Goal: Task Accomplishment & Management: Use online tool/utility

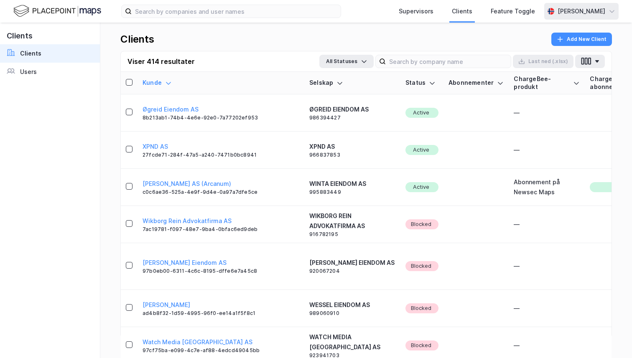
click at [574, 18] on div "[PERSON_NAME]" at bounding box center [581, 11] width 74 height 17
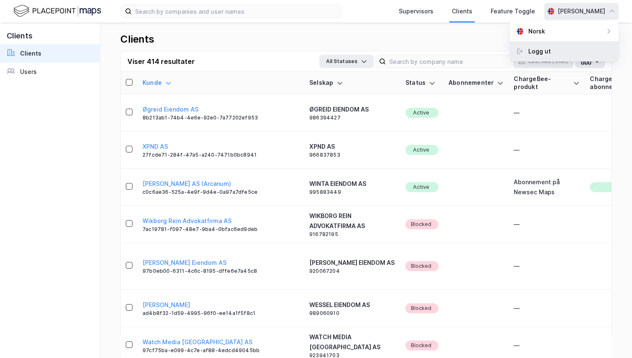
click at [546, 48] on div "Logg ut" at bounding box center [539, 51] width 23 height 10
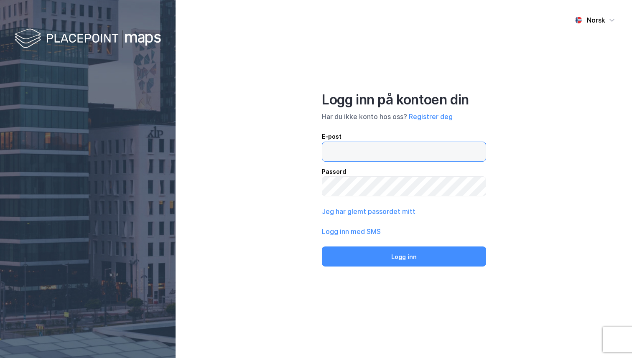
click at [344, 147] on input "email" at bounding box center [403, 151] width 163 height 19
type input "andreas+admin@newsecmaps.com"
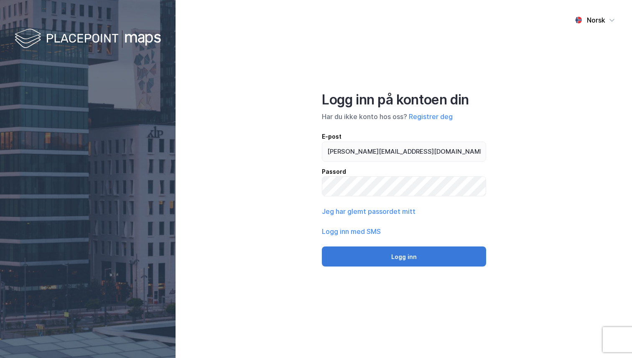
click at [381, 258] on button "Logg inn" at bounding box center [404, 256] width 164 height 20
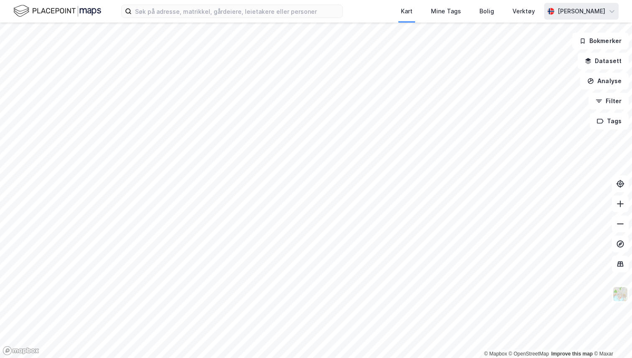
click at [568, 8] on div "[PERSON_NAME]" at bounding box center [581, 11] width 48 height 10
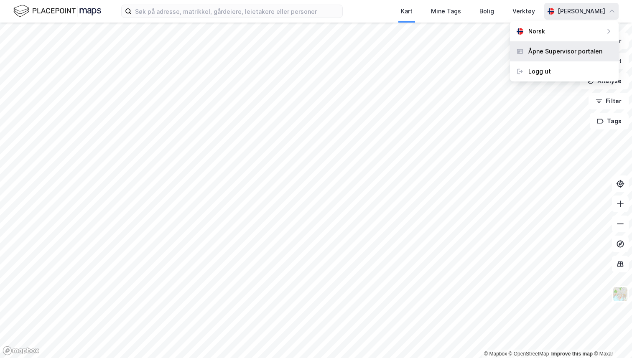
click at [548, 44] on div "Åpne Supervisor portalen" at bounding box center [564, 51] width 109 height 20
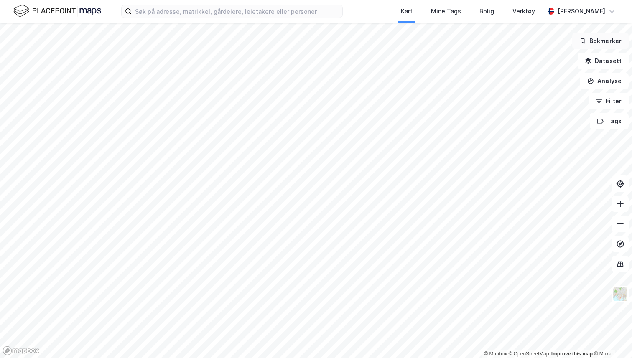
click at [602, 41] on button "Bokmerker" at bounding box center [600, 41] width 56 height 17
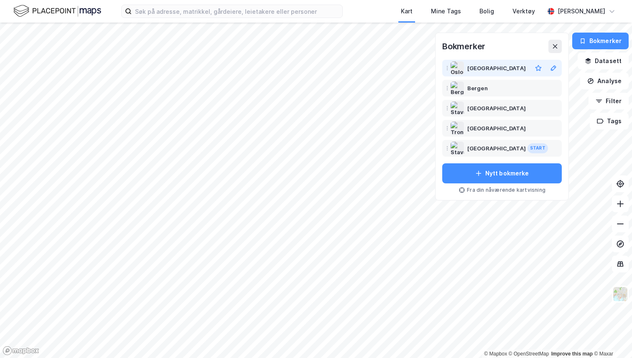
click at [487, 65] on div "Oslo" at bounding box center [497, 68] width 61 height 10
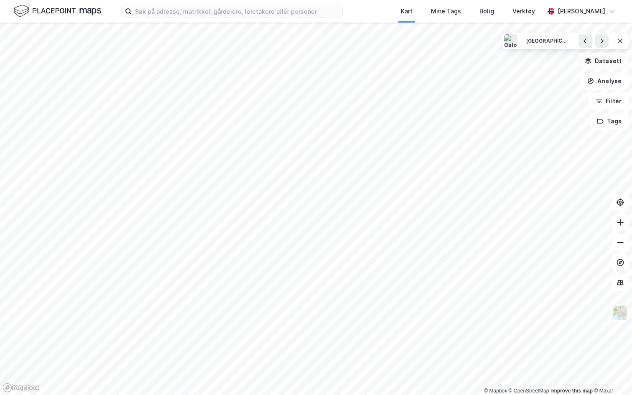
click at [602, 60] on button "Datasett" at bounding box center [602, 61] width 51 height 17
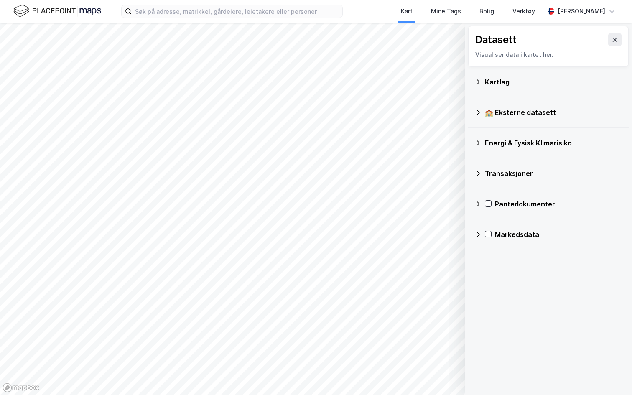
click at [511, 141] on div "Energi & Fysisk Klimarisiko" at bounding box center [552, 143] width 137 height 10
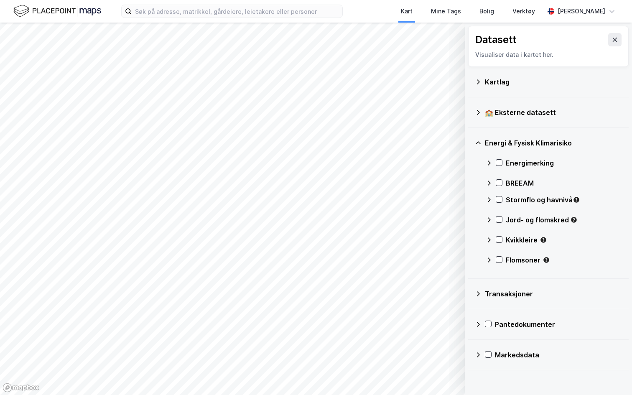
click at [485, 159] on div "Energimerking" at bounding box center [553, 163] width 136 height 20
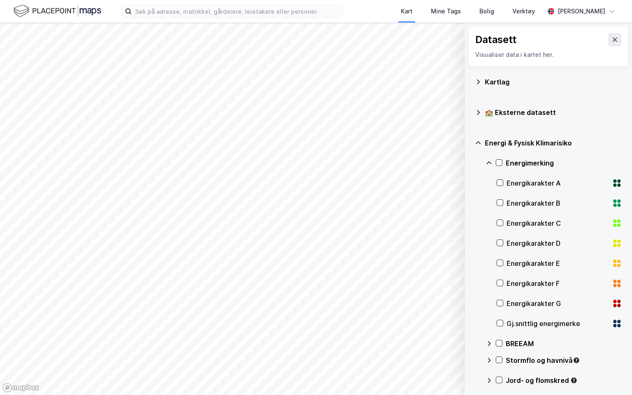
click at [484, 160] on div "Energi & Fysisk Klimarisiko Energimerking Energikarakter A Energikarakter B Ene…" at bounding box center [548, 283] width 160 height 311
click at [484, 161] on div "Energi & Fysisk Klimarisiko Energimerking Energikarakter A Energikarakter B Ene…" at bounding box center [548, 283] width 160 height 311
click at [486, 162] on icon at bounding box center [488, 163] width 7 height 7
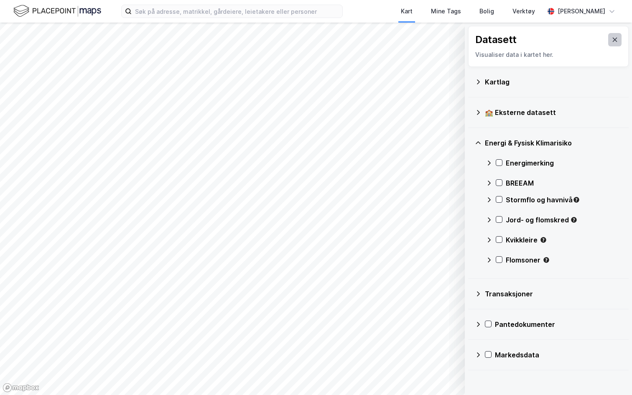
click at [617, 37] on icon at bounding box center [614, 39] width 7 height 7
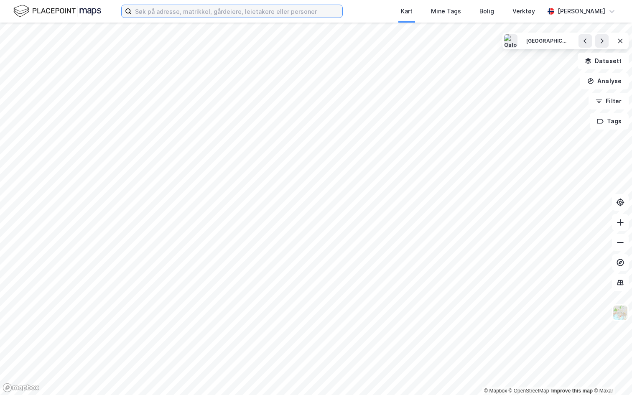
click at [172, 17] on input at bounding box center [237, 11] width 211 height 13
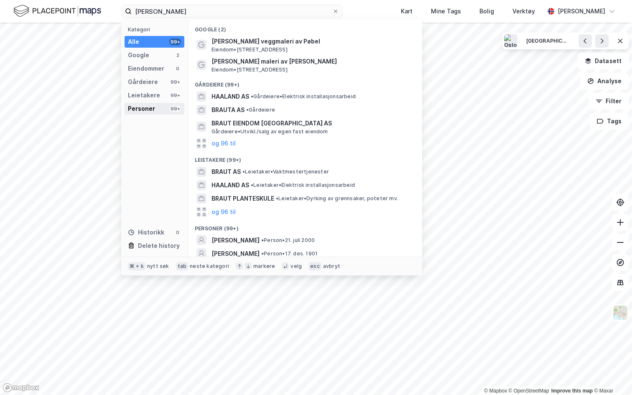
click at [148, 112] on div "Personer" at bounding box center [141, 109] width 27 height 10
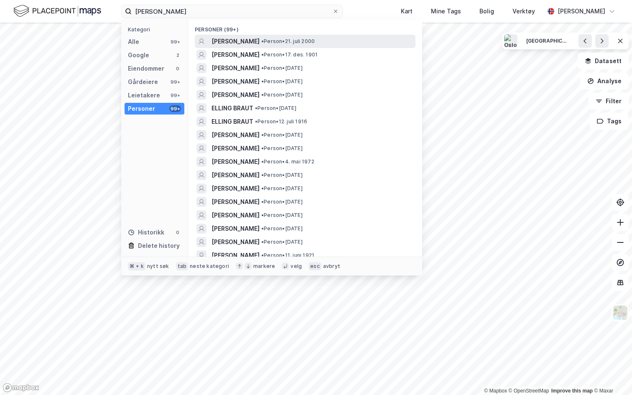
click at [294, 45] on div "ERLING BRAUT HAALAND • Person • 21. juli 2000" at bounding box center [312, 41] width 202 height 10
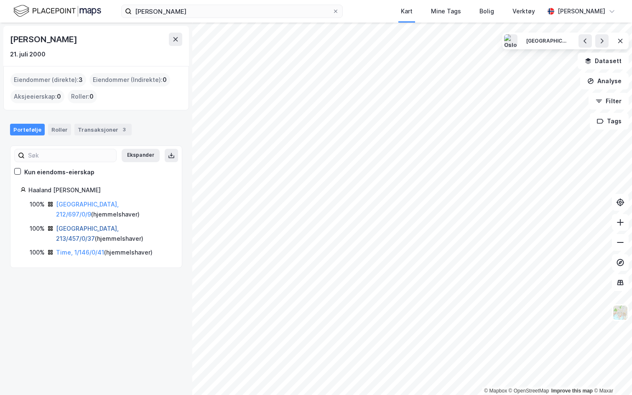
click at [87, 225] on link "Oslo, 213/457/0/37" at bounding box center [87, 233] width 63 height 17
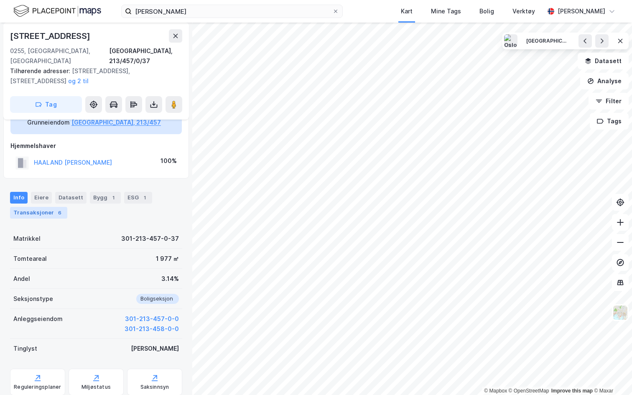
click at [56, 208] on div "6" at bounding box center [60, 212] width 8 height 8
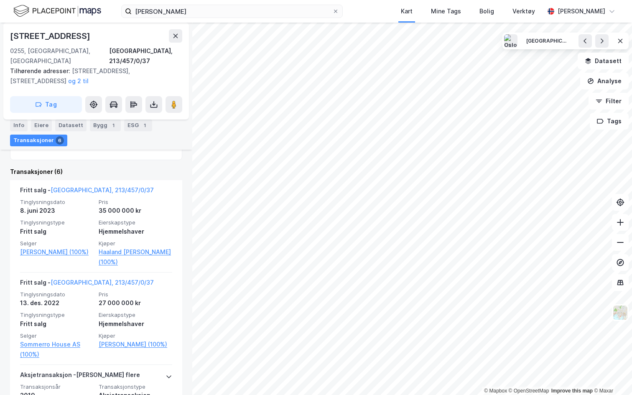
scroll to position [255, 0]
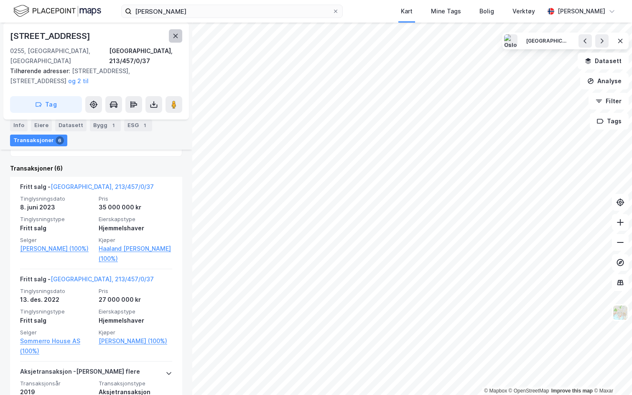
click at [173, 33] on icon at bounding box center [175, 36] width 7 height 7
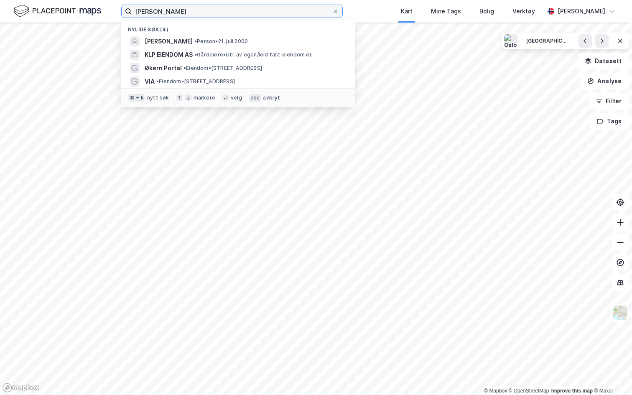
click at [173, 15] on input "erling braut haaland" at bounding box center [232, 11] width 200 height 13
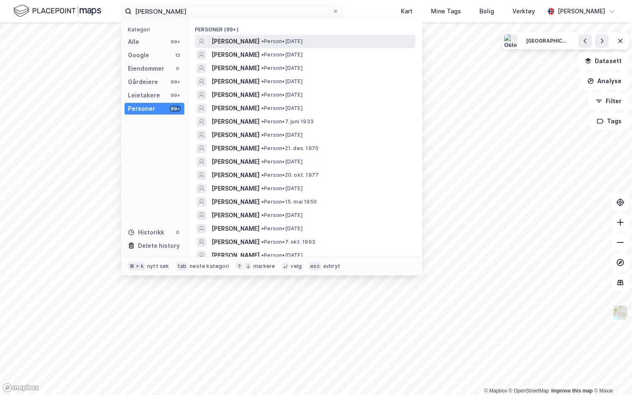
click at [238, 47] on div "PETTER ANKER STORDALEN • Person • 29. nov. 1962" at bounding box center [305, 41] width 221 height 13
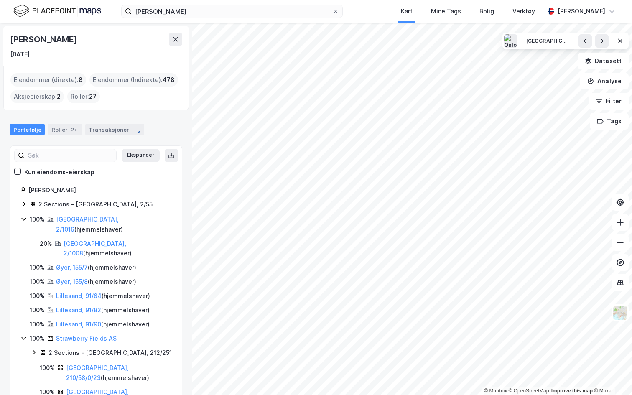
scroll to position [35, 0]
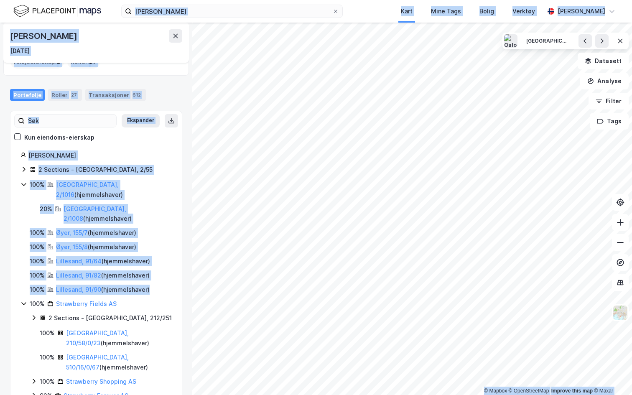
drag, startPoint x: 16, startPoint y: 180, endPoint x: 148, endPoint y: 270, distance: 159.4
click at [148, 270] on div "Stordalen Petter Anker 2 Sections - Oslo, 2/55 100% Oslo, 2/1016 ( hjemmelshave…" at bounding box center [95, 351] width 171 height 402
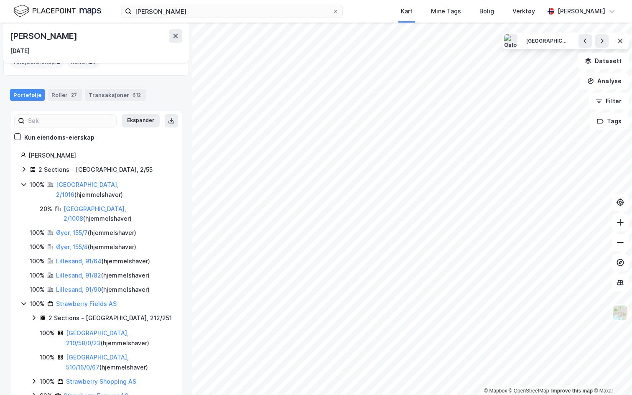
click at [151, 299] on div "100% Strawberry Fields AS" at bounding box center [101, 304] width 142 height 10
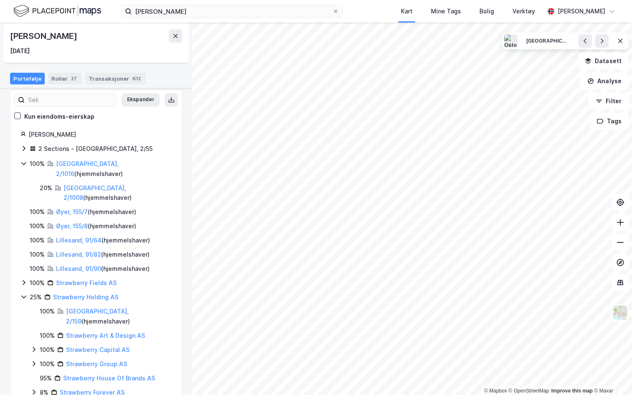
scroll to position [63, 0]
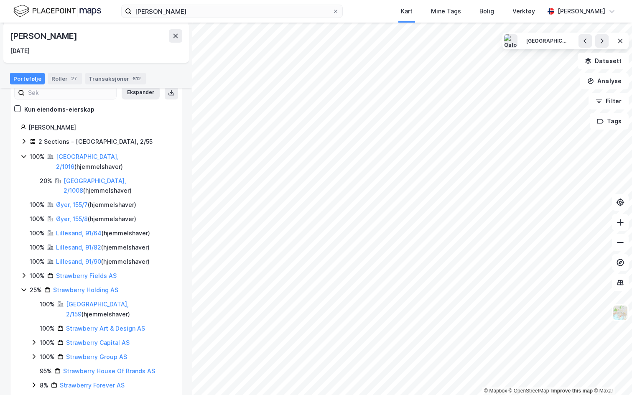
click at [24, 272] on icon at bounding box center [23, 275] width 7 height 7
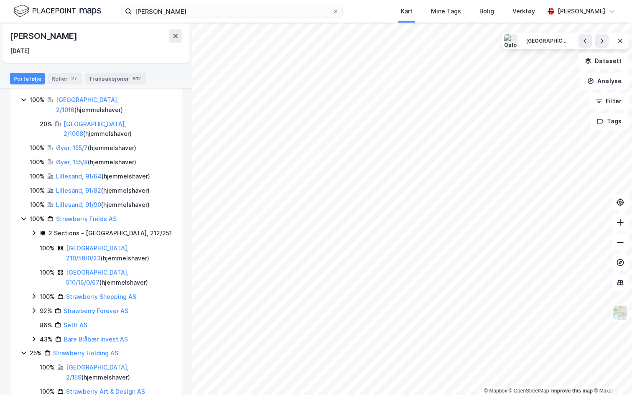
scroll to position [0, 0]
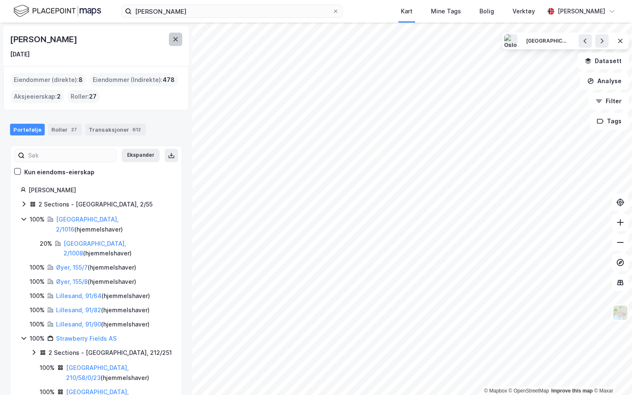
click at [178, 39] on icon at bounding box center [175, 39] width 7 height 7
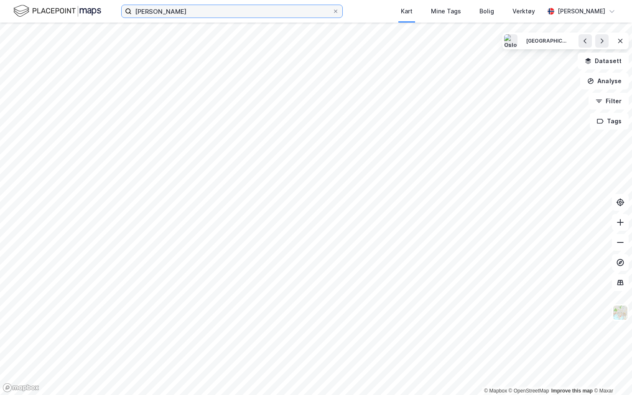
click at [178, 10] on input "petter anker stordalen" at bounding box center [232, 11] width 200 height 13
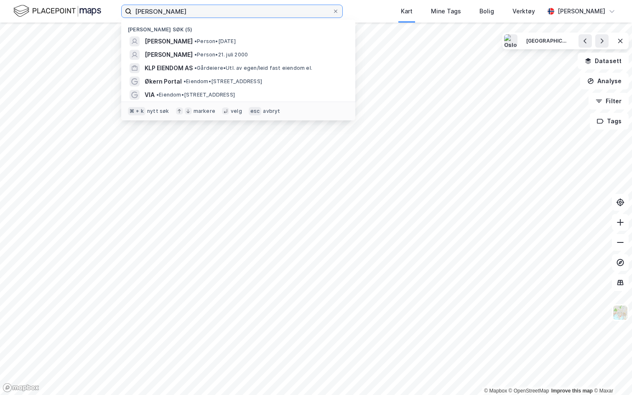
click at [178, 10] on input "petter anker stordalen" at bounding box center [232, 11] width 200 height 13
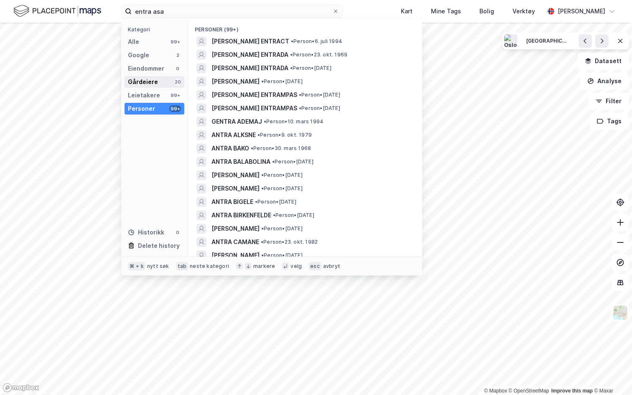
click at [153, 82] on div "Gårdeiere" at bounding box center [143, 82] width 30 height 10
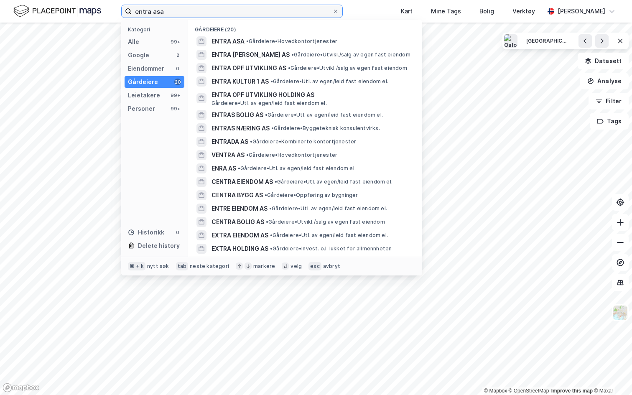
click at [173, 12] on input "entra asa" at bounding box center [232, 11] width 200 height 13
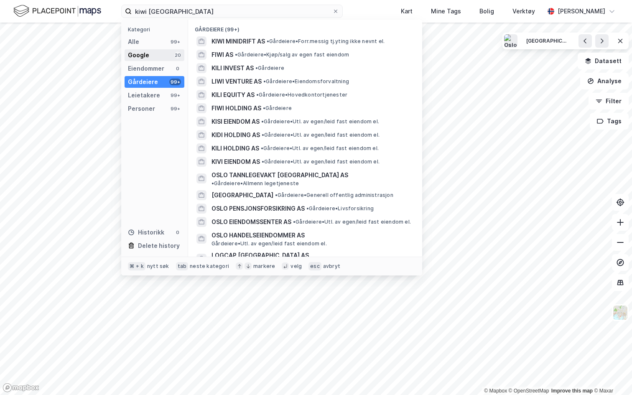
click at [158, 58] on div "Google 20" at bounding box center [154, 55] width 60 height 12
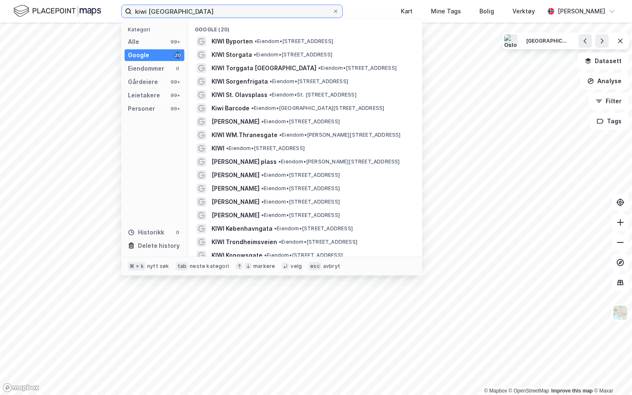
click at [190, 14] on input "kiwi oslo" at bounding box center [232, 11] width 200 height 13
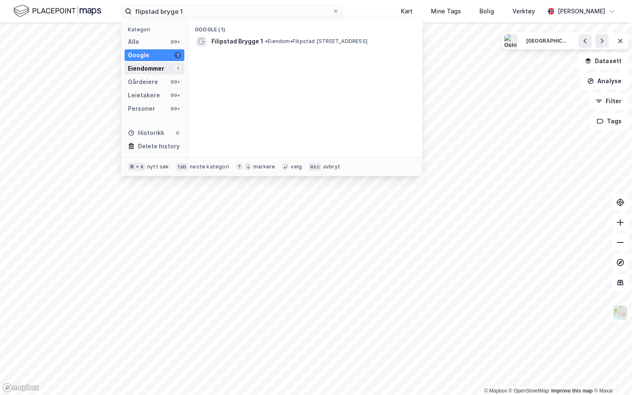
click at [164, 67] on div "Eiendommer 1" at bounding box center [154, 69] width 60 height 12
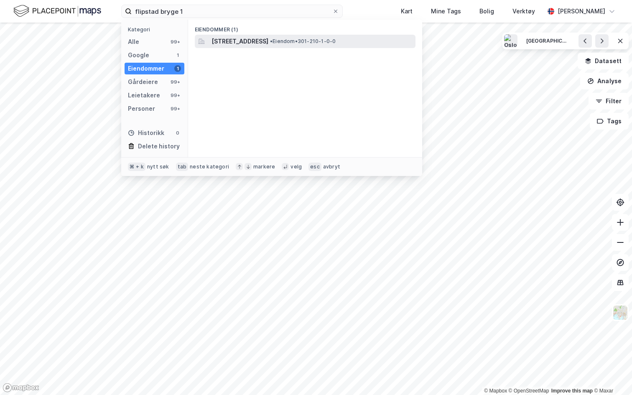
click at [216, 41] on span "Filipstad brygge 1, 0252, OSLO, OSLO" at bounding box center [239, 41] width 57 height 10
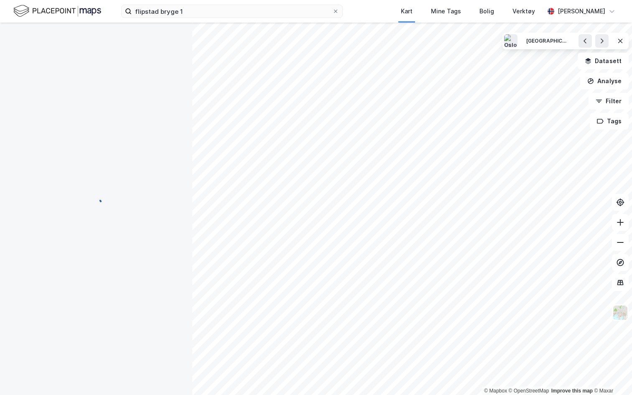
scroll to position [2, 0]
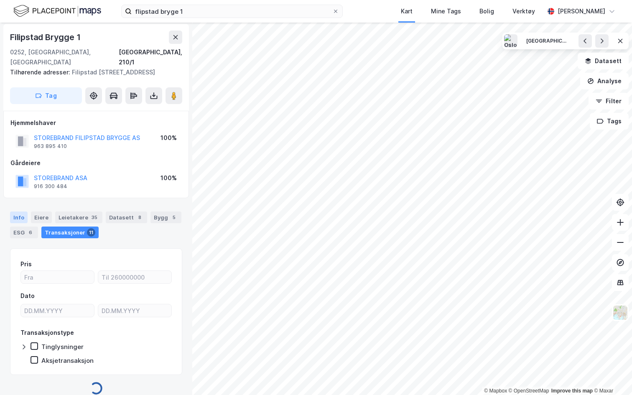
click at [13, 211] on div "Info" at bounding box center [19, 217] width 18 height 12
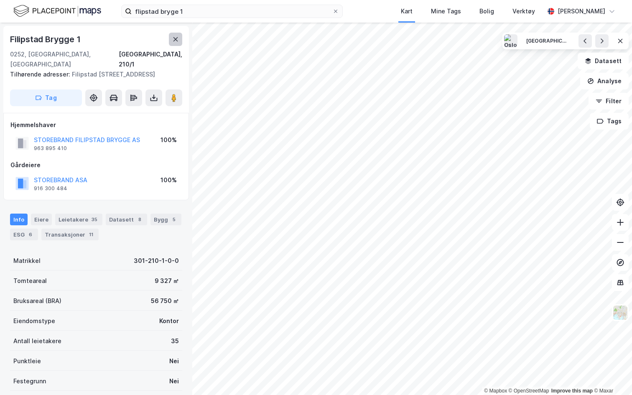
click at [175, 39] on icon at bounding box center [175, 39] width 5 height 4
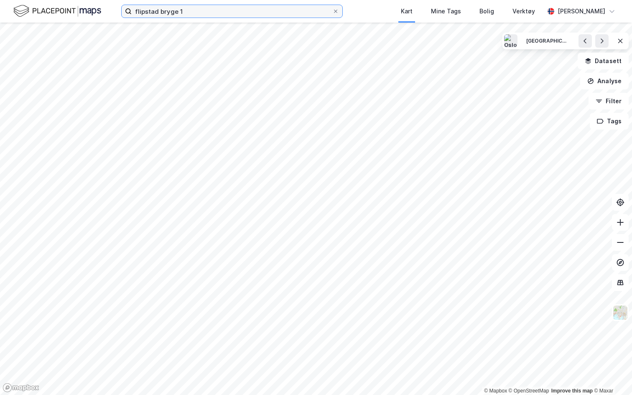
click at [171, 17] on input "flipstad bryge 1" at bounding box center [232, 11] width 200 height 13
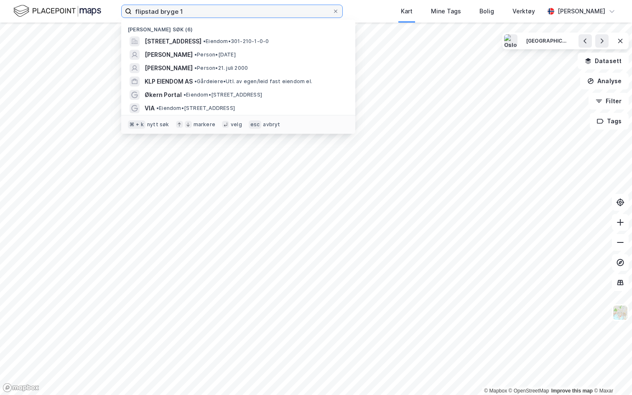
click at [171, 17] on input "flipstad bryge 1" at bounding box center [232, 11] width 200 height 13
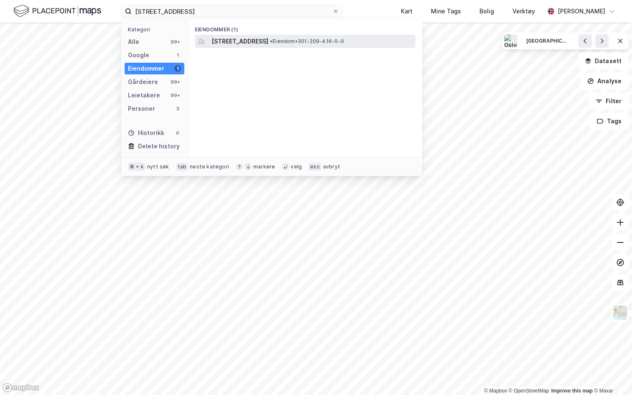
click at [222, 43] on span "Wergelandsveien 1, 0167, OSLO, OSLO" at bounding box center [239, 41] width 57 height 10
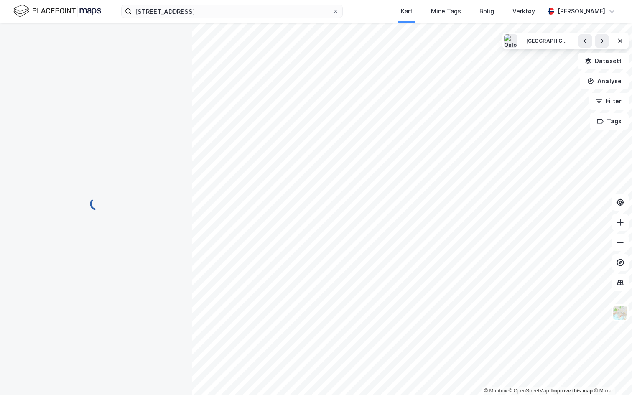
scroll to position [0, 0]
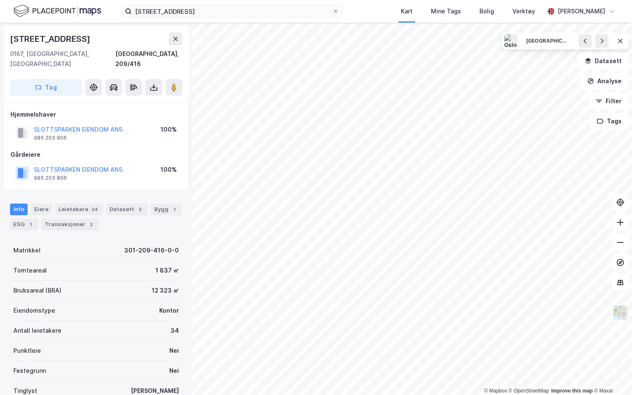
click at [622, 309] on img at bounding box center [620, 312] width 16 height 16
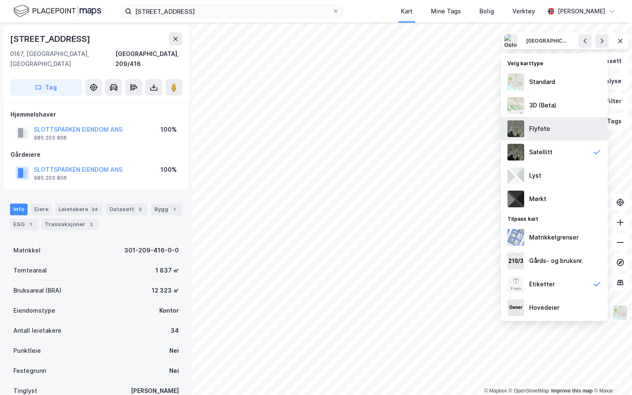
click at [557, 134] on div "Flyfoto" at bounding box center [553, 128] width 107 height 23
click at [550, 86] on div "Standard" at bounding box center [542, 82] width 26 height 10
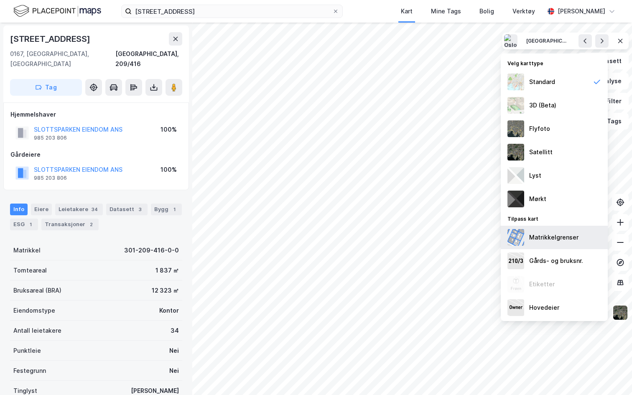
click at [555, 236] on div "Matrikkelgrenser" at bounding box center [553, 237] width 49 height 10
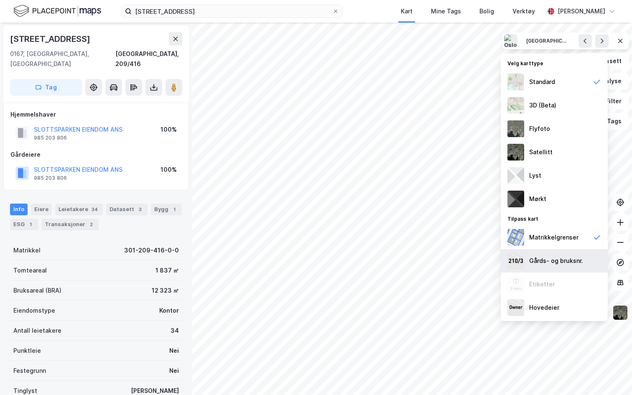
click at [551, 265] on div "Gårds- og bruksnr." at bounding box center [556, 261] width 54 height 10
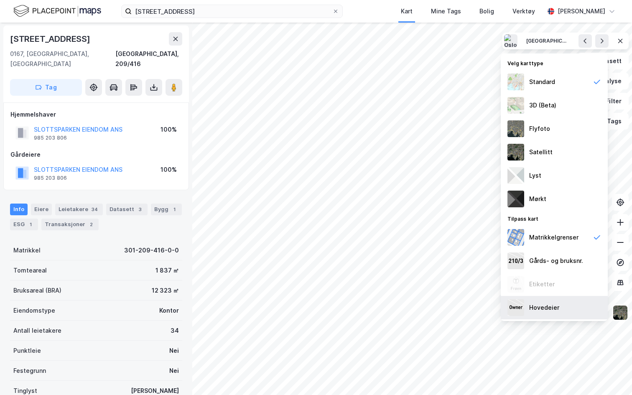
click at [546, 311] on div "Hovedeier" at bounding box center [544, 307] width 30 height 10
click at [617, 310] on img at bounding box center [620, 312] width 16 height 16
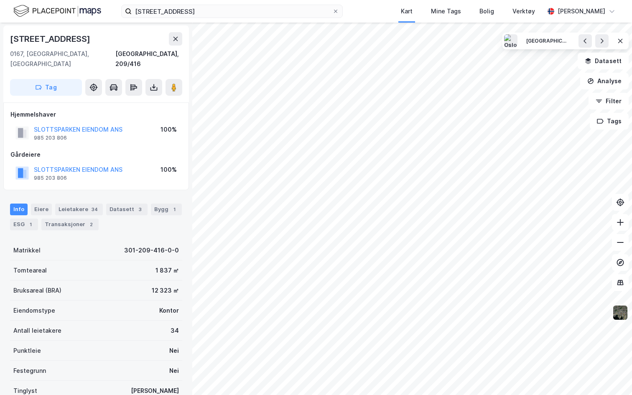
click at [616, 309] on img at bounding box center [620, 312] width 16 height 16
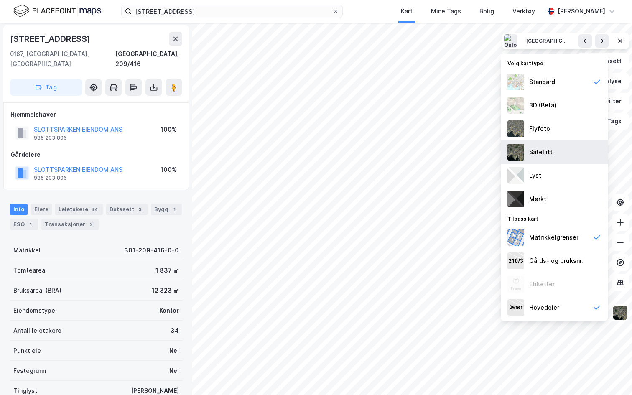
click at [552, 151] on div "Satellitt" at bounding box center [553, 151] width 107 height 23
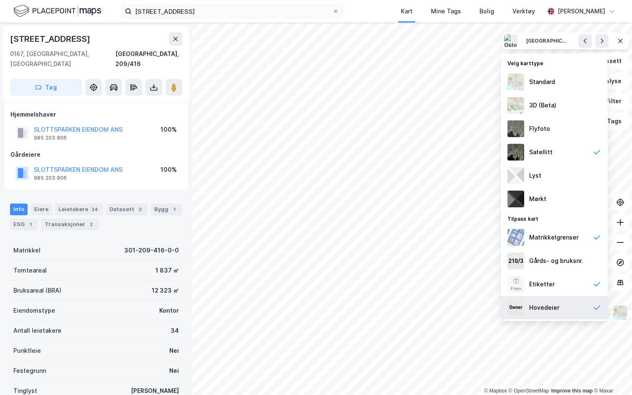
click at [579, 303] on div "Hovedeier" at bounding box center [553, 307] width 107 height 23
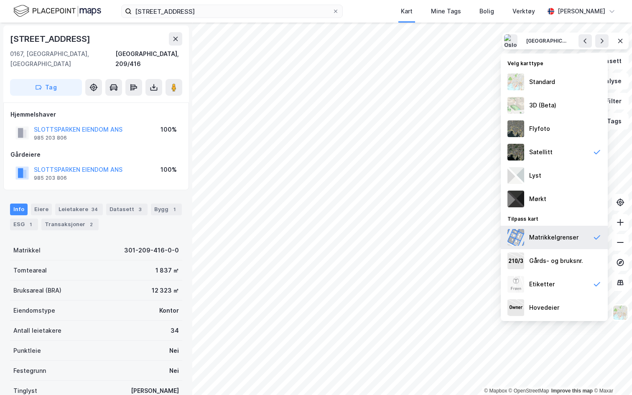
click at [574, 242] on div "Matrikkelgrenser" at bounding box center [553, 237] width 107 height 23
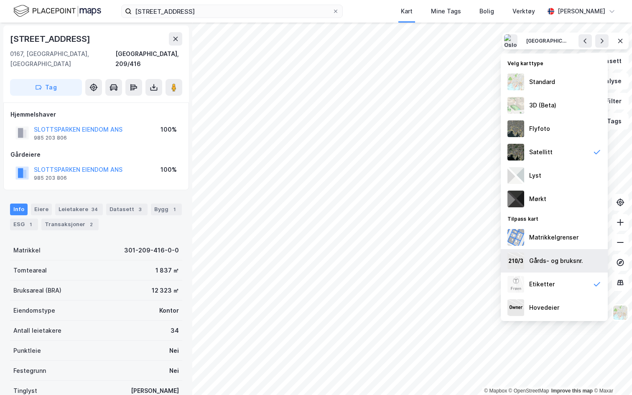
click at [572, 261] on div "Gårds- og bruksnr." at bounding box center [556, 261] width 54 height 10
click at [581, 263] on div "Gårds- og bruksnr." at bounding box center [556, 261] width 54 height 10
click at [621, 309] on img at bounding box center [620, 312] width 16 height 16
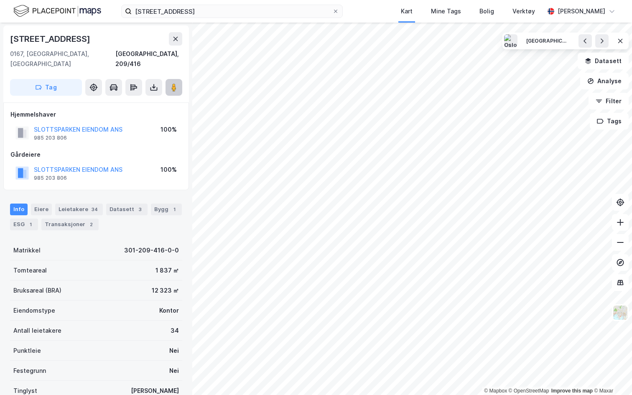
click at [177, 83] on icon at bounding box center [174, 87] width 8 height 8
click at [153, 81] on button at bounding box center [153, 87] width 17 height 17
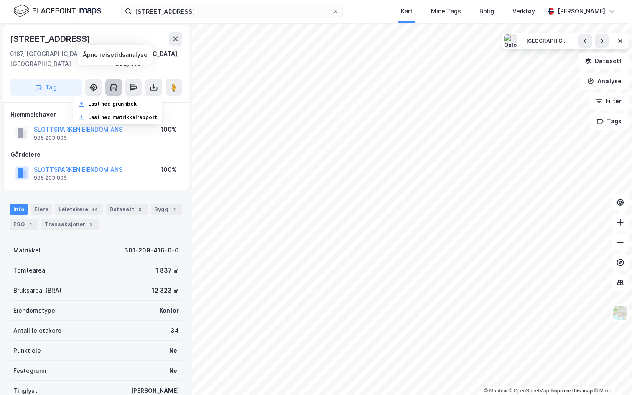
click at [114, 83] on icon at bounding box center [113, 87] width 8 height 8
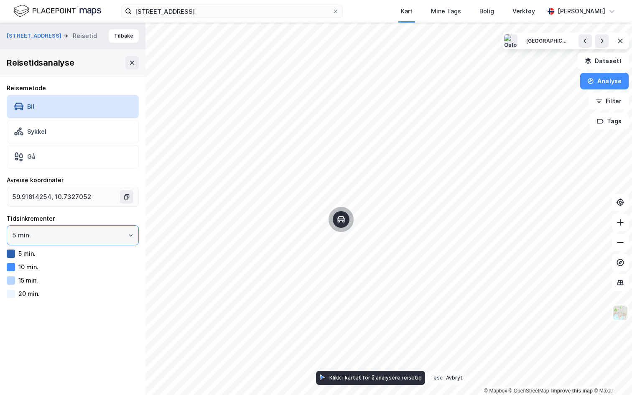
click at [83, 242] on input "5 min." at bounding box center [72, 235] width 131 height 19
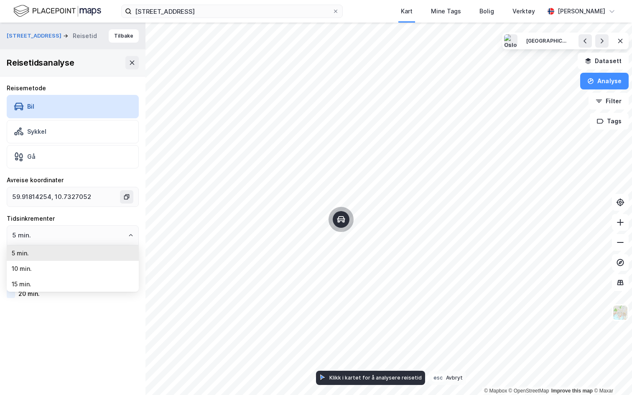
click at [117, 220] on div "Tidsinkrementer" at bounding box center [73, 218] width 132 height 10
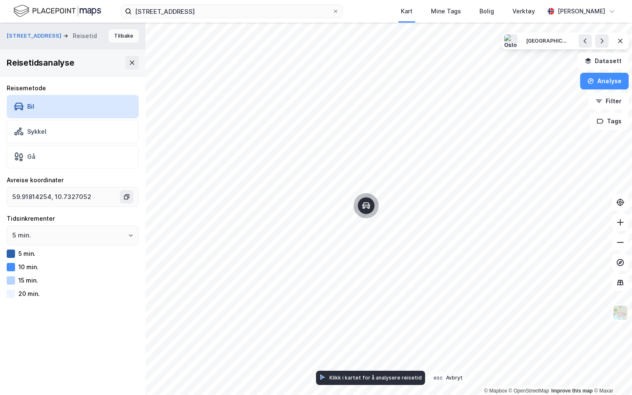
click at [123, 38] on button "Tilbake" at bounding box center [124, 35] width 30 height 13
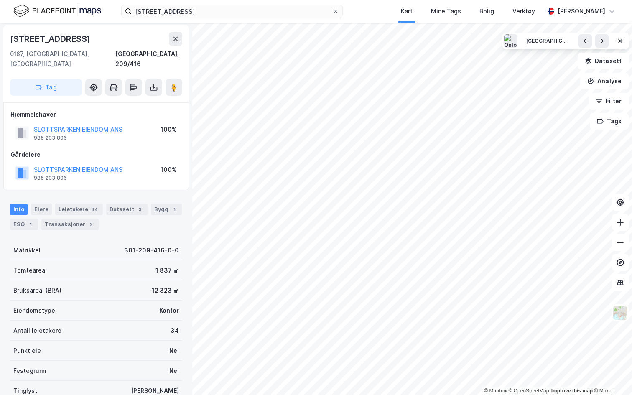
scroll to position [57, 0]
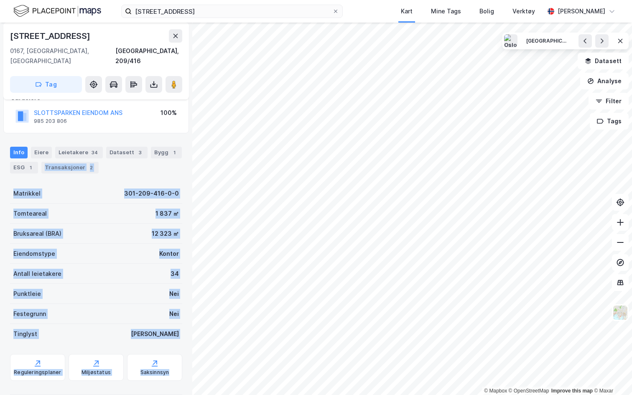
drag, startPoint x: 1, startPoint y: 165, endPoint x: 184, endPoint y: 366, distance: 272.0
click at [184, 358] on div "Wergelandsveien 1 0167, Oslo, Oslo Oslo, 209/416 Tag Hjemmelshaver SLOTTSPARKEN…" at bounding box center [96, 209] width 192 height 372
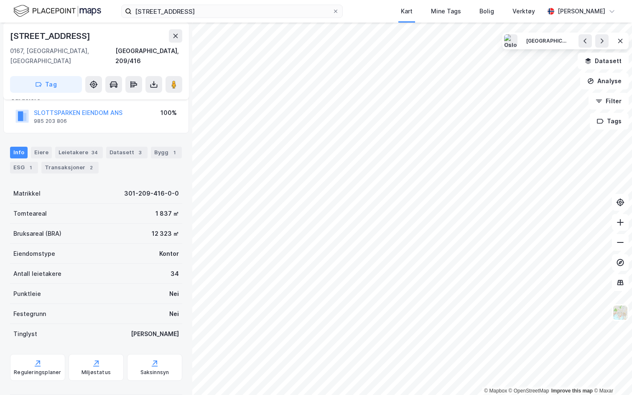
click at [113, 203] on div "Tomteareal 1 837 ㎡" at bounding box center [96, 213] width 172 height 20
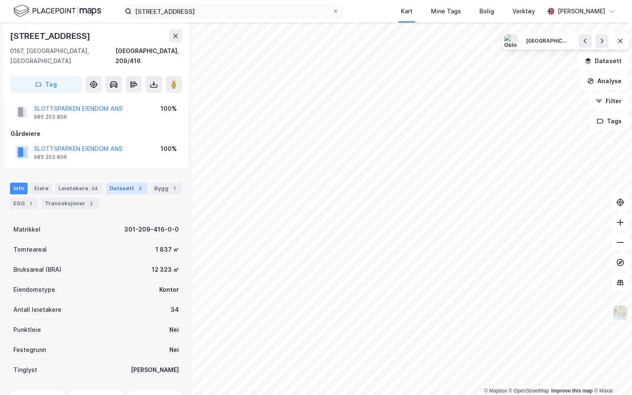
scroll to position [0, 0]
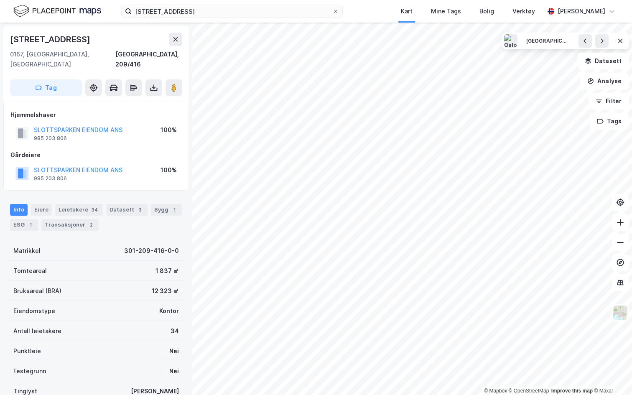
click at [154, 54] on div "Oslo, 209/416" at bounding box center [148, 59] width 67 height 20
click at [152, 246] on div "301-209-416-0-0" at bounding box center [151, 251] width 55 height 10
click at [159, 55] on div "Oslo, 209/416" at bounding box center [148, 59] width 67 height 20
click at [0, 0] on button "SLOTTSPARKEN EIENDOM ANS" at bounding box center [0, 0] width 0 height 0
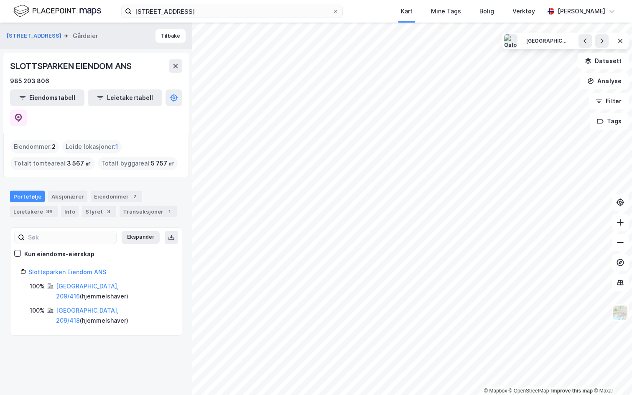
drag, startPoint x: 56, startPoint y: 65, endPoint x: 142, endPoint y: 65, distance: 86.0
click at [142, 65] on div "SLOTTSPARKEN EIENDOM ANS" at bounding box center [96, 65] width 172 height 13
click at [169, 32] on button "Tilbake" at bounding box center [170, 35] width 30 height 13
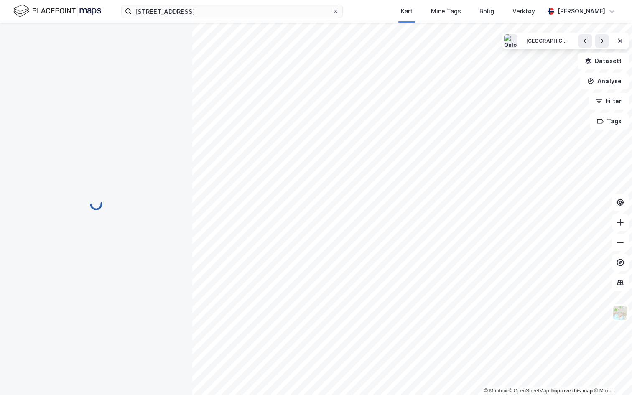
scroll to position [4, 0]
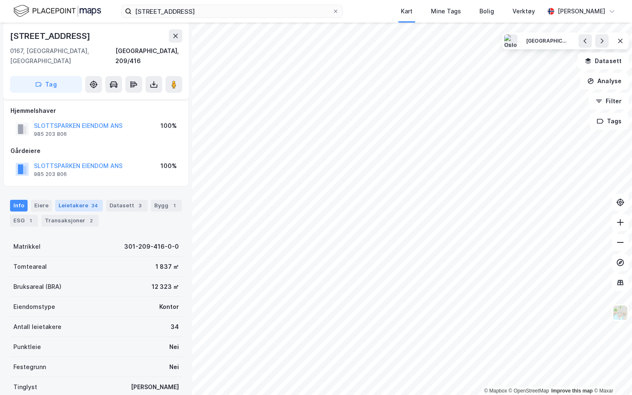
click at [66, 200] on div "Leietakere 34" at bounding box center [79, 206] width 48 height 12
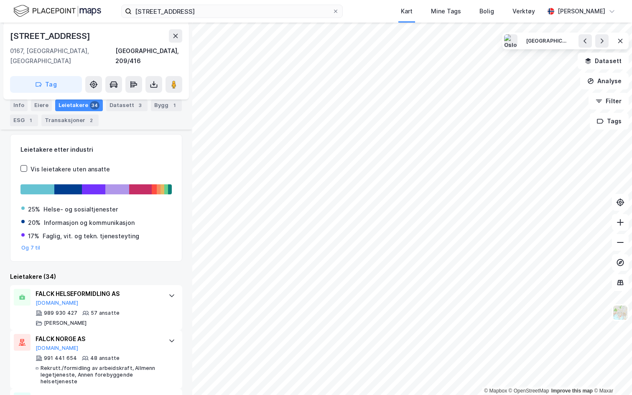
scroll to position [105, 0]
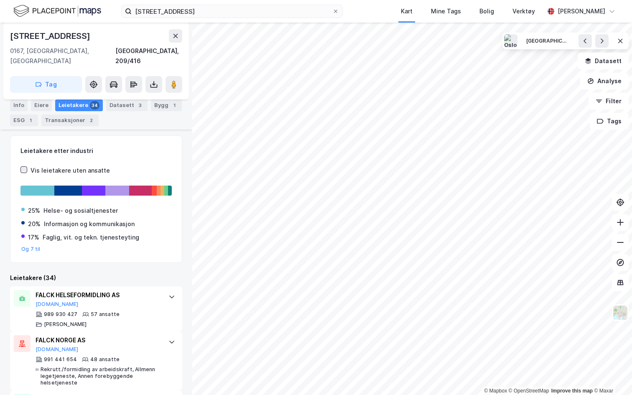
click at [24, 167] on icon at bounding box center [24, 170] width 6 height 6
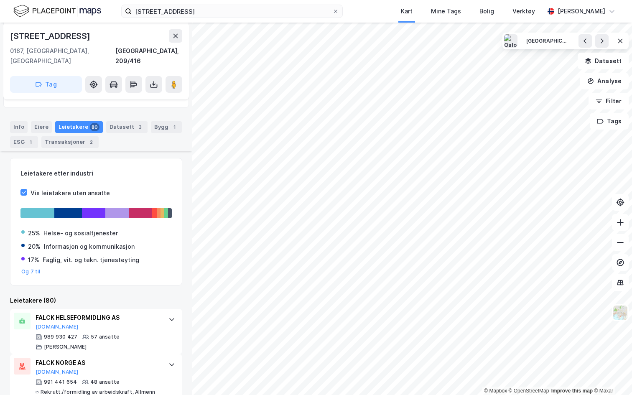
scroll to position [43, 0]
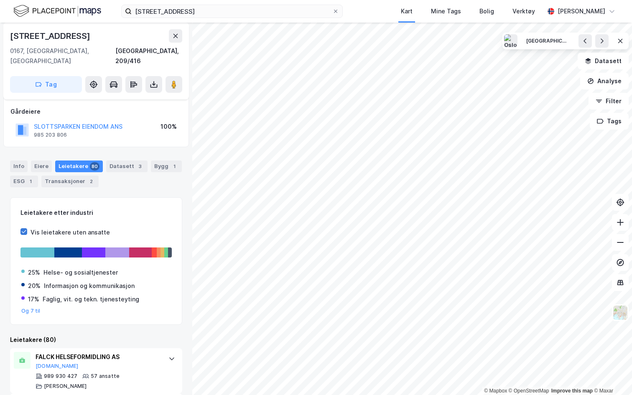
click at [25, 228] on icon at bounding box center [24, 231] width 6 height 6
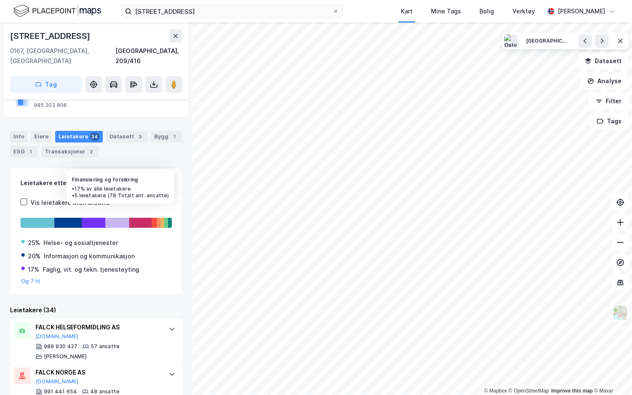
click at [116, 218] on div at bounding box center [117, 223] width 24 height 10
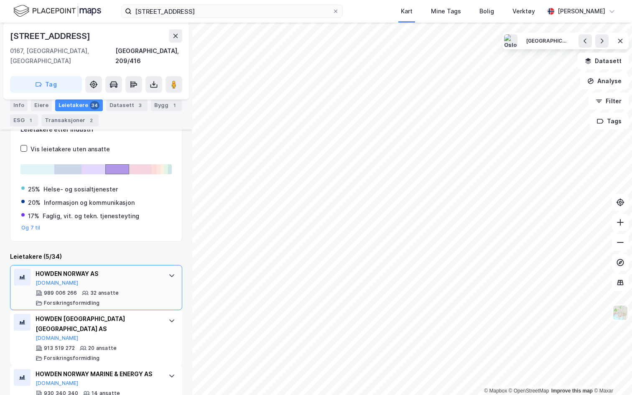
scroll to position [114, 0]
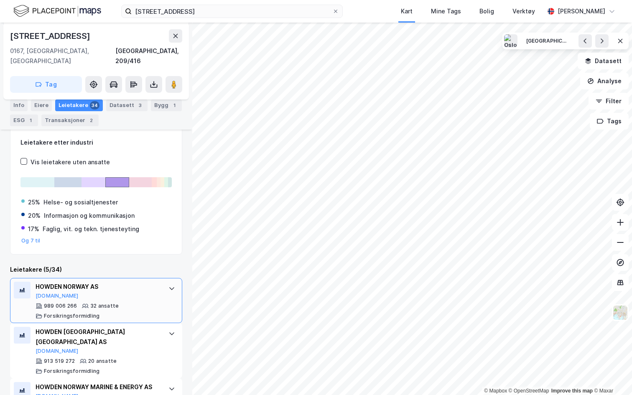
click at [155, 302] on div "989 006 266 32 ansatte Forsikringsformidling" at bounding box center [98, 310] width 124 height 17
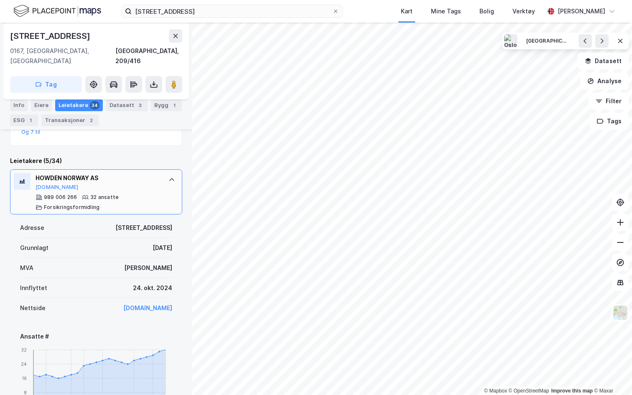
scroll to position [264, 0]
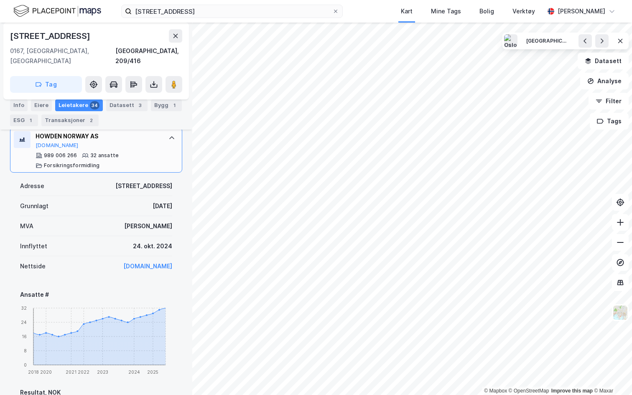
click at [145, 157] on div "989 006 266 32 ansatte Forsikringsformidling" at bounding box center [98, 160] width 124 height 17
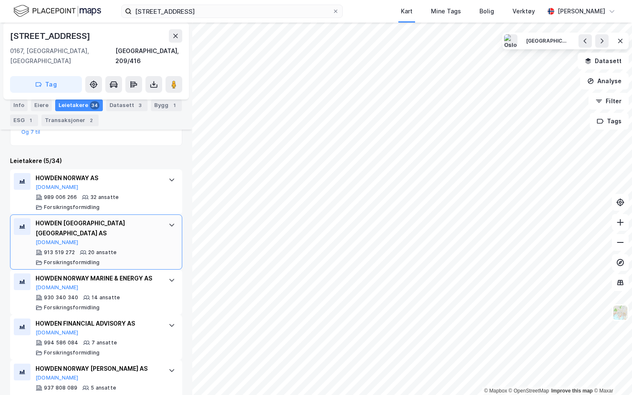
click at [144, 221] on div "HOWDEN NORWAY OSLO AS Proff.no" at bounding box center [98, 232] width 124 height 28
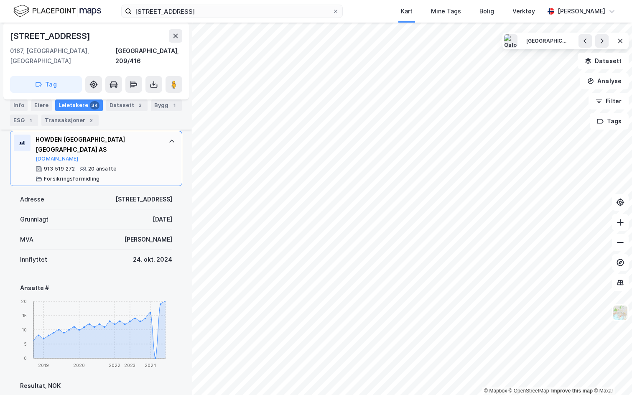
scroll to position [306, 0]
click at [154, 165] on div "913 519 272 20 ansatte Forsikringsformidling" at bounding box center [98, 173] width 124 height 17
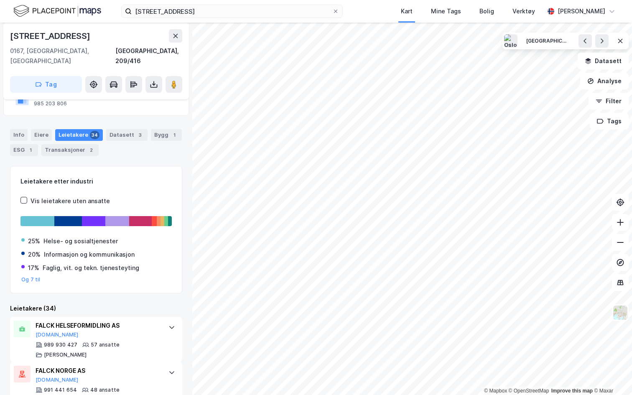
scroll to position [97, 0]
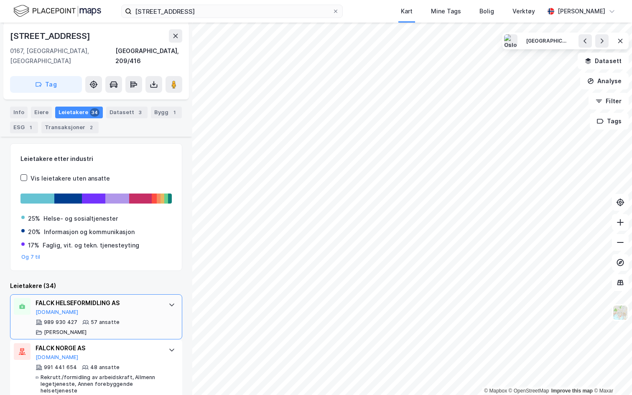
click at [127, 298] on div "FALCK HELSEFORMIDLING AS" at bounding box center [98, 303] width 124 height 10
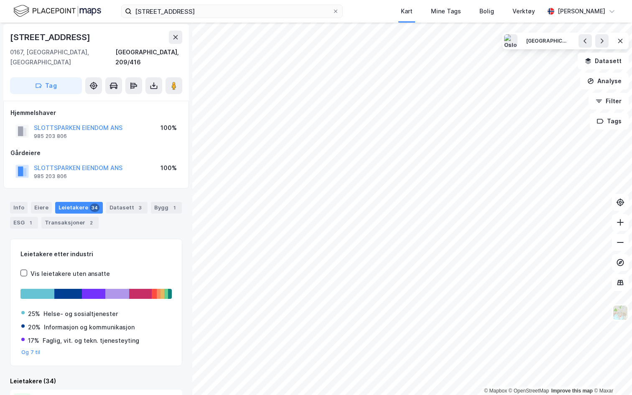
scroll to position [0, 0]
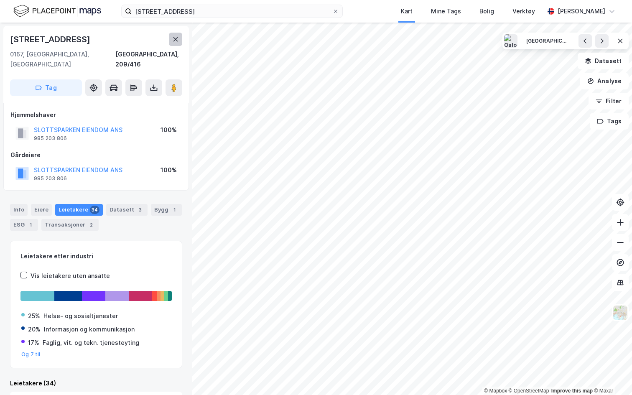
click at [178, 40] on icon at bounding box center [175, 39] width 7 height 7
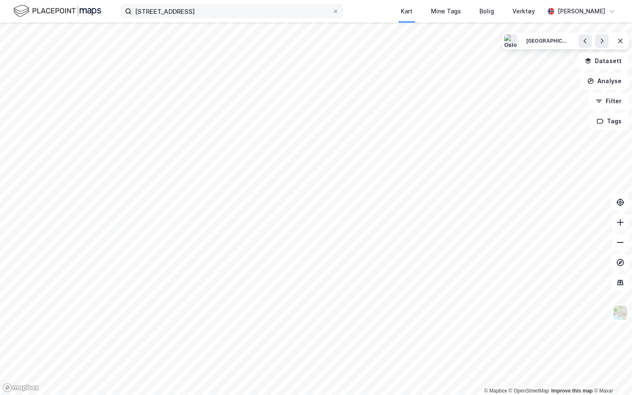
click at [178, 18] on label "wergelandsveien 1" at bounding box center [231, 11] width 221 height 13
click at [178, 18] on input "wergelandsveien 1" at bounding box center [232, 11] width 200 height 13
click at [178, 18] on label "wergelandsveien 1" at bounding box center [231, 11] width 221 height 13
click at [178, 18] on input "wergelandsveien 1" at bounding box center [232, 11] width 200 height 13
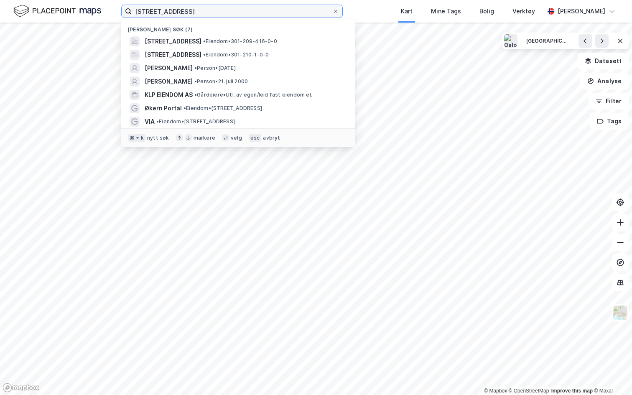
click at [179, 13] on input "wergelandsveien 1" at bounding box center [232, 11] width 200 height 13
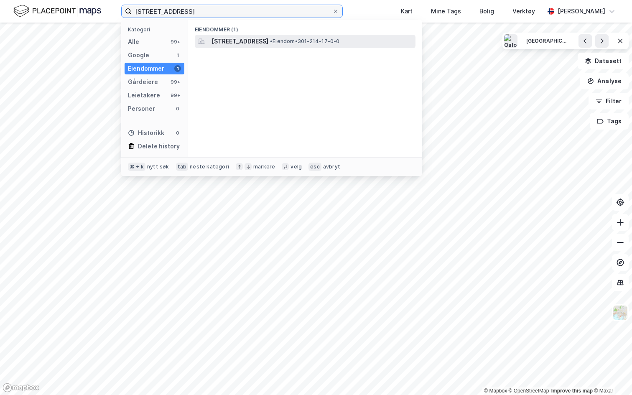
type input "bogstadveien 6"
click at [257, 44] on span "Bogstadveien 6, 0355, OSLO, OSLO" at bounding box center [239, 41] width 57 height 10
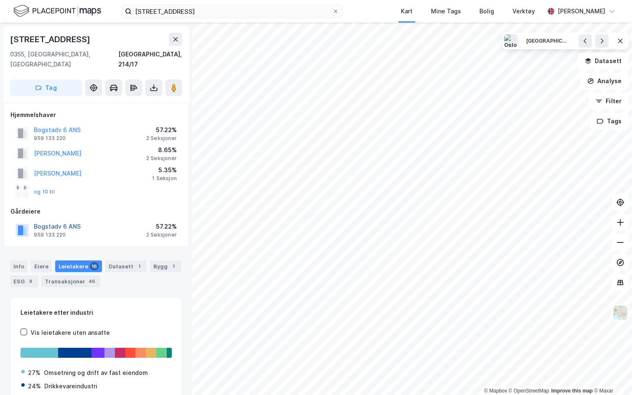
click at [0, 0] on button "Bogstadv 6 ANS" at bounding box center [0, 0] width 0 height 0
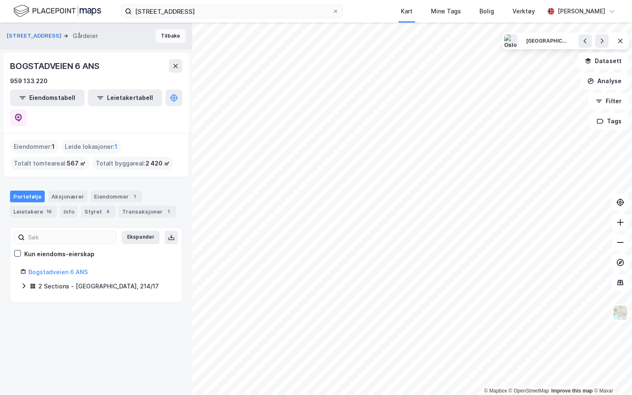
click at [168, 41] on button "Tilbake" at bounding box center [170, 35] width 30 height 13
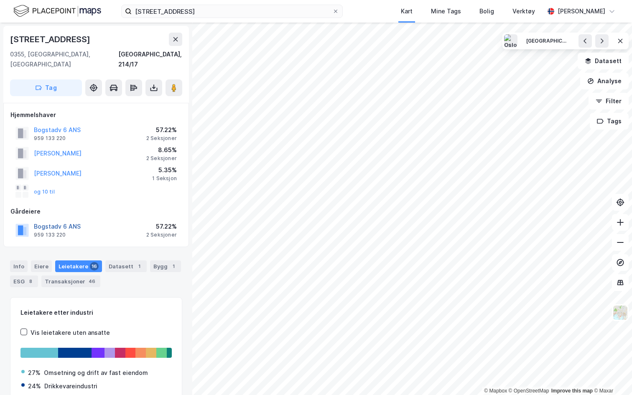
click at [0, 0] on button "Bogstadv 6 ANS" at bounding box center [0, 0] width 0 height 0
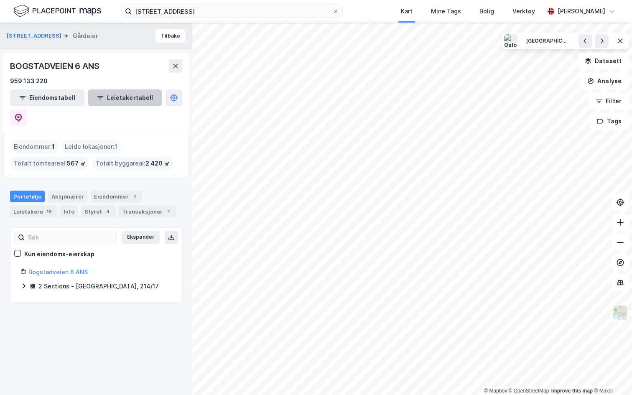
click at [114, 97] on button "Leietakertabell" at bounding box center [125, 97] width 74 height 17
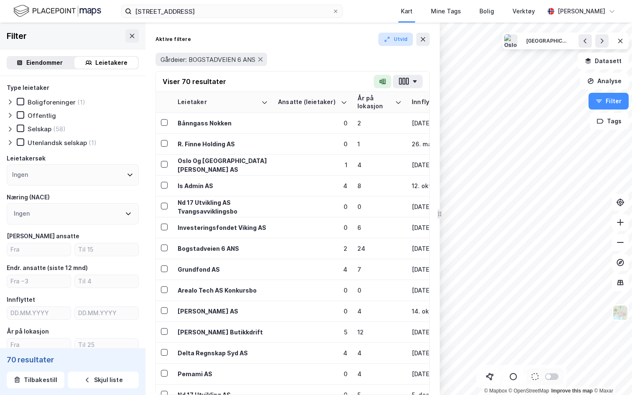
click at [399, 41] on button "Utvid" at bounding box center [395, 39] width 35 height 13
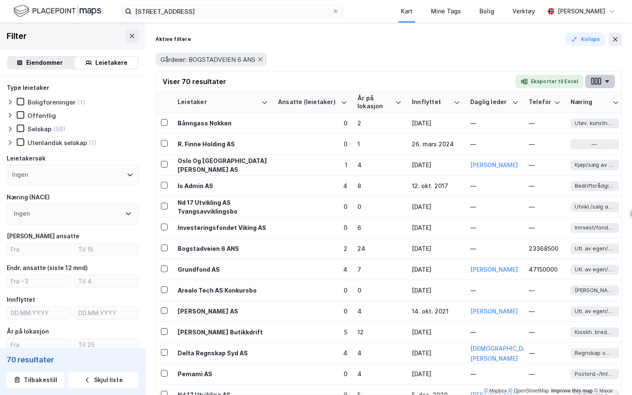
click at [609, 81] on button "button" at bounding box center [600, 81] width 30 height 13
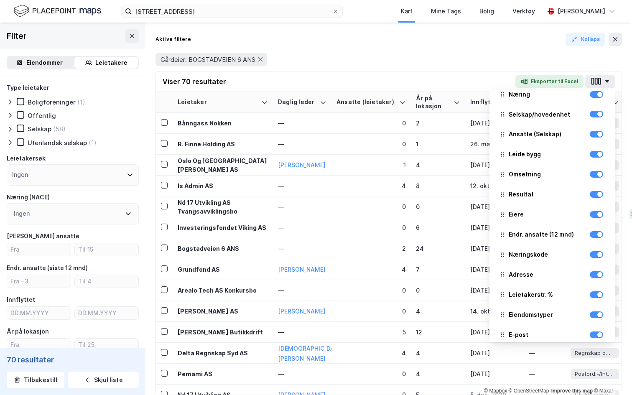
scroll to position [152, 0]
click at [426, 74] on div "Viser 70 resultater Eksporter til Excel Eiendom Leietaker Daglig leder Ansatte …" at bounding box center [388, 81] width 465 height 20
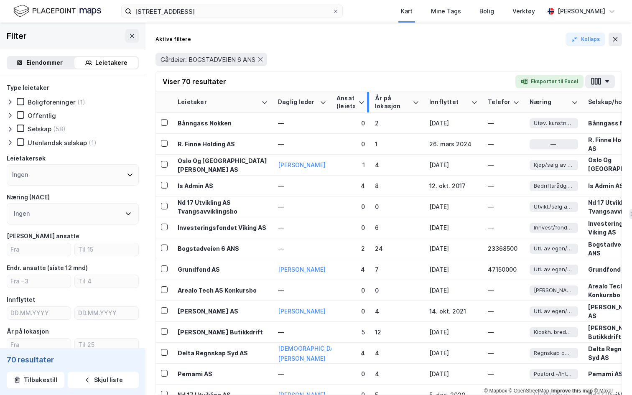
drag, startPoint x: 407, startPoint y: 99, endPoint x: 367, endPoint y: 108, distance: 41.4
click at [367, 108] on th "Ansatte (leietaker)" at bounding box center [350, 102] width 38 height 21
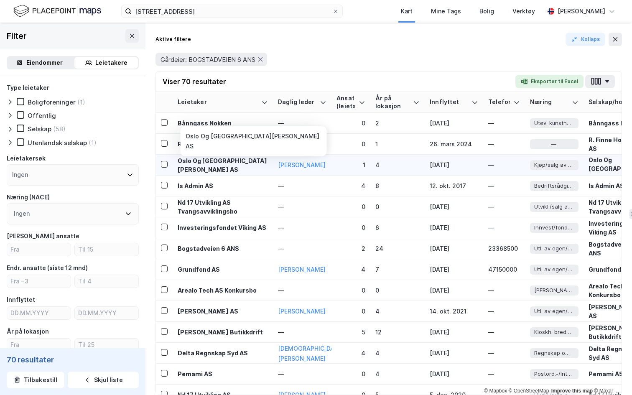
click at [218, 165] on div "Oslo Og Romerike Bolig AS" at bounding box center [223, 165] width 90 height 18
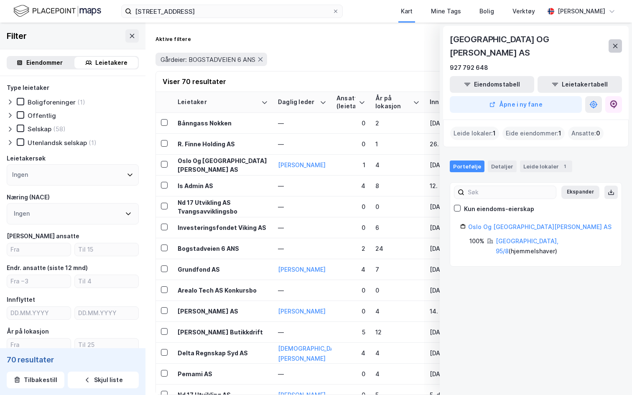
click at [616, 43] on icon at bounding box center [614, 46] width 7 height 7
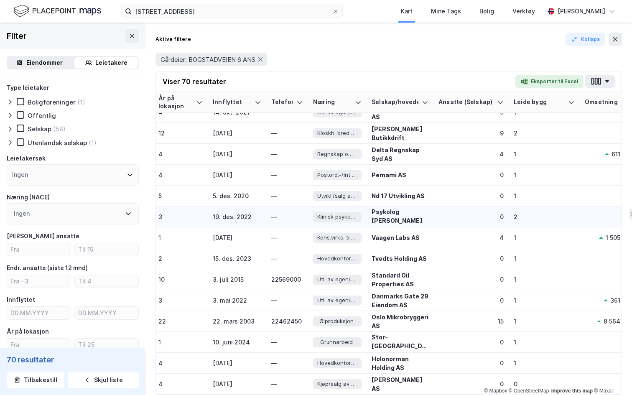
scroll to position [123, 216]
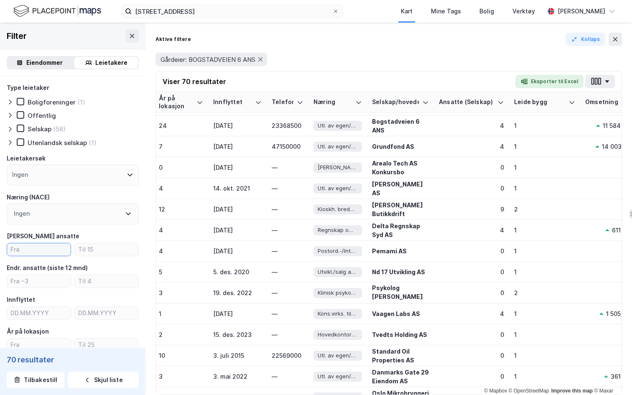
click at [40, 250] on input "number" at bounding box center [38, 249] width 63 height 13
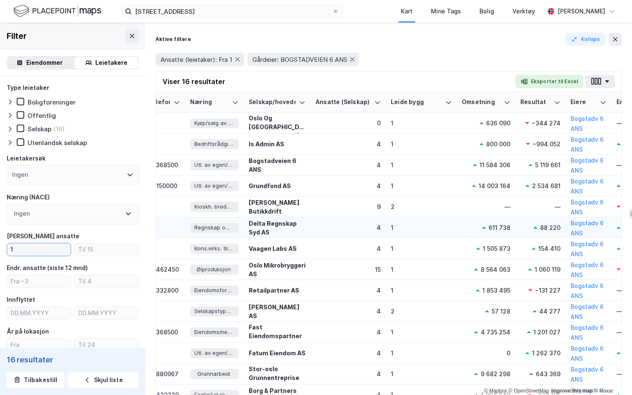
scroll to position [0, 343]
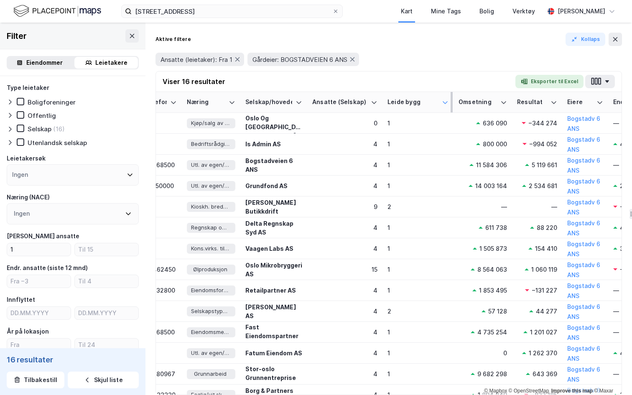
click at [444, 103] on icon at bounding box center [444, 102] width 5 height 3
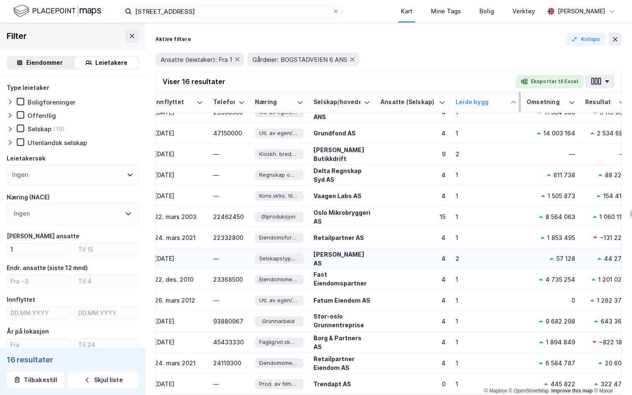
scroll to position [53, 245]
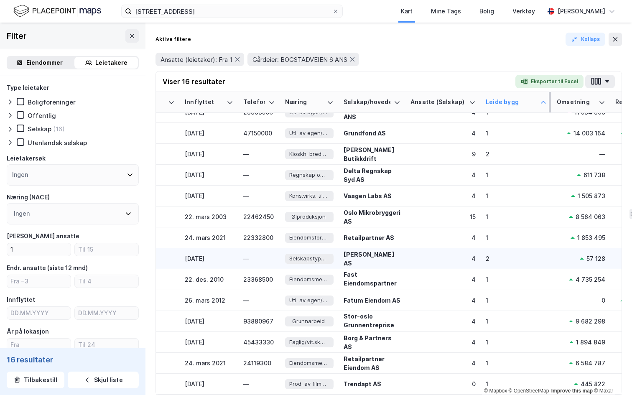
click at [436, 261] on div "4" at bounding box center [442, 258] width 65 height 9
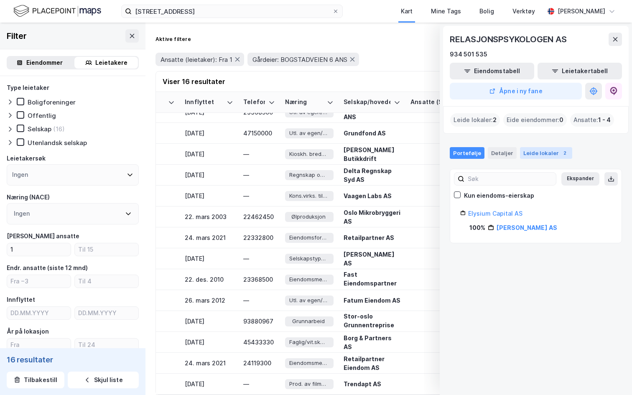
click at [551, 156] on div "Leide lokaler 2" at bounding box center [546, 153] width 52 height 12
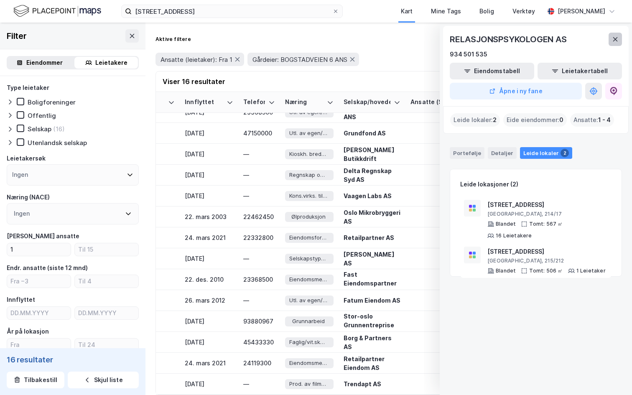
click at [616, 38] on icon at bounding box center [614, 39] width 7 height 7
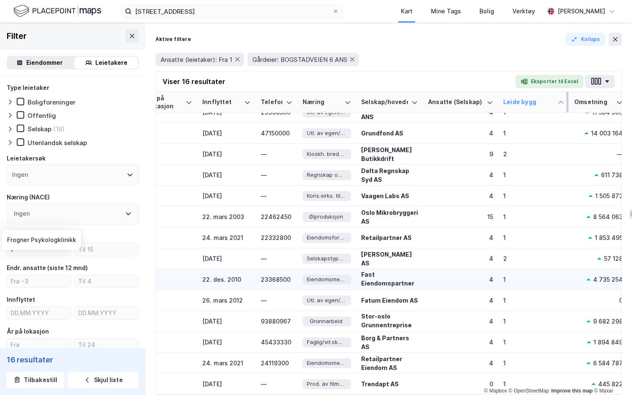
scroll to position [53, 242]
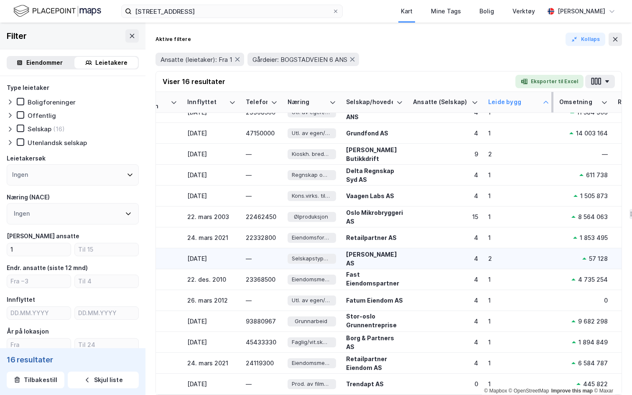
click at [486, 255] on td "2" at bounding box center [518, 258] width 71 height 21
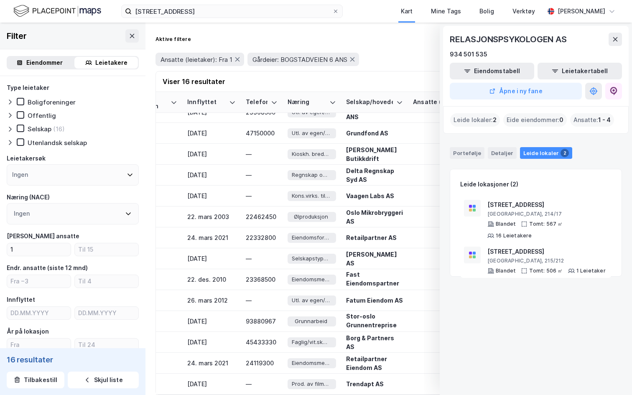
click at [611, 36] on icon at bounding box center [614, 39] width 7 height 7
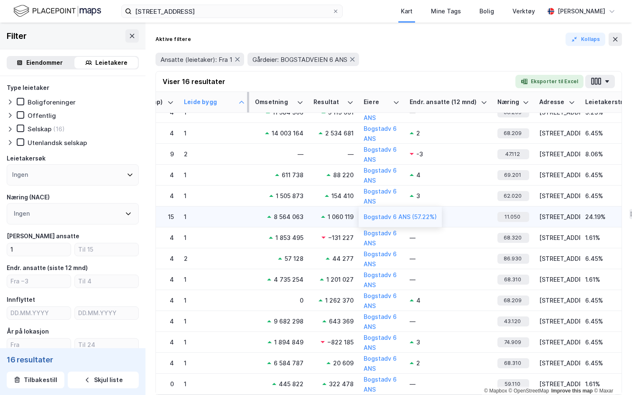
scroll to position [53, 550]
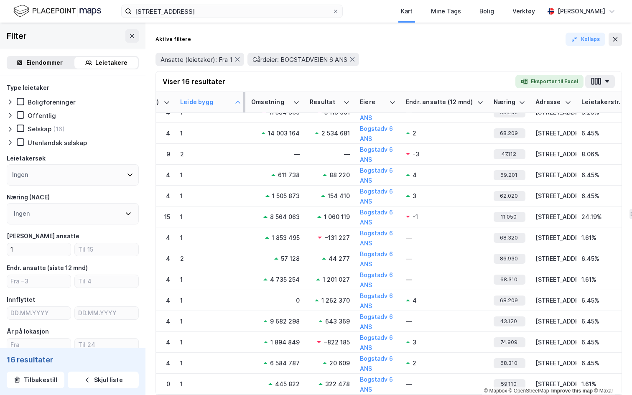
click at [601, 90] on div "Viser 16 resultater Eksporter til Excel" at bounding box center [388, 81] width 465 height 20
click at [601, 82] on button "button" at bounding box center [600, 81] width 30 height 13
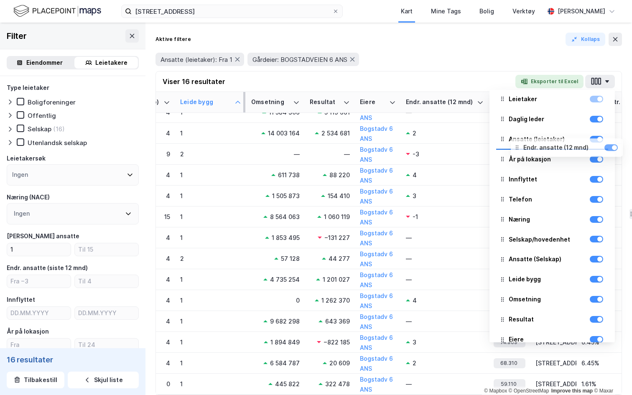
scroll to position [19, 0]
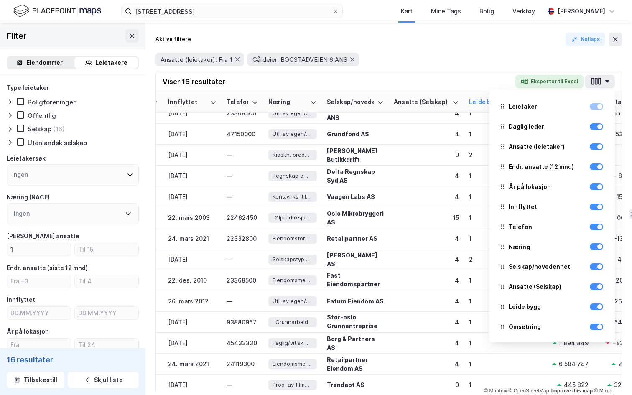
click at [534, 45] on div "Aktive filtere Kollaps" at bounding box center [388, 39] width 466 height 13
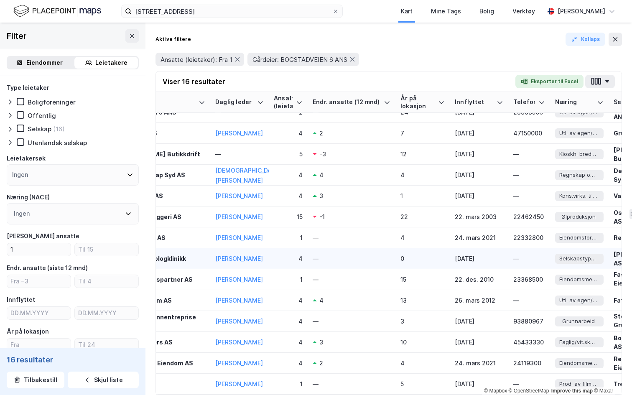
scroll to position [0, 63]
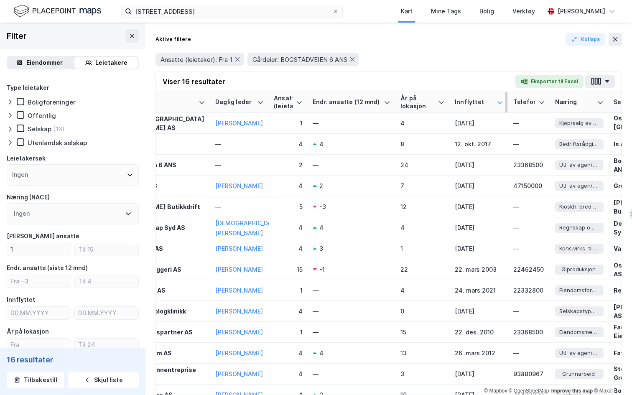
click at [501, 102] on icon at bounding box center [499, 102] width 7 height 7
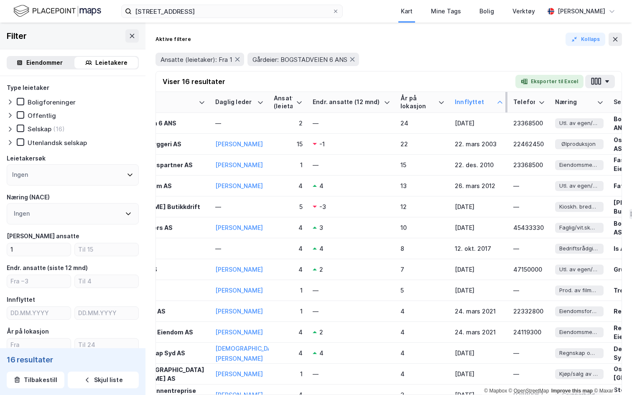
click at [501, 102] on icon at bounding box center [499, 102] width 7 height 7
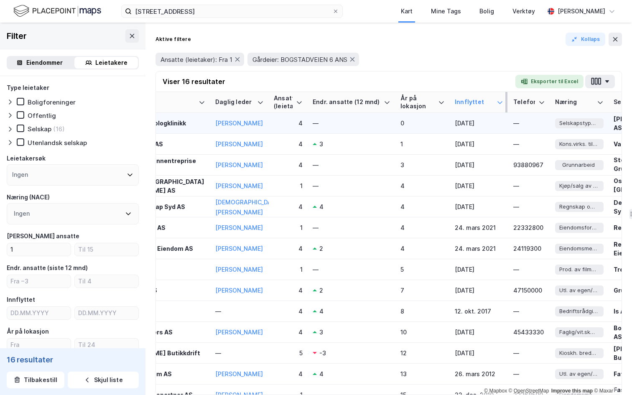
scroll to position [0, 0]
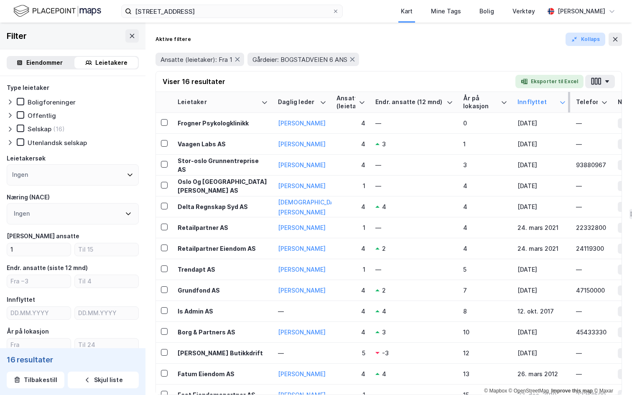
click at [588, 35] on button "Kollaps" at bounding box center [585, 39] width 40 height 13
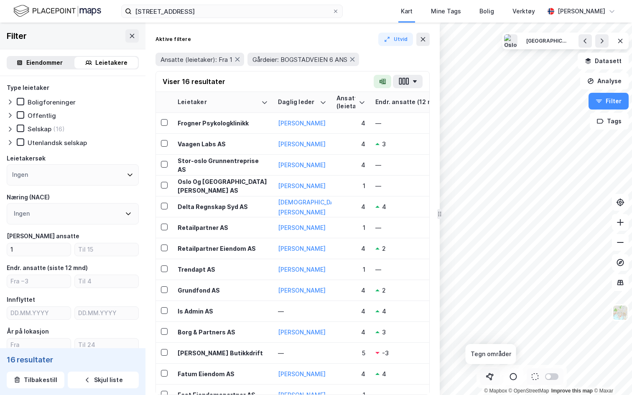
click at [484, 358] on button at bounding box center [489, 376] width 20 height 17
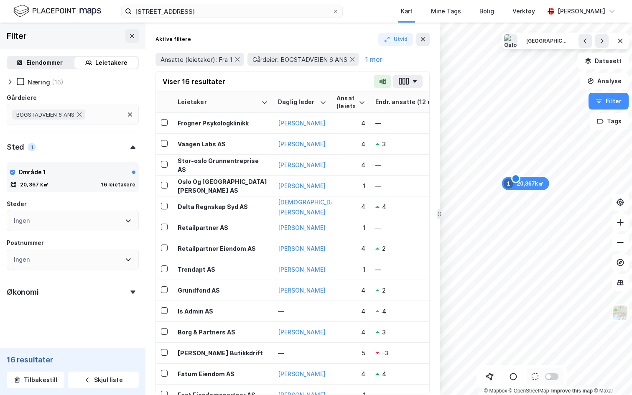
scroll to position [385, 0]
click at [355, 55] on div "Gårdeier: BOGSTADVEIEN 6 ANS" at bounding box center [303, 59] width 112 height 13
click at [354, 58] on icon at bounding box center [352, 59] width 7 height 7
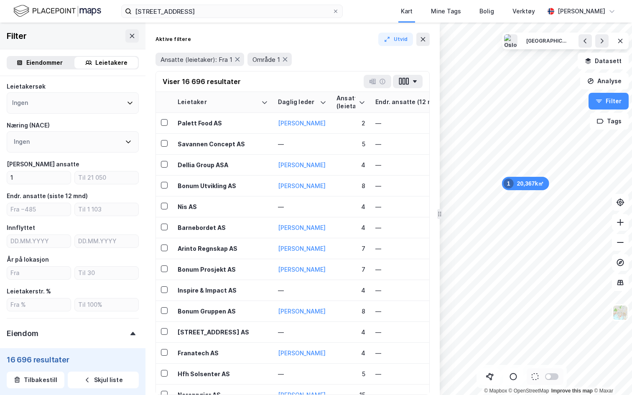
scroll to position [55, 0]
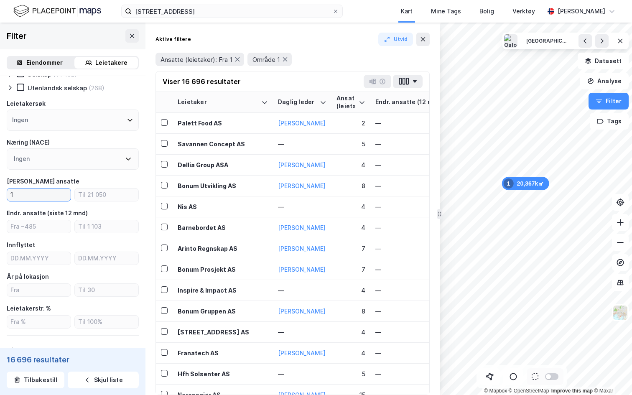
click at [39, 203] on div "Type leietaker Boligforeninger (481) Offentlig (347) Selskap (14 152) Utenlands…" at bounding box center [73, 329] width 132 height 602
type input "10"
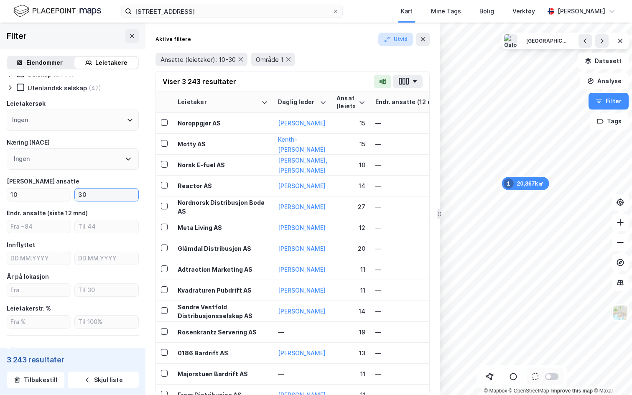
type input "30"
click at [402, 41] on button "Utvid" at bounding box center [395, 39] width 35 height 13
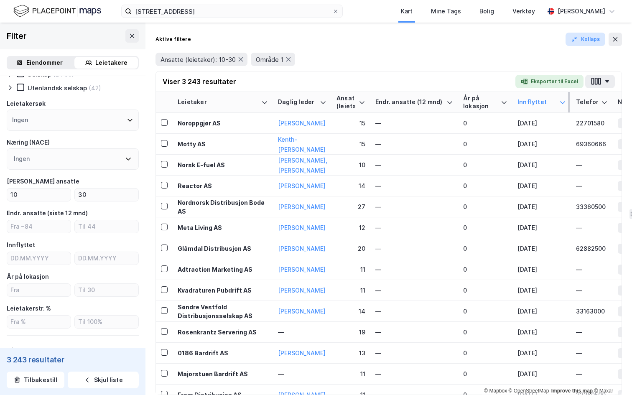
click at [579, 44] on button "Kollaps" at bounding box center [585, 39] width 40 height 13
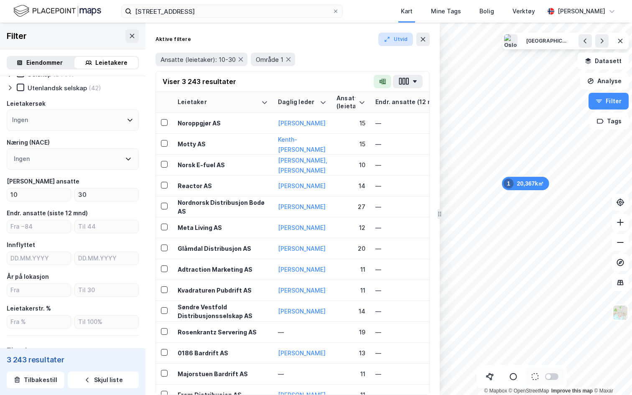
click at [397, 39] on button "Utvid" at bounding box center [395, 39] width 35 height 13
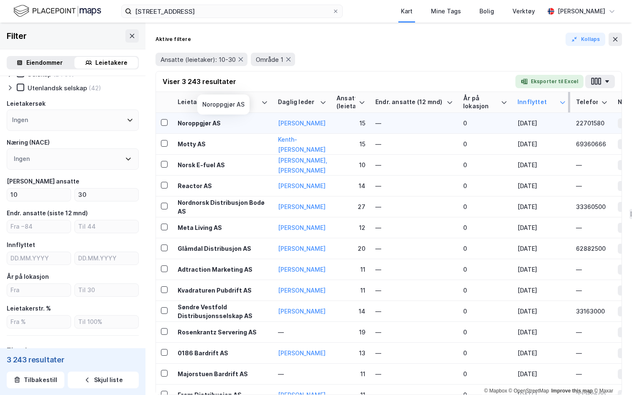
click at [212, 122] on div "Noroppgjør AS" at bounding box center [223, 123] width 90 height 9
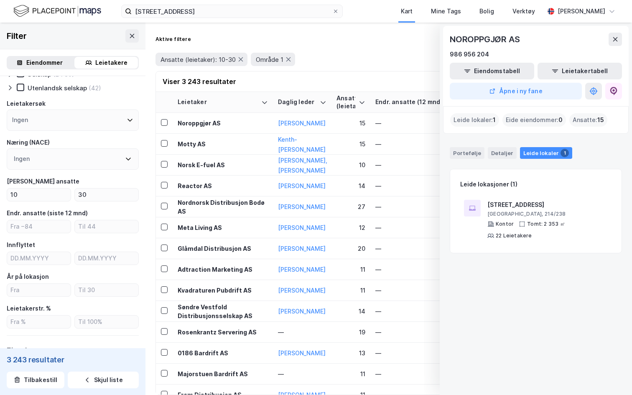
click at [616, 31] on div "NOROPPGJØR AS 986 956 204 Eiendomstabell Leietakertabell Åpne i ny fane" at bounding box center [535, 66] width 185 height 80
click at [612, 43] on button at bounding box center [614, 39] width 13 height 13
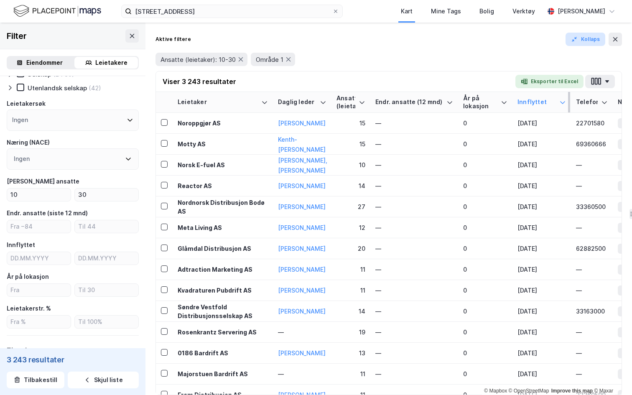
click at [582, 42] on button "Kollaps" at bounding box center [585, 39] width 40 height 13
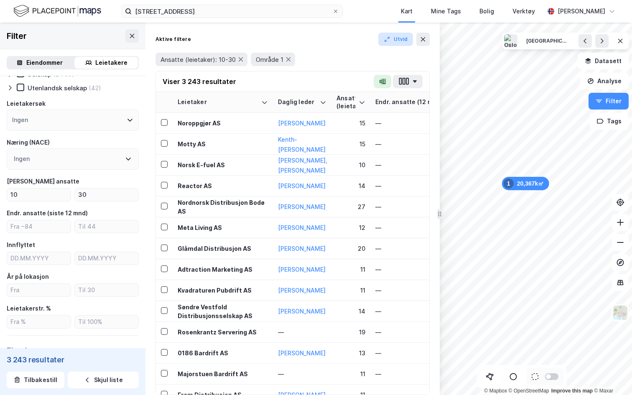
click at [402, 38] on button "Utvid" at bounding box center [395, 39] width 35 height 13
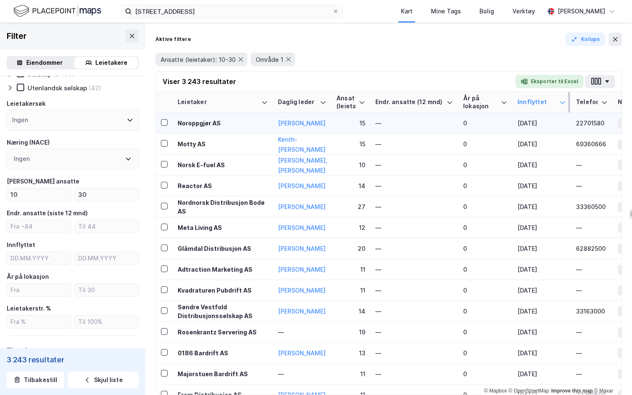
click at [534, 127] on div "[DATE]" at bounding box center [541, 123] width 48 height 9
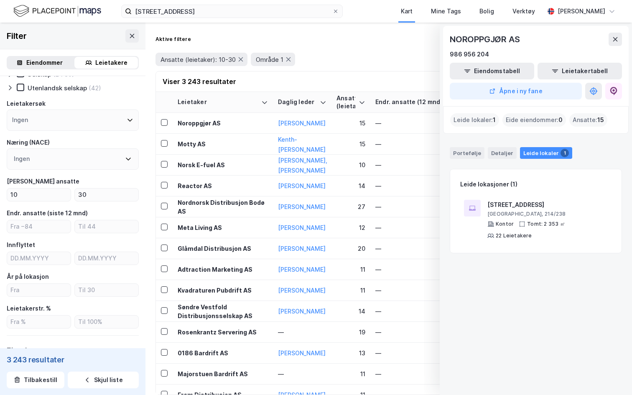
click at [619, 31] on div "NOROPPGJØR AS 986 956 204 Eiendomstabell Leietakertabell Åpne i ny fane" at bounding box center [535, 66] width 185 height 80
click at [619, 35] on button at bounding box center [614, 39] width 13 height 13
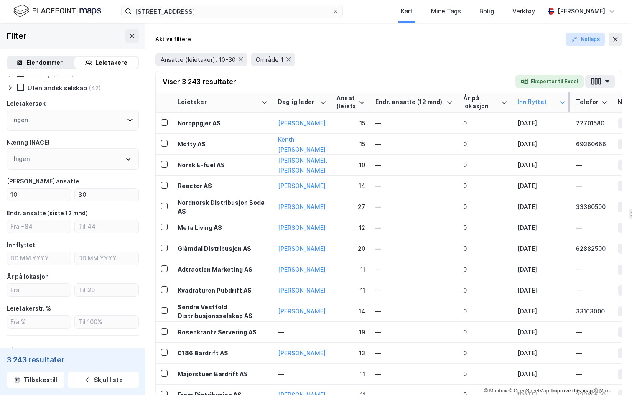
click at [586, 42] on button "Kollaps" at bounding box center [585, 39] width 40 height 13
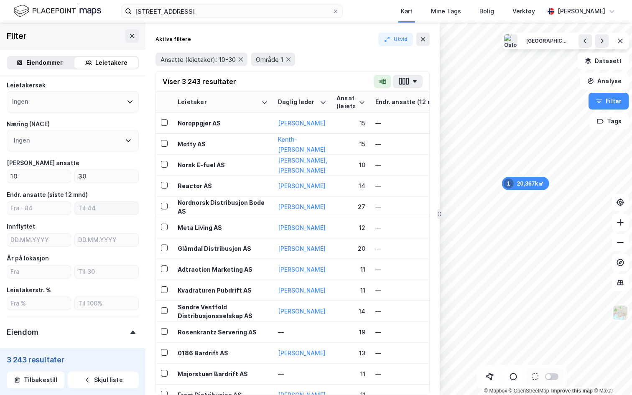
scroll to position [53, 0]
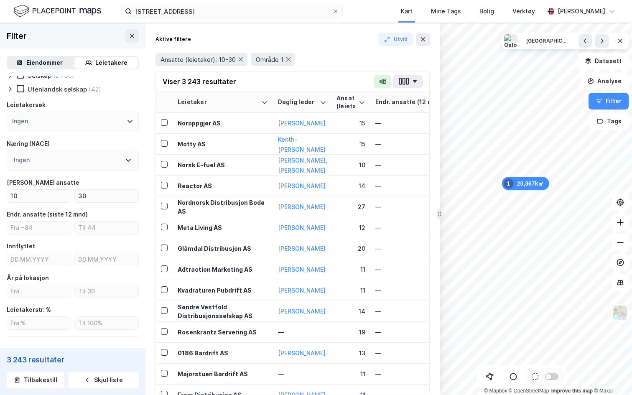
click at [68, 158] on div "Ingen" at bounding box center [73, 160] width 132 height 21
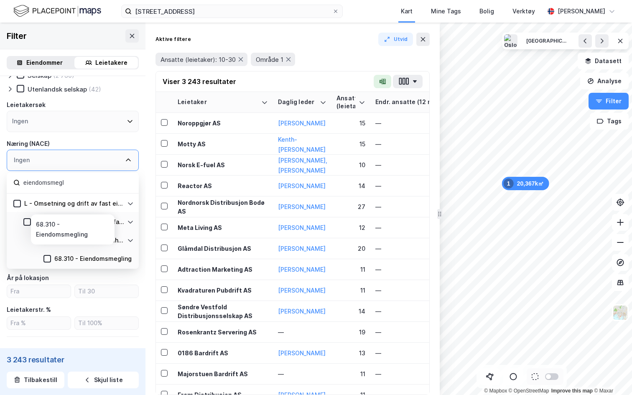
type input "eiendomsmegl"
click at [45, 260] on icon at bounding box center [47, 259] width 6 height 6
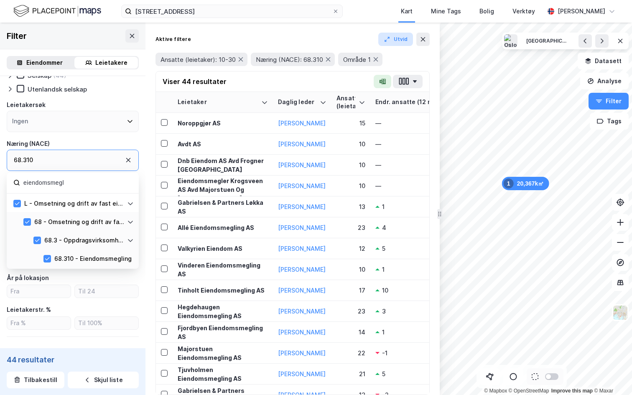
click at [402, 35] on button "Utvid" at bounding box center [395, 39] width 35 height 13
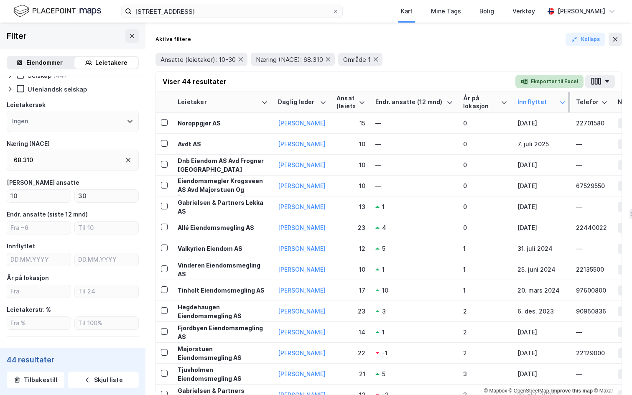
click at [545, 83] on button "Eksporter til Excel" at bounding box center [549, 81] width 68 height 13
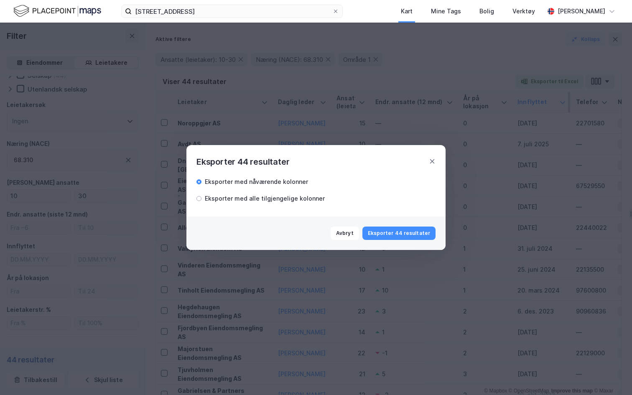
click at [282, 188] on div "Eksporter med nåværende kolonner Eksporter med alle tilgjengelige kolonner" at bounding box center [315, 189] width 239 height 28
click at [282, 195] on div "Eksporter med alle tilgjengelige kolonner" at bounding box center [265, 198] width 120 height 10
click at [423, 238] on button "Eksporter 44 resultater" at bounding box center [398, 232] width 73 height 13
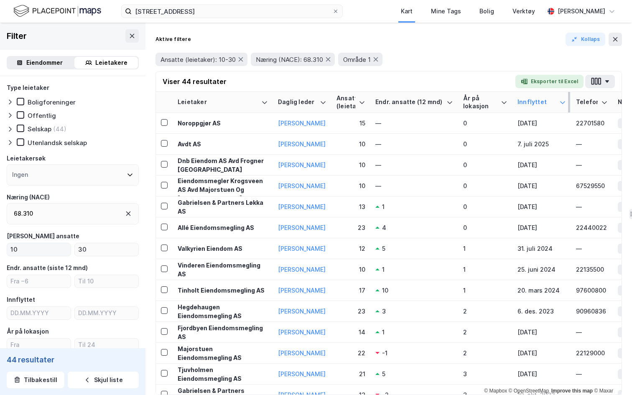
click at [34, 256] on label "10" at bounding box center [39, 249] width 64 height 13
click at [34, 256] on input "10" at bounding box center [38, 249] width 63 height 13
type input "1"
type input "10"
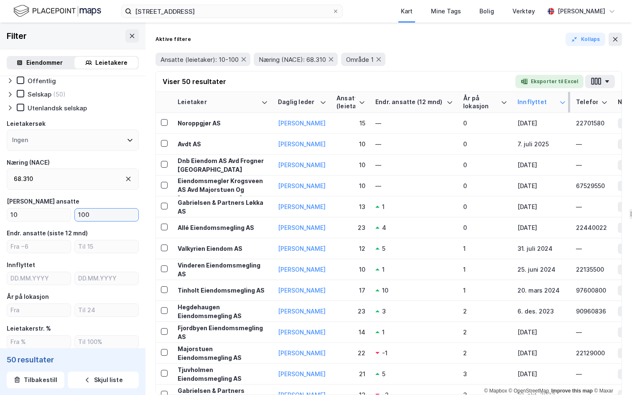
scroll to position [49, 0]
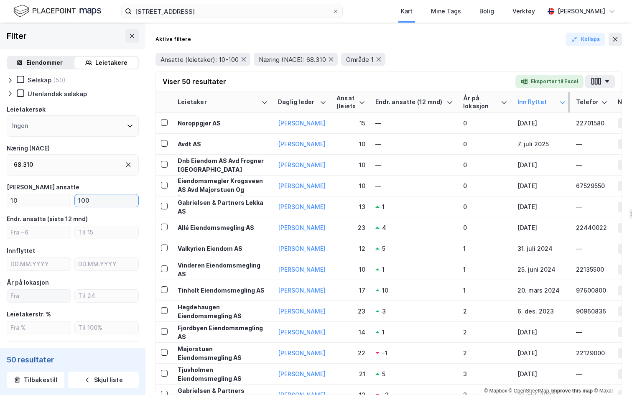
type input "100"
click at [41, 292] on input "number" at bounding box center [38, 295] width 63 height 13
click at [381, 60] on icon at bounding box center [378, 59] width 5 height 4
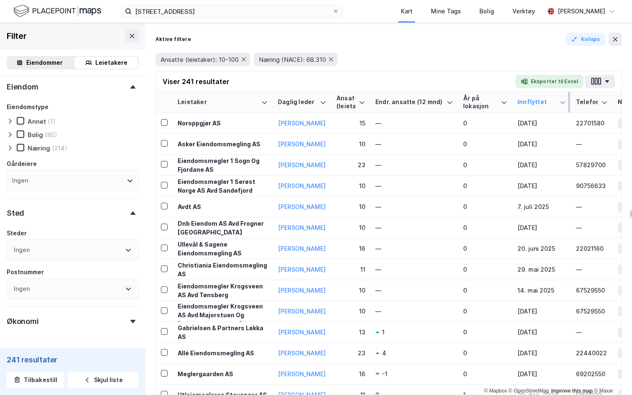
scroll to position [348, 0]
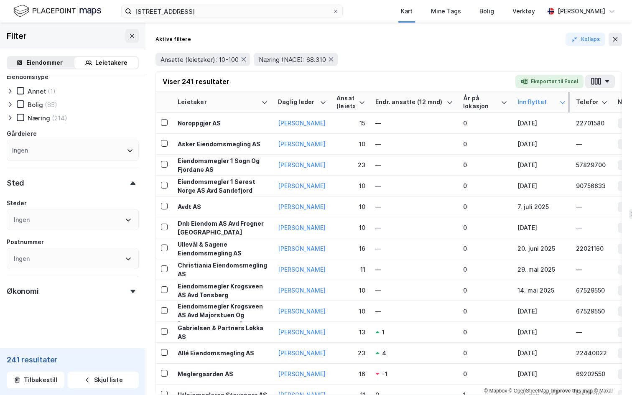
click at [69, 223] on div "Ingen" at bounding box center [73, 219] width 132 height 21
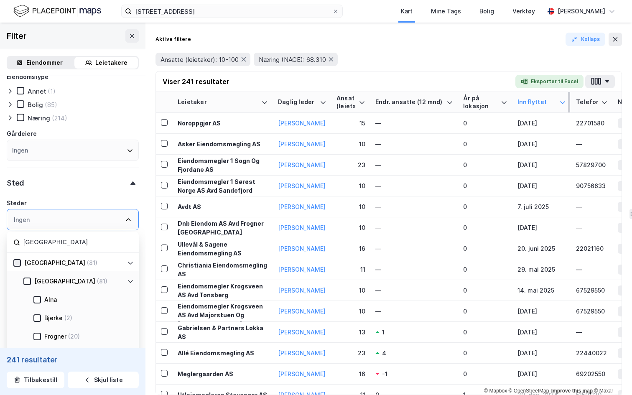
type input "oslo"
click at [15, 260] on icon at bounding box center [17, 263] width 6 height 6
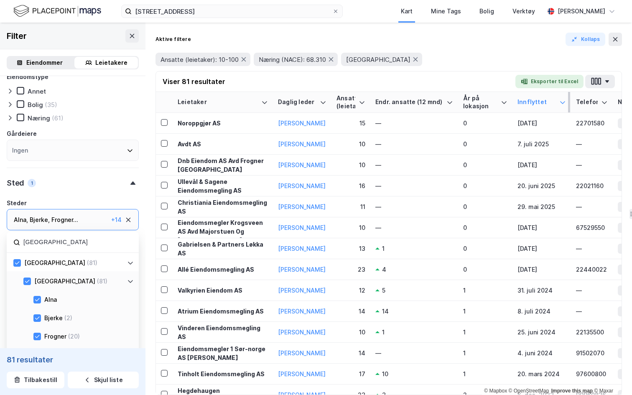
click at [216, 42] on div "Aktive filtere Kollaps" at bounding box center [388, 39] width 466 height 13
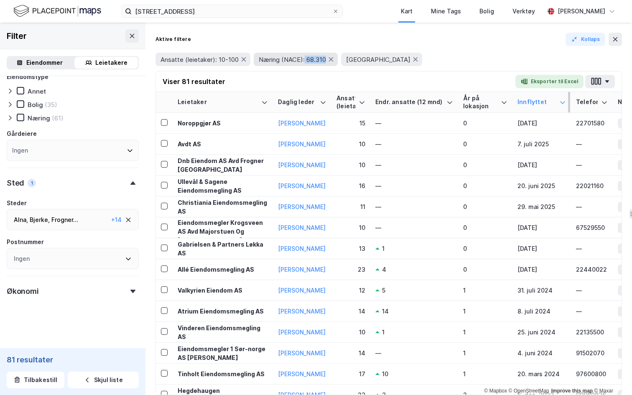
drag, startPoint x: 307, startPoint y: 58, endPoint x: 330, endPoint y: 64, distance: 24.4
click at [330, 64] on div "Næring (NACE): 68.310" at bounding box center [296, 59] width 84 height 13
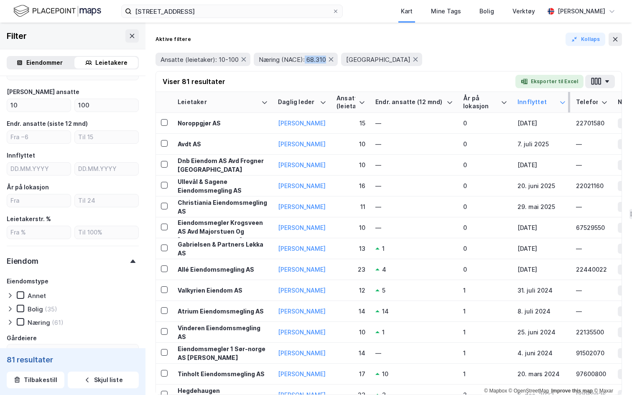
scroll to position [109, 0]
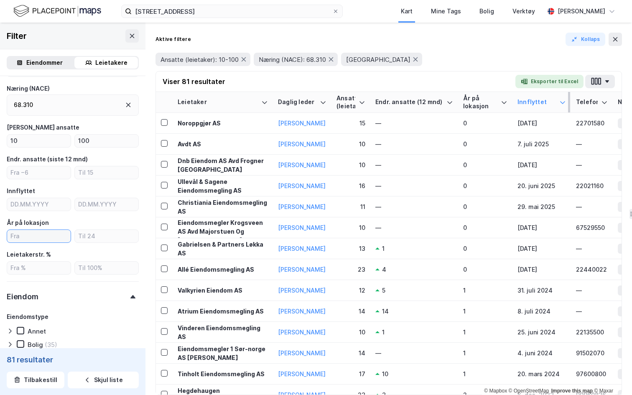
click at [38, 231] on input "number" at bounding box center [38, 236] width 63 height 13
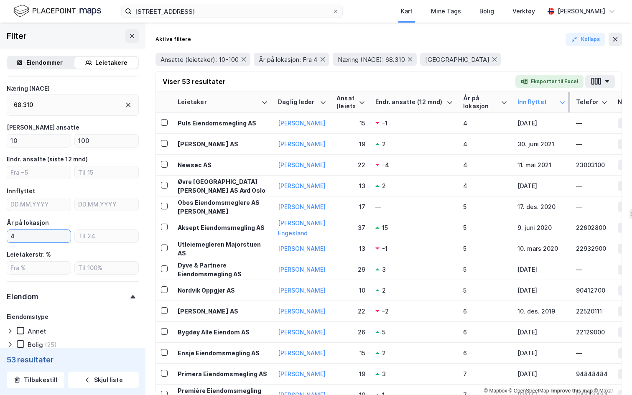
scroll to position [134, 0]
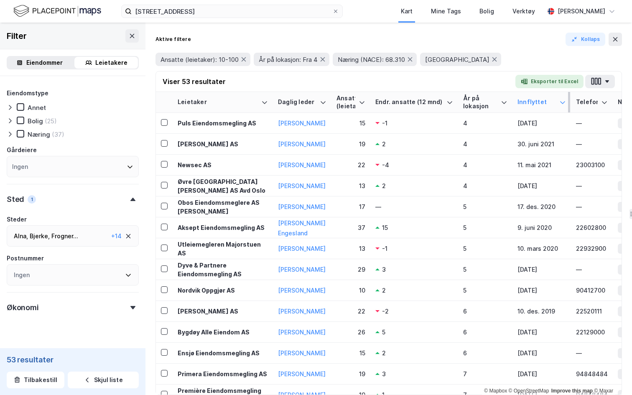
type input "4"
click at [56, 300] on div "Økonomi" at bounding box center [73, 304] width 132 height 24
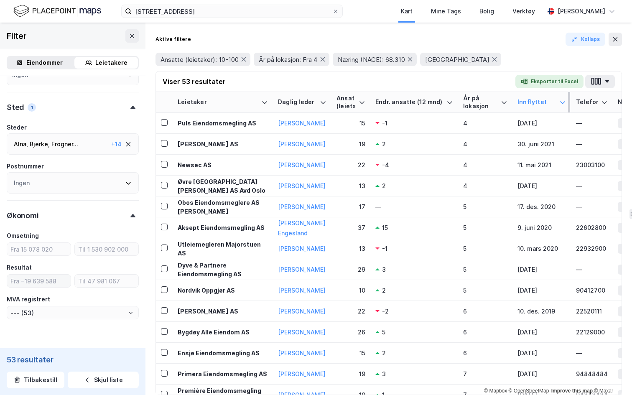
scroll to position [422, 0]
click at [49, 255] on input "number" at bounding box center [38, 250] width 63 height 13
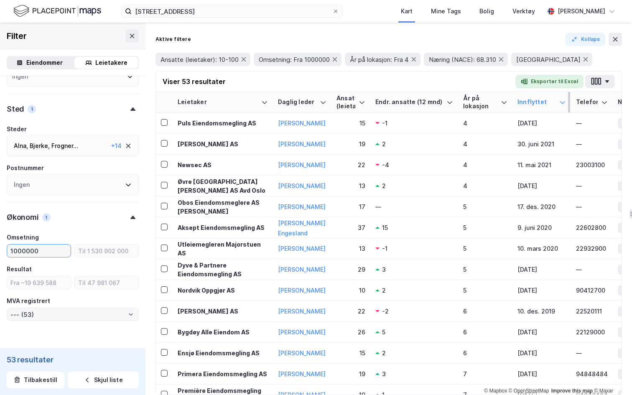
type input "1000000"
click at [90, 313] on input "--- (53)" at bounding box center [72, 314] width 131 height 13
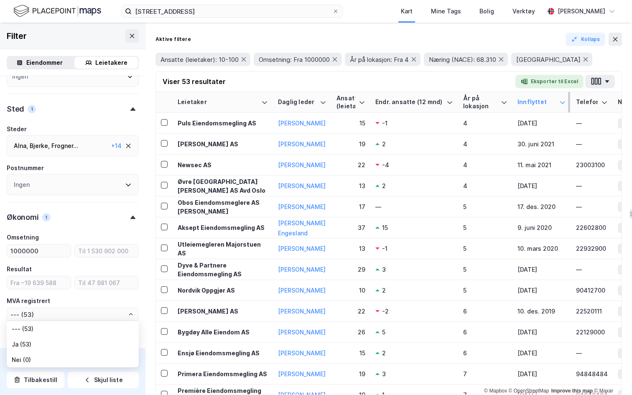
click at [104, 225] on div "Økonomi 1" at bounding box center [73, 214] width 132 height 24
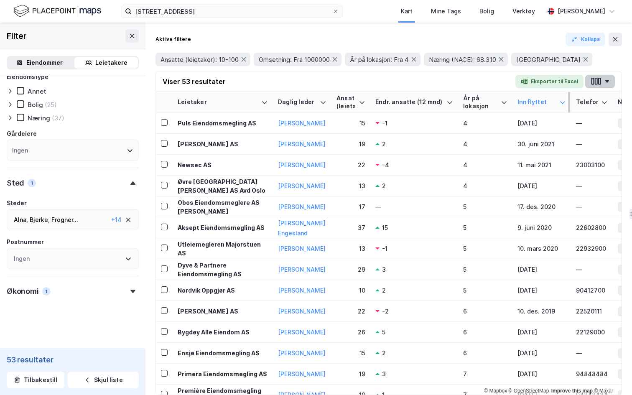
click at [600, 83] on icon "button" at bounding box center [599, 81] width 3 height 7
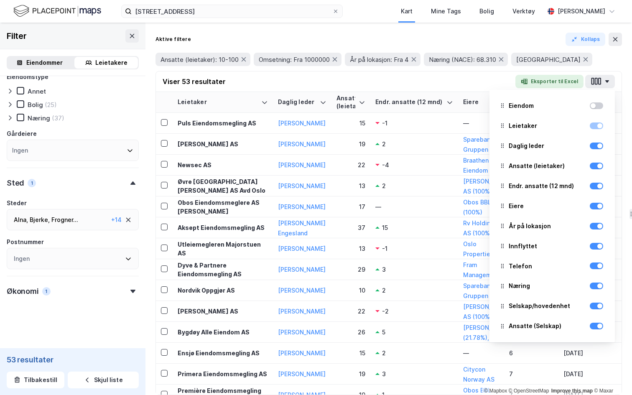
click at [479, 84] on div "Viser 53 resultater Eksporter til Excel Eiendom Leietaker Daglig leder Ansatte …" at bounding box center [388, 81] width 465 height 20
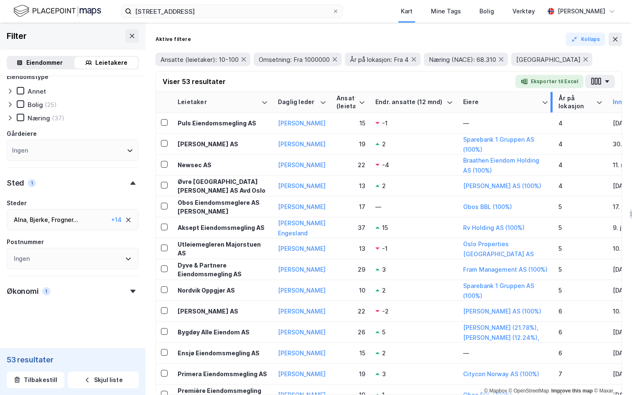
drag, startPoint x: 501, startPoint y: 98, endPoint x: 550, endPoint y: 101, distance: 49.3
click at [550, 101] on div at bounding box center [551, 102] width 2 height 20
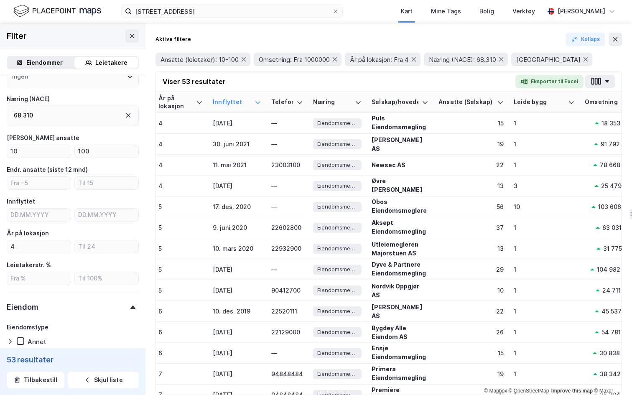
scroll to position [98, 0]
click at [106, 180] on input "number" at bounding box center [106, 183] width 63 height 13
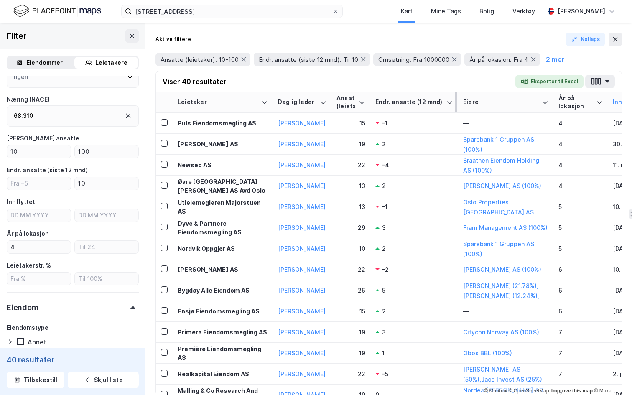
click at [444, 104] on div "Endr. ansatte (12 mnd)" at bounding box center [414, 102] width 78 height 8
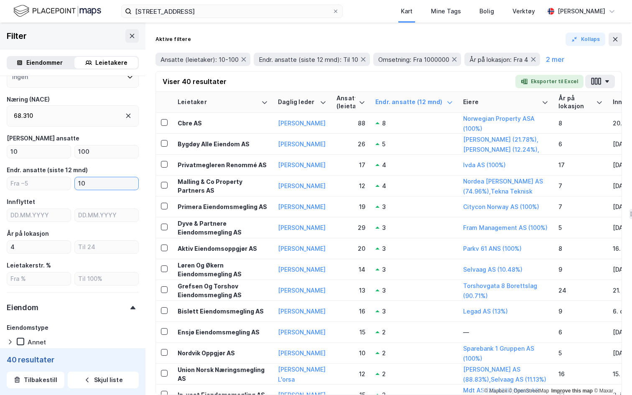
click at [95, 183] on input "10" at bounding box center [106, 183] width 63 height 13
type input "1"
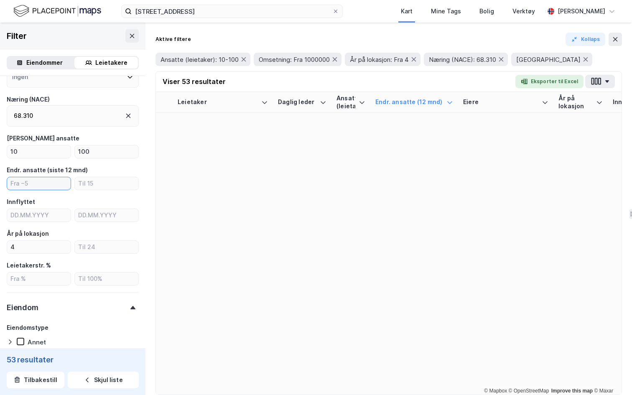
click at [25, 183] on input "number" at bounding box center [38, 183] width 63 height 13
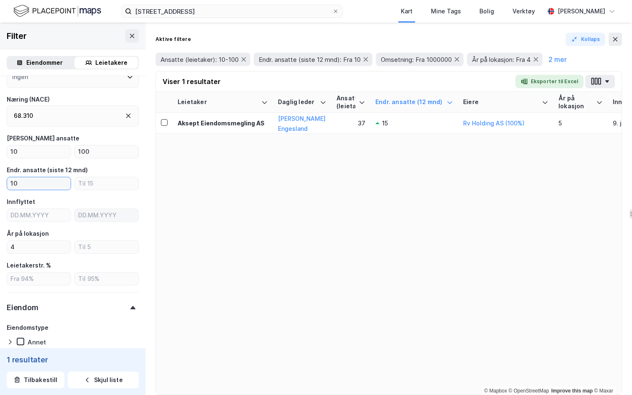
type input "1"
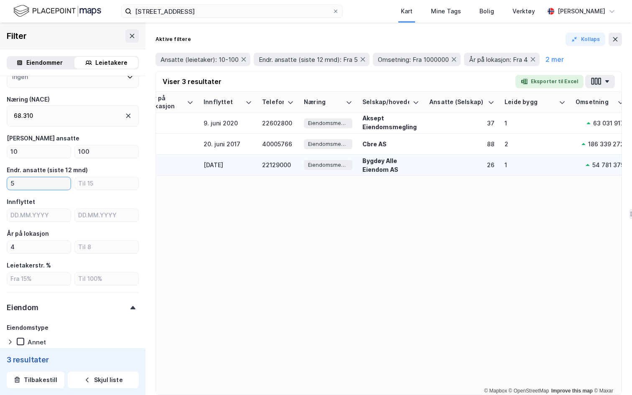
scroll to position [0, 410]
type input "5"
click at [375, 165] on div "Bygdøy Alle Eiendom AS" at bounding box center [389, 165] width 57 height 18
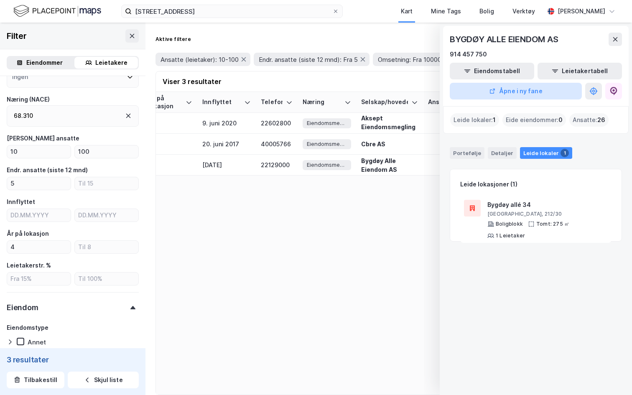
click at [531, 91] on button "Åpne i ny fane" at bounding box center [515, 91] width 132 height 17
click at [616, 38] on icon at bounding box center [614, 39] width 7 height 7
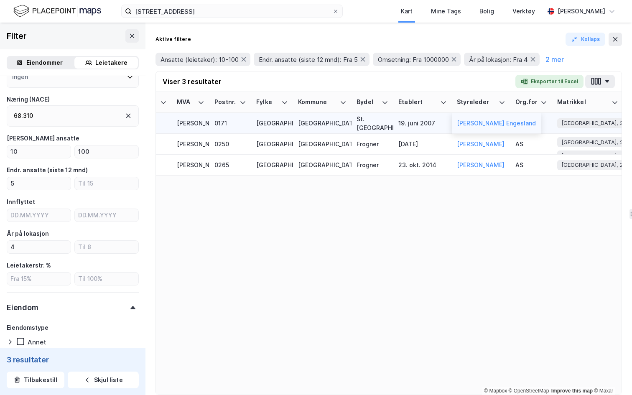
scroll to position [0, 1352]
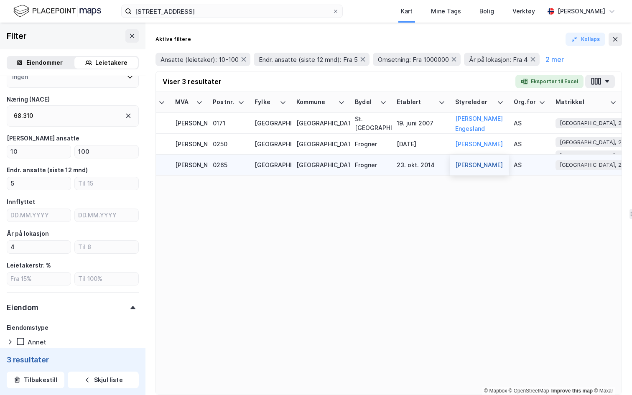
click at [0, 0] on button "Mads Sondov Gustavsen" at bounding box center [0, 0] width 0 height 0
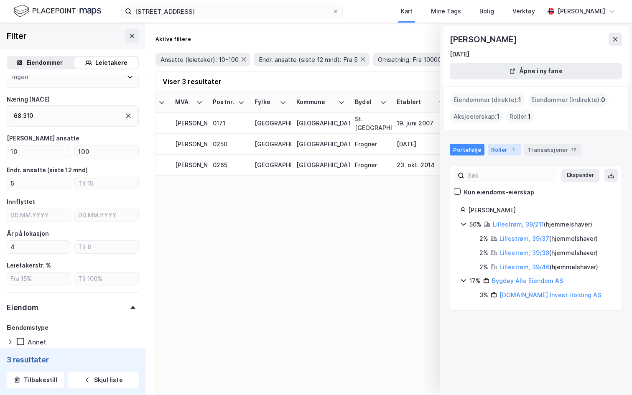
click at [514, 152] on div "Roller 1" at bounding box center [503, 150] width 33 height 12
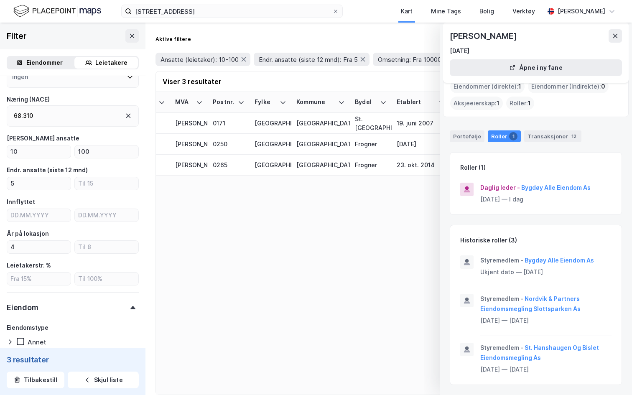
scroll to position [0, 0]
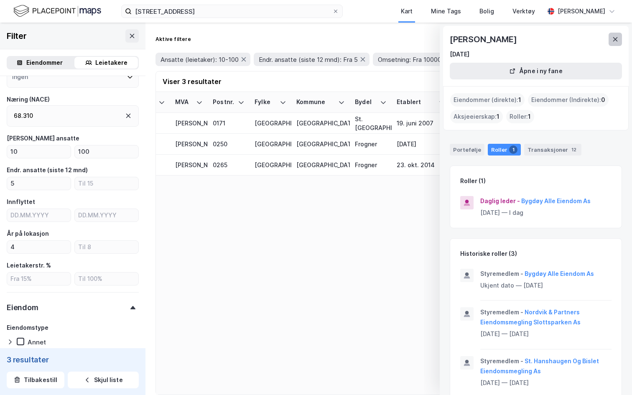
click at [613, 38] on icon at bounding box center [615, 39] width 5 height 4
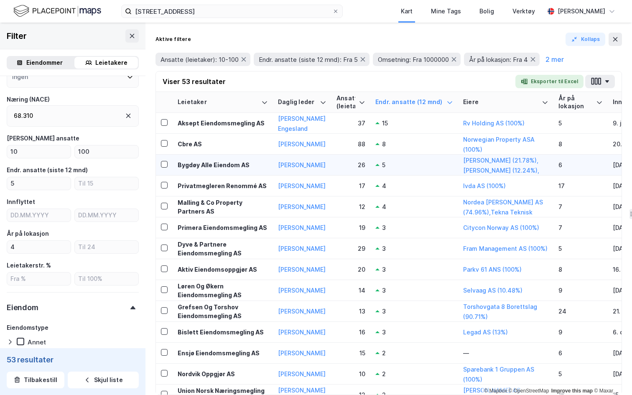
click at [213, 166] on div "Bygdøy Alle Eiendom AS" at bounding box center [223, 164] width 90 height 9
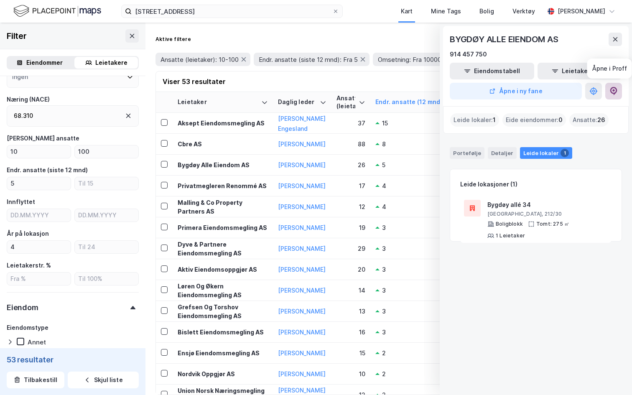
click at [614, 93] on icon at bounding box center [613, 91] width 7 height 8
click at [615, 34] on button at bounding box center [614, 39] width 13 height 13
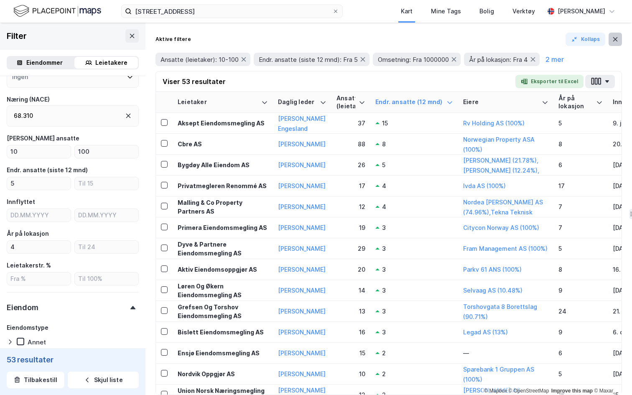
click at [616, 39] on icon at bounding box center [614, 39] width 7 height 7
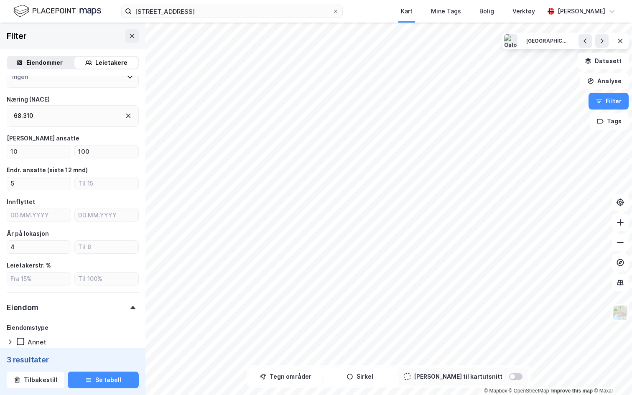
click at [130, 44] on div "Filter" at bounding box center [72, 36] width 145 height 27
click at [130, 36] on icon at bounding box center [132, 36] width 7 height 7
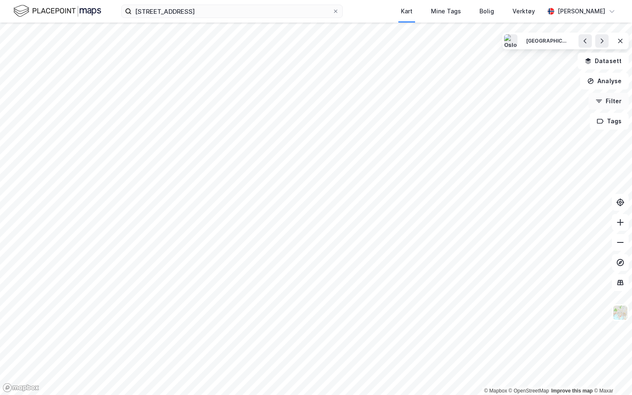
click at [605, 104] on button "Filter" at bounding box center [608, 101] width 40 height 17
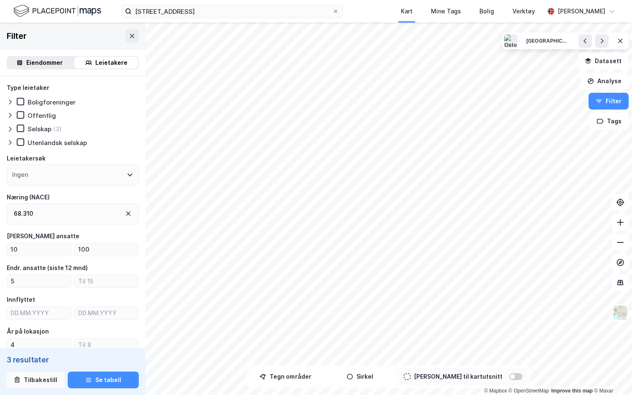
click at [38, 358] on button "Tilbakestill" at bounding box center [36, 379] width 58 height 17
type input "--- (1 103 053)"
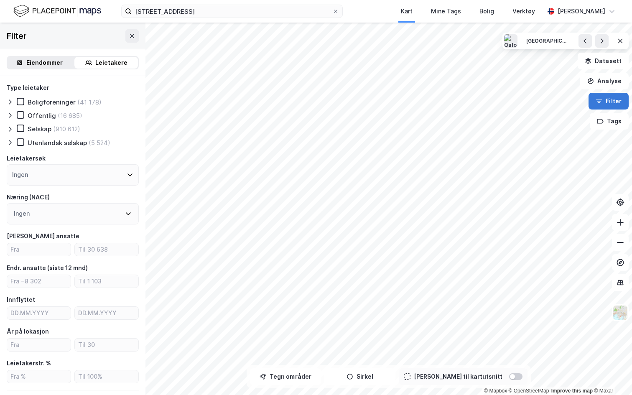
click at [612, 101] on button "Filter" at bounding box center [608, 101] width 40 height 17
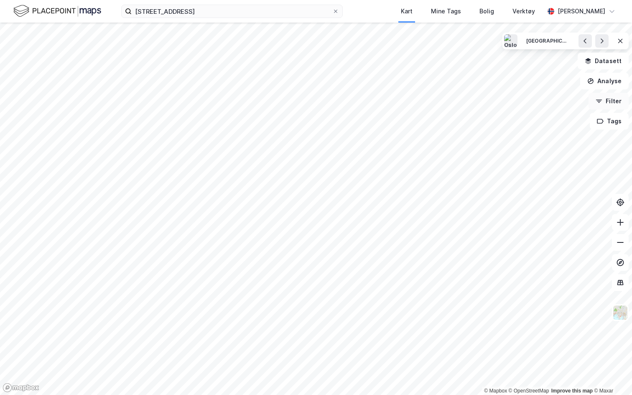
click at [607, 101] on button "Filter" at bounding box center [608, 101] width 40 height 17
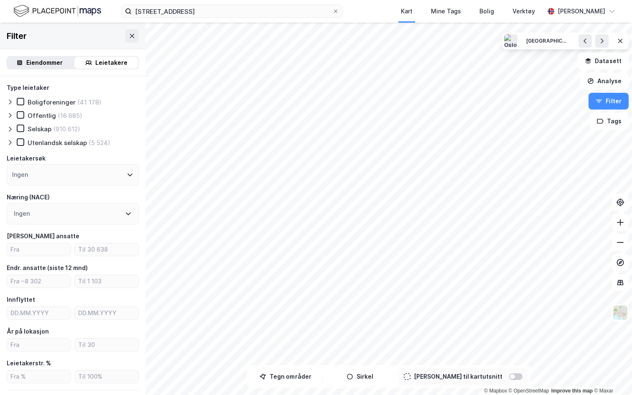
click at [51, 63] on div "Eiendommer" at bounding box center [44, 63] width 36 height 10
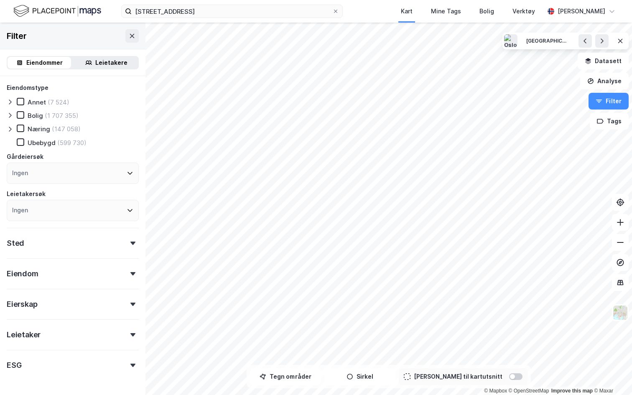
click at [11, 129] on icon at bounding box center [10, 129] width 7 height 7
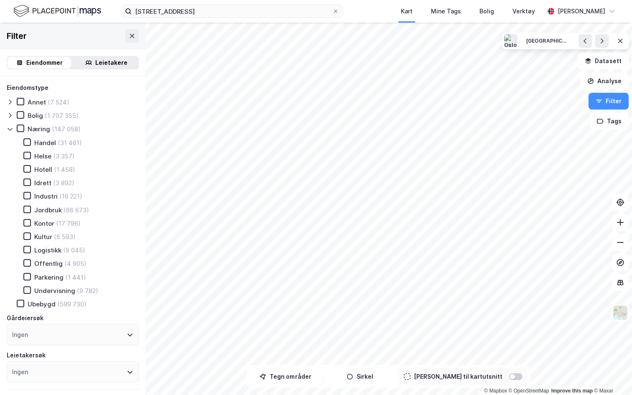
click at [510, 358] on div at bounding box center [512, 376] width 5 height 5
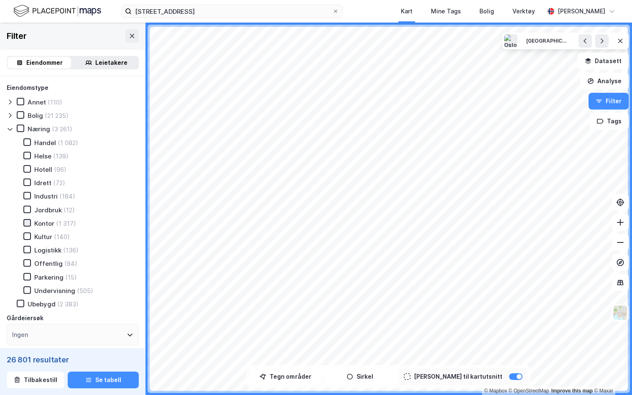
click at [28, 222] on icon at bounding box center [27, 223] width 6 height 6
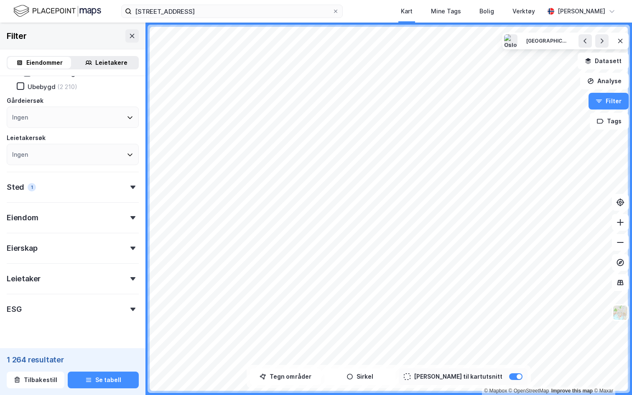
scroll to position [235, 0]
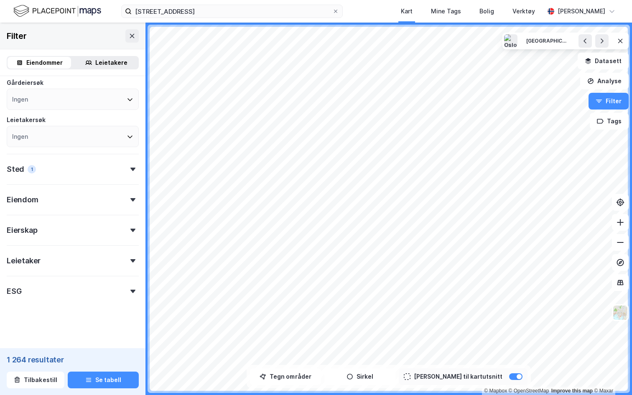
click at [86, 259] on div "Leietaker" at bounding box center [73, 257] width 132 height 24
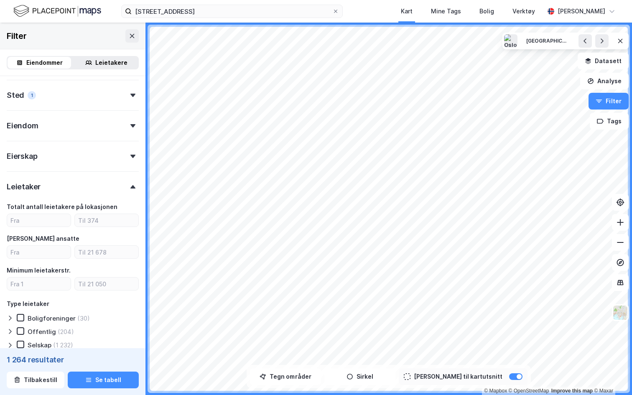
scroll to position [312, 0]
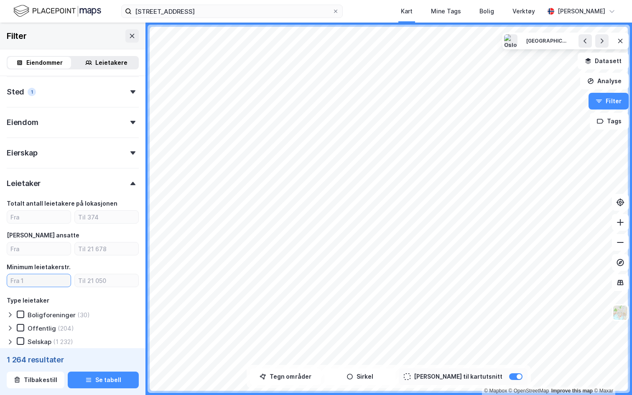
click at [50, 286] on input "number" at bounding box center [38, 280] width 63 height 13
type input "5"
click at [45, 251] on input "number" at bounding box center [38, 248] width 63 height 13
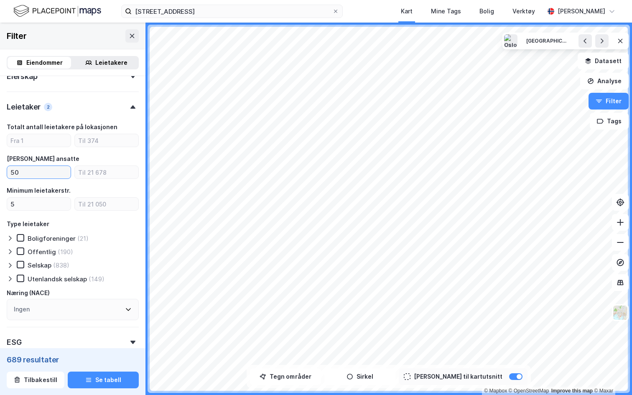
scroll to position [406, 0]
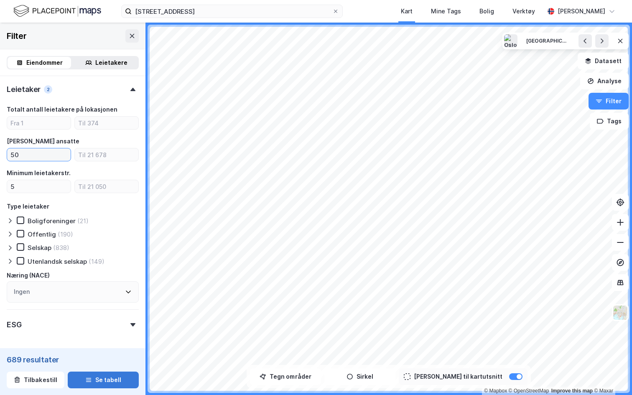
type input "50"
click at [104, 358] on button "Se tabell" at bounding box center [103, 379] width 71 height 17
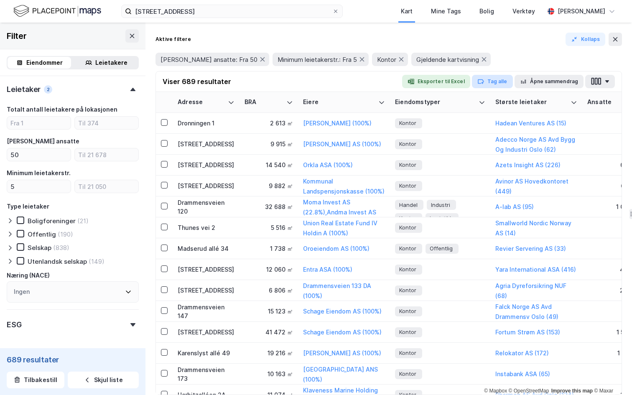
click at [496, 81] on button "Tag alle" at bounding box center [492, 81] width 41 height 13
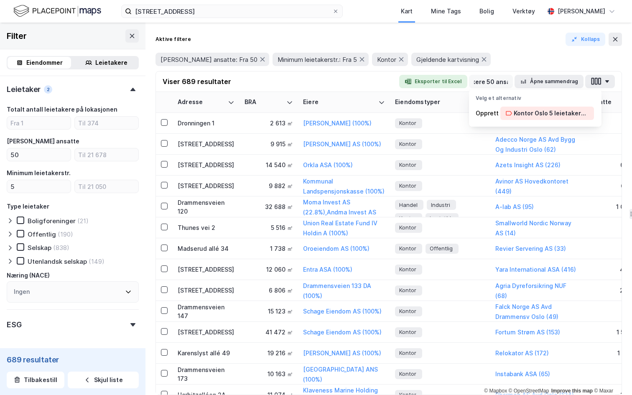
scroll to position [0, 66]
type input "Kontor Oslo 5 leietakere 50 ansatte"
click at [537, 111] on div "Kontor Oslo 5 leietakere 50 ansatte" at bounding box center [550, 113] width 75 height 10
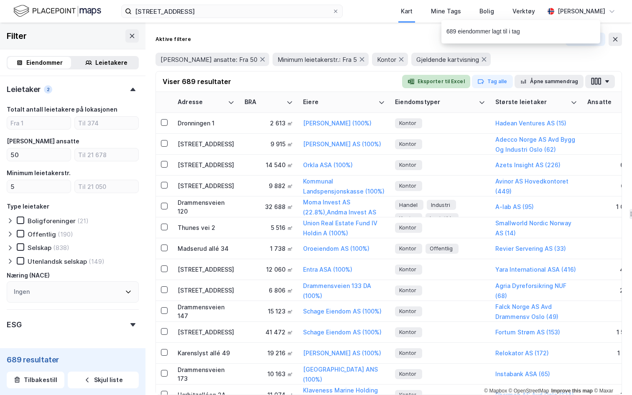
click at [448, 81] on button "Eksporter til Excel" at bounding box center [436, 81] width 68 height 13
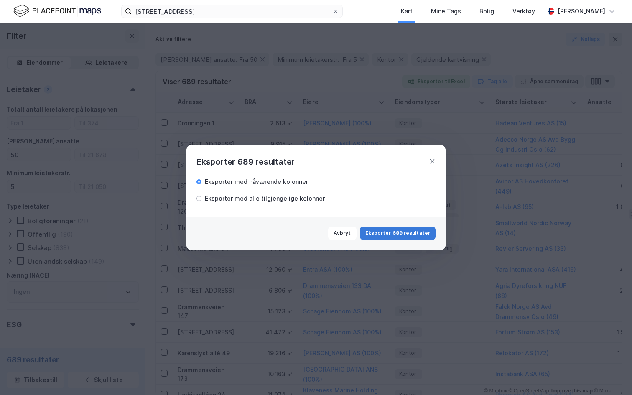
click at [414, 228] on button "Eksporter 689 resultater" at bounding box center [398, 232] width 76 height 13
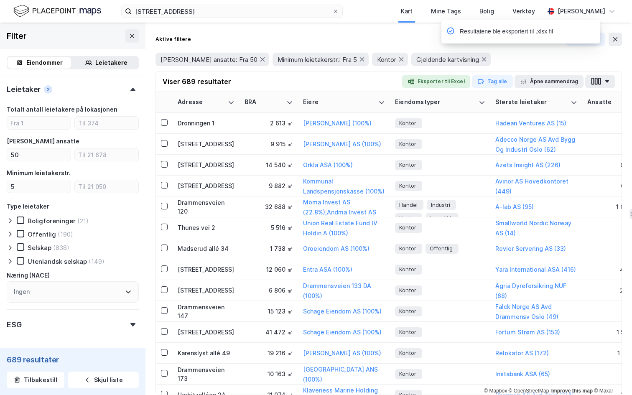
click at [613, 39] on div "Resultatene ble eksportert til .xlsx fil" at bounding box center [545, 34] width 159 height 28
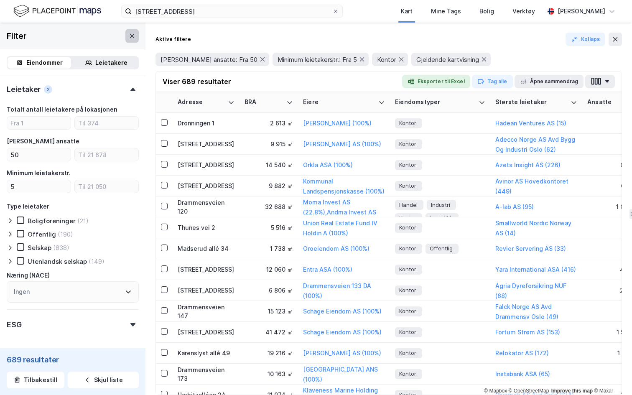
click at [134, 35] on icon at bounding box center [132, 36] width 7 height 7
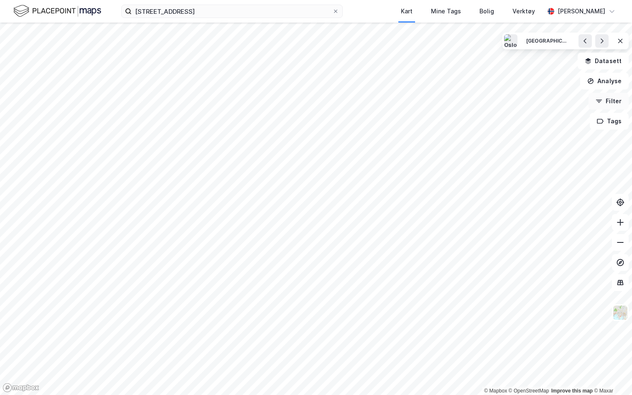
click at [607, 100] on button "Filter" at bounding box center [608, 101] width 40 height 17
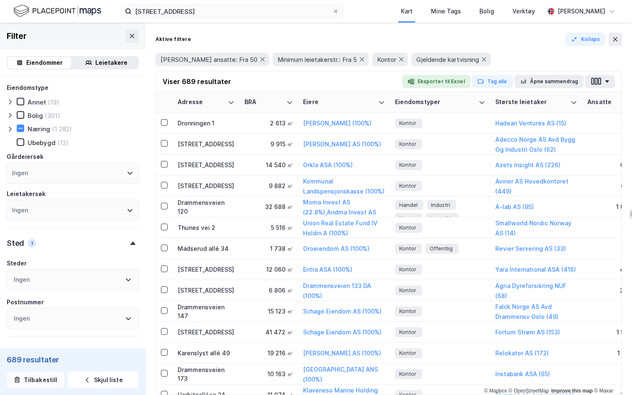
click at [39, 358] on button "Tilbakestill" at bounding box center [36, 379] width 58 height 17
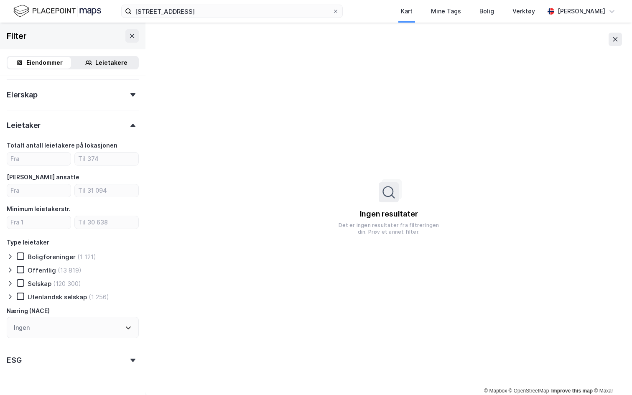
scroll to position [309, 0]
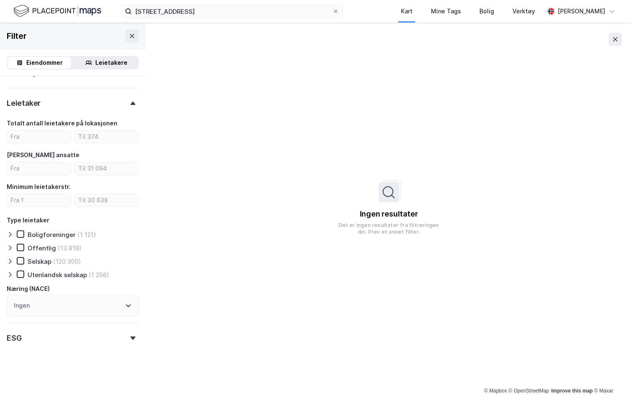
click at [76, 304] on div "Ingen" at bounding box center [73, 304] width 132 height 21
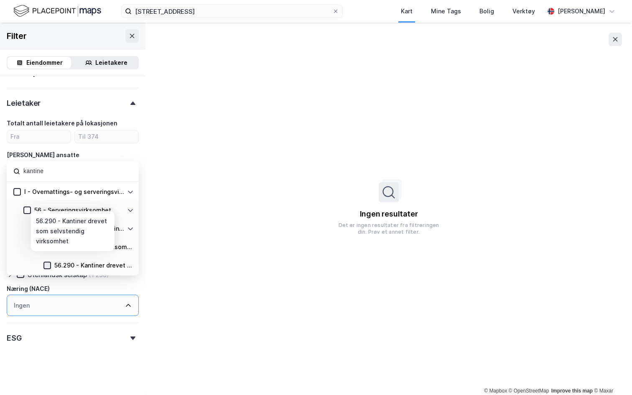
type input "kantine"
click at [50, 265] on div at bounding box center [47, 265] width 8 height 8
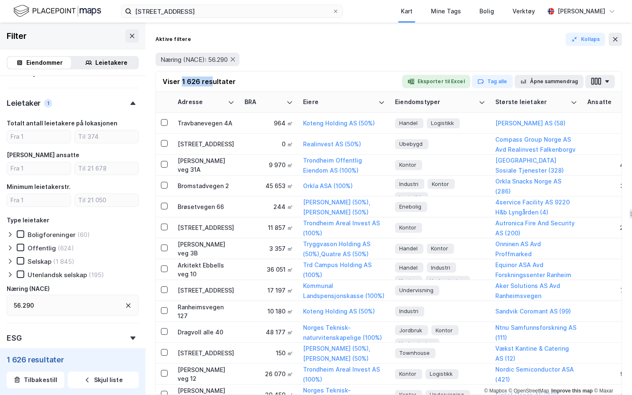
drag, startPoint x: 180, startPoint y: 83, endPoint x: 212, endPoint y: 82, distance: 31.7
click at [212, 83] on div "Viser 1 626 resultater" at bounding box center [198, 81] width 73 height 10
click at [257, 80] on div "Viser 1 626 resultater Eksporter til Excel Tag alle Åpne sammendrag" at bounding box center [388, 81] width 465 height 20
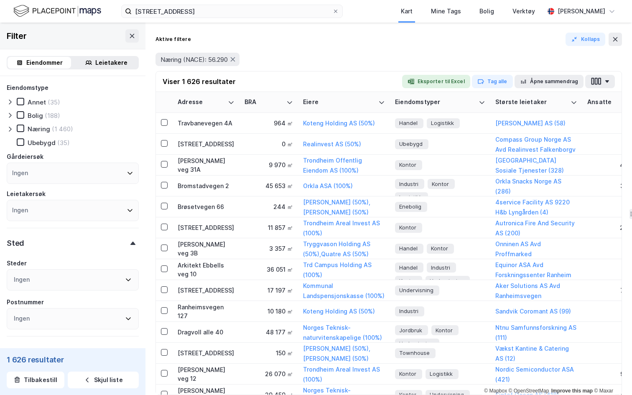
click at [9, 128] on icon at bounding box center [10, 129] width 7 height 7
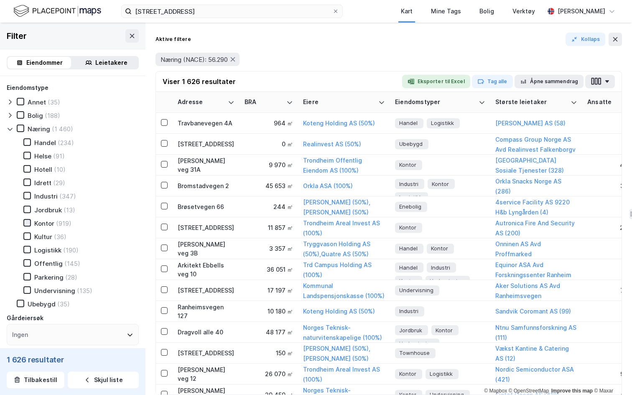
click at [28, 221] on icon at bounding box center [27, 223] width 6 height 6
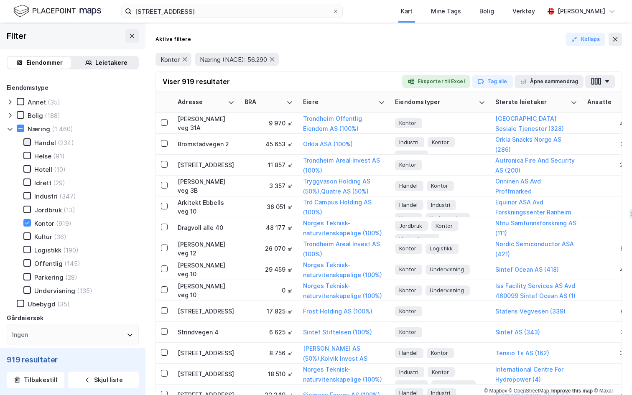
click at [28, 144] on icon at bounding box center [27, 142] width 6 height 6
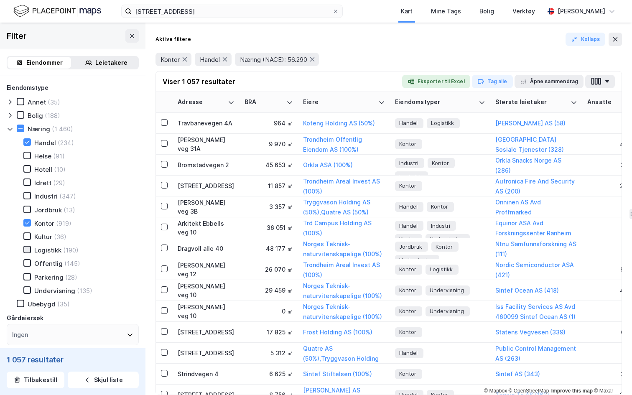
click at [28, 251] on icon at bounding box center [27, 249] width 6 height 6
click at [28, 260] on icon at bounding box center [27, 263] width 6 height 6
click at [587, 46] on div "Aktive filtere Kollaps Offentlig Logistikk Kontor Handel Næring (NACE): 56.290" at bounding box center [388, 52] width 466 height 38
click at [587, 40] on button "Kollaps" at bounding box center [585, 39] width 40 height 13
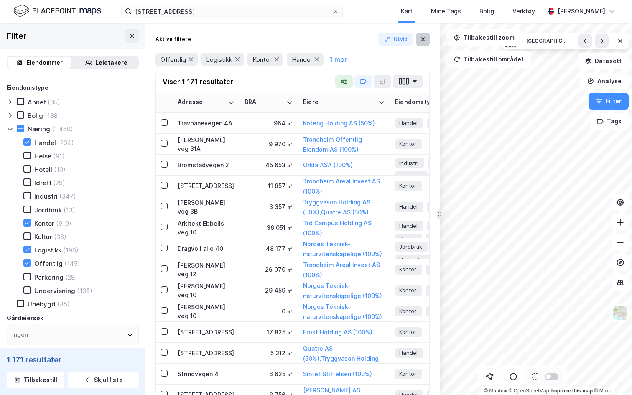
click at [423, 37] on icon at bounding box center [422, 39] width 7 height 7
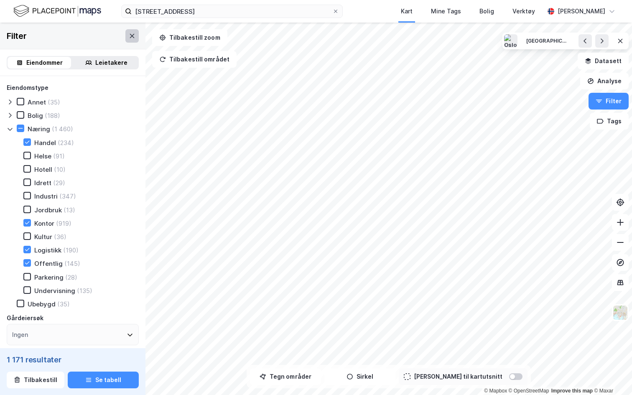
click at [129, 36] on icon at bounding box center [132, 36] width 7 height 7
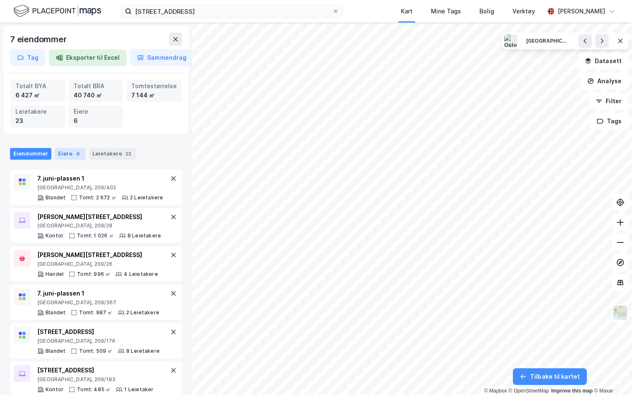
click at [71, 152] on div "Eiere 6" at bounding box center [70, 154] width 31 height 12
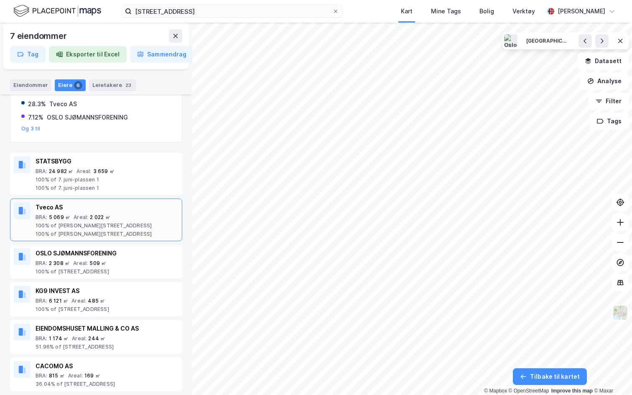
scroll to position [148, 0]
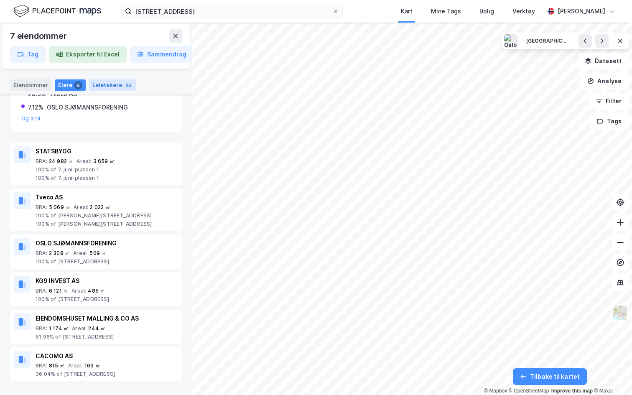
click at [113, 86] on div "Leietakere 23" at bounding box center [112, 85] width 47 height 12
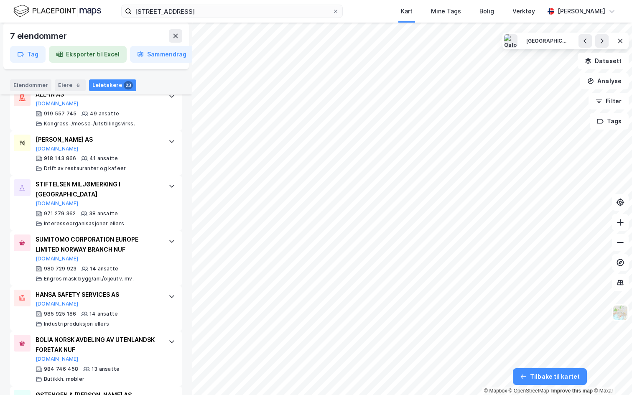
scroll to position [0, 0]
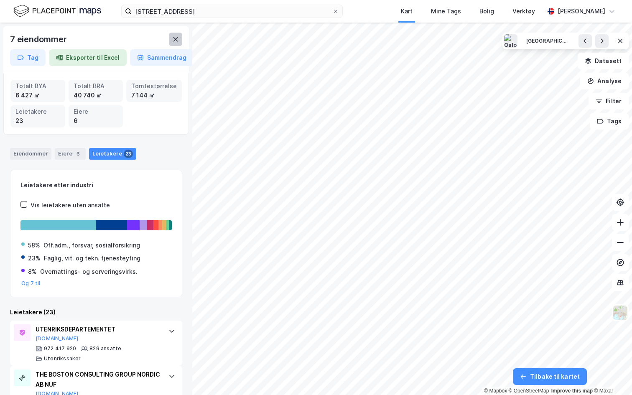
click at [174, 38] on icon at bounding box center [175, 39] width 5 height 4
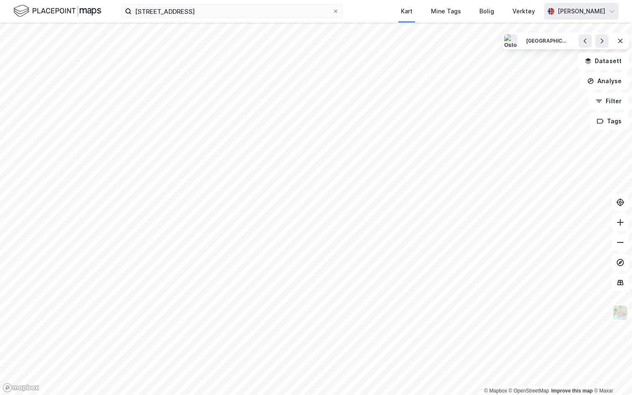
click at [576, 10] on div "[PERSON_NAME]" at bounding box center [581, 11] width 48 height 10
click at [546, 53] on div "Åpne Supervisor portalen" at bounding box center [565, 51] width 74 height 10
click at [619, 42] on icon at bounding box center [620, 41] width 5 height 4
click at [604, 61] on button "Datasett" at bounding box center [602, 61] width 51 height 17
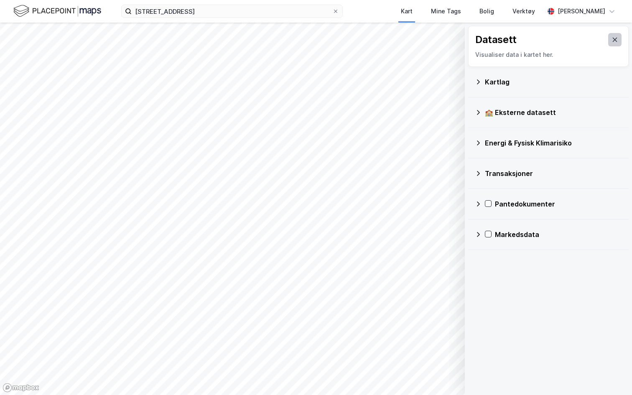
click at [615, 39] on icon at bounding box center [614, 40] width 5 height 4
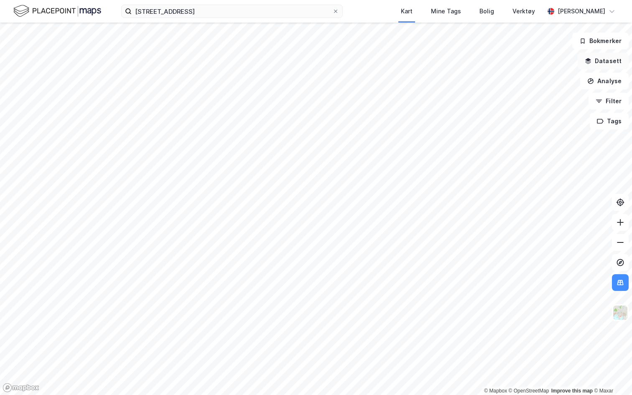
click at [596, 62] on button "Datasett" at bounding box center [602, 61] width 51 height 17
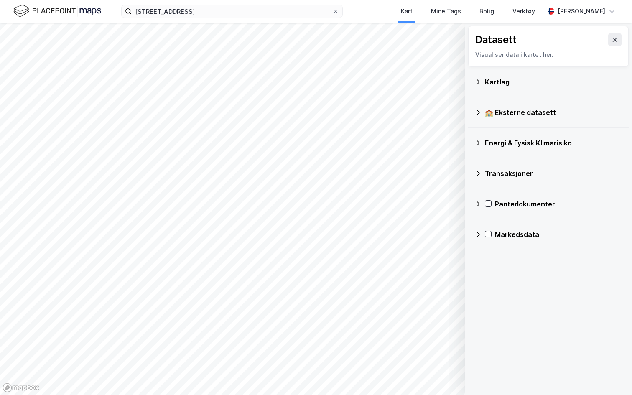
click at [495, 82] on div "Kartlag" at bounding box center [552, 82] width 137 height 10
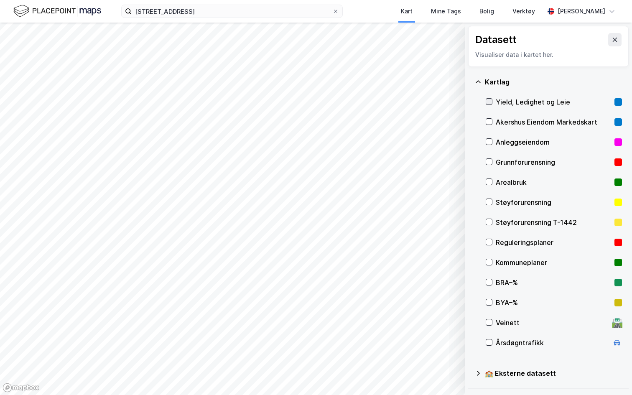
click at [490, 101] on icon at bounding box center [489, 102] width 6 height 6
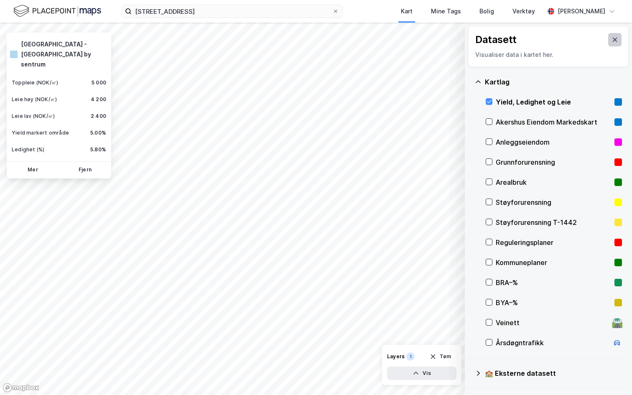
click at [614, 42] on icon at bounding box center [614, 39] width 7 height 7
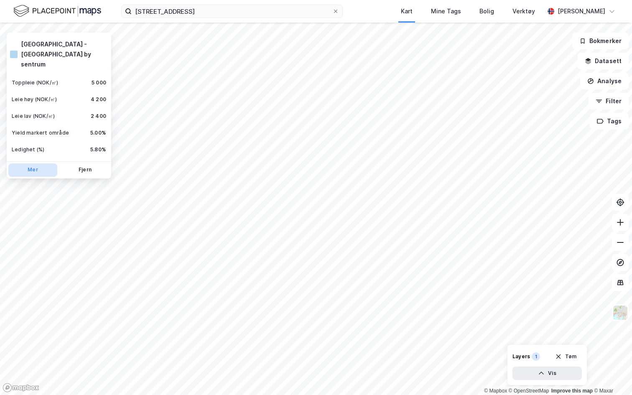
click at [36, 163] on button "Mer" at bounding box center [32, 169] width 49 height 13
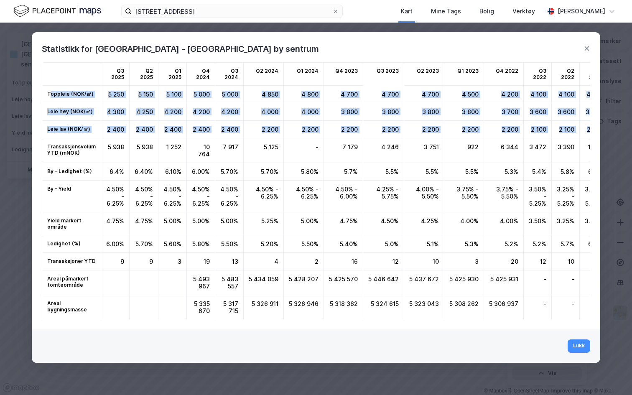
drag, startPoint x: 51, startPoint y: 92, endPoint x: 88, endPoint y: 139, distance: 59.5
click at [101, 129] on div "2 400" at bounding box center [115, 130] width 28 height 18
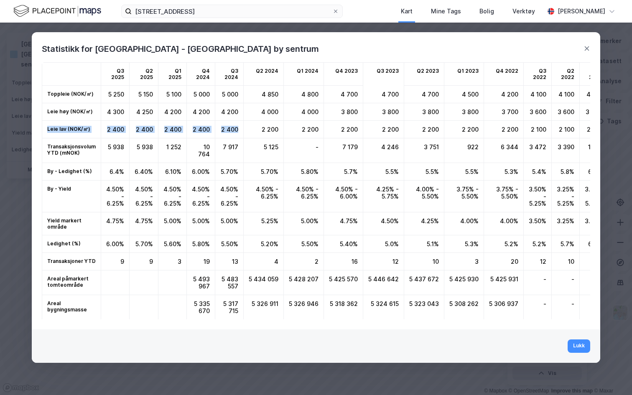
drag, startPoint x: 46, startPoint y: 128, endPoint x: 232, endPoint y: 129, distance: 186.7
click at [123, 134] on div "2 400" at bounding box center [115, 130] width 28 height 18
click at [586, 48] on icon at bounding box center [586, 48] width 7 height 7
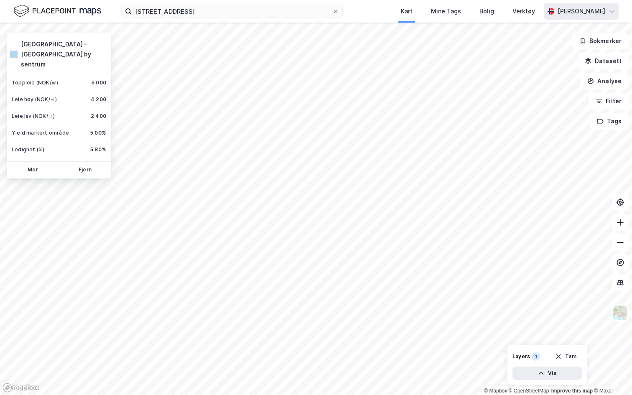
click at [576, 12] on div "[PERSON_NAME]" at bounding box center [581, 11] width 48 height 10
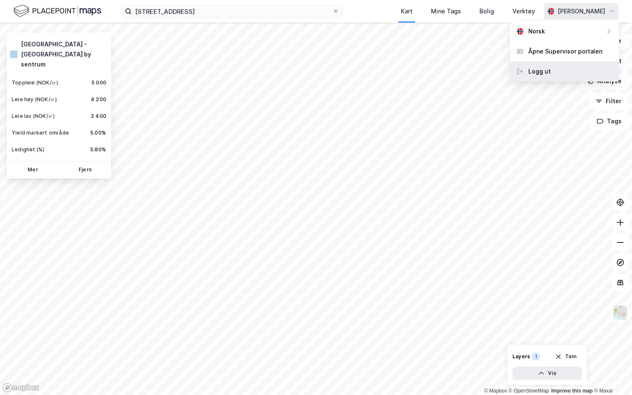
click at [542, 67] on div "Logg ut" at bounding box center [539, 71] width 23 height 10
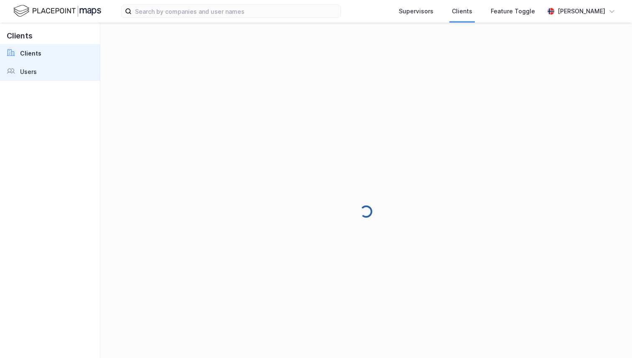
click at [37, 73] on link "Users" at bounding box center [50, 72] width 100 height 18
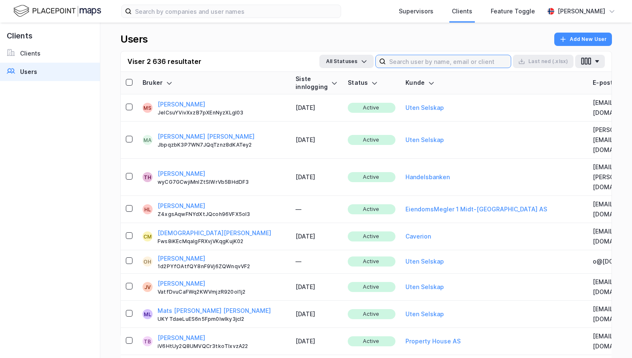
click at [430, 67] on input at bounding box center [448, 61] width 125 height 13
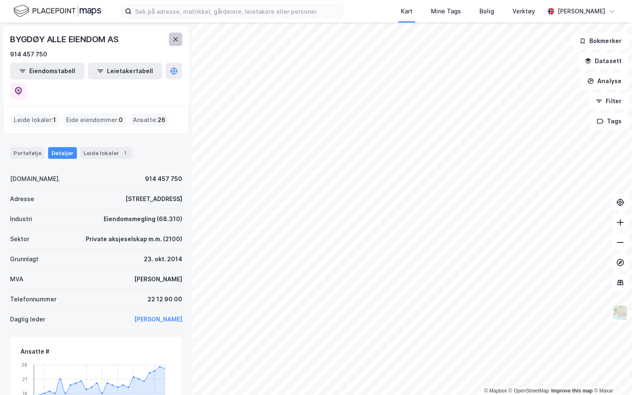
click at [179, 45] on button at bounding box center [175, 39] width 13 height 13
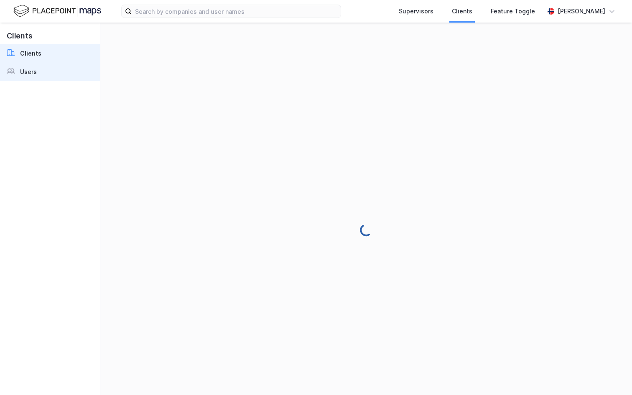
click at [36, 74] on div "Users" at bounding box center [28, 72] width 17 height 10
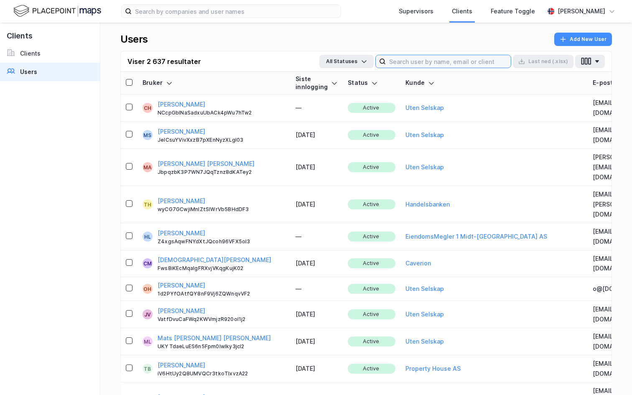
click at [405, 58] on input at bounding box center [448, 61] width 125 height 13
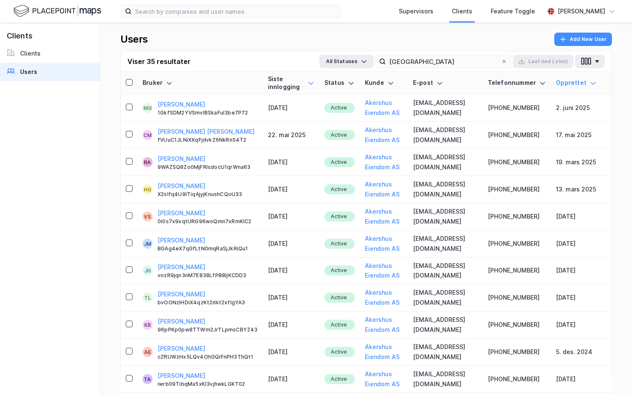
click at [308, 83] on icon at bounding box center [310, 83] width 5 height 3
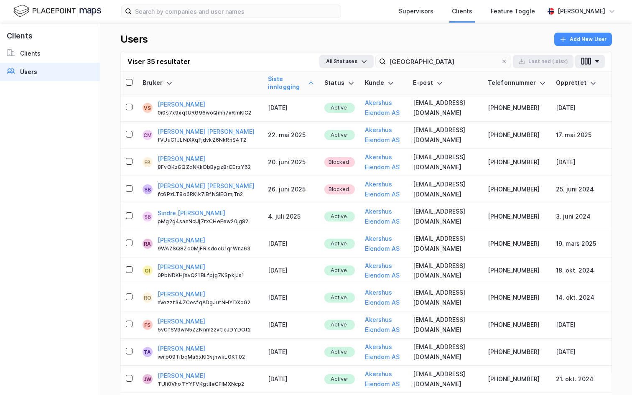
click at [307, 83] on icon at bounding box center [310, 83] width 7 height 7
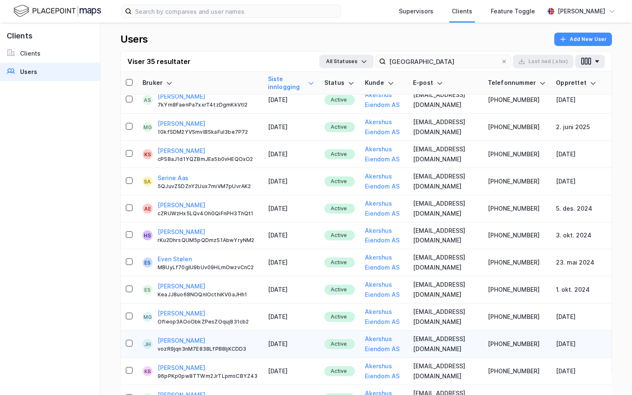
scroll to position [38, 0]
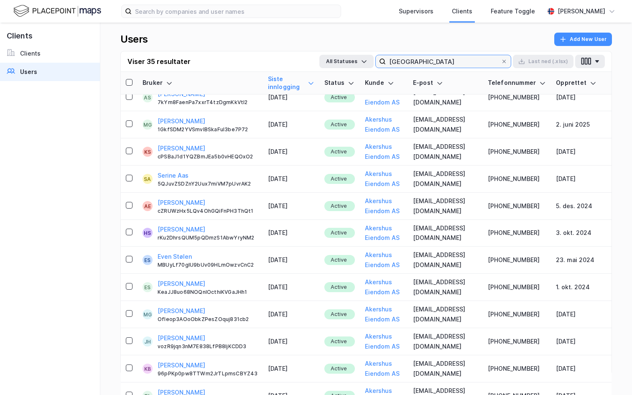
click at [442, 58] on input "[GEOGRAPHIC_DATA]" at bounding box center [443, 61] width 115 height 13
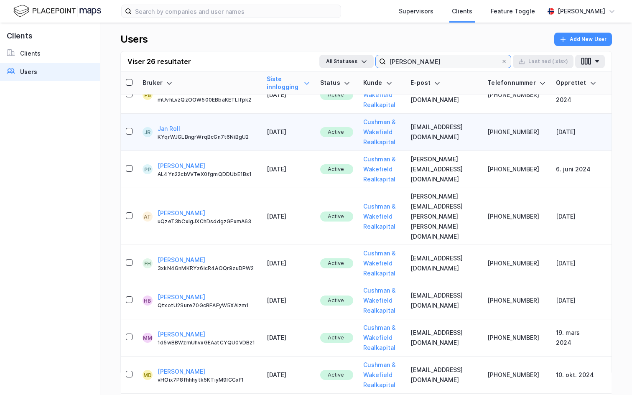
scroll to position [221, 0]
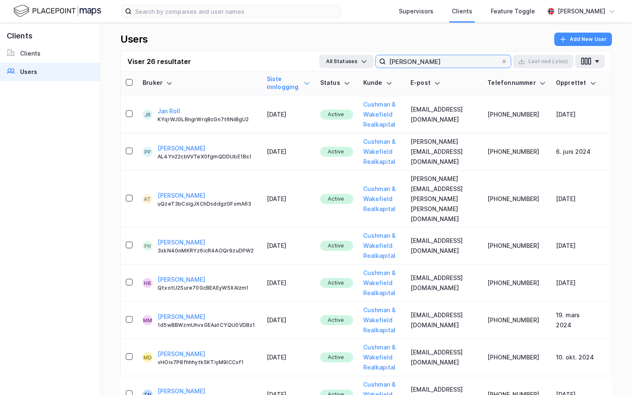
click at [422, 64] on input "[PERSON_NAME]" at bounding box center [443, 61] width 115 height 13
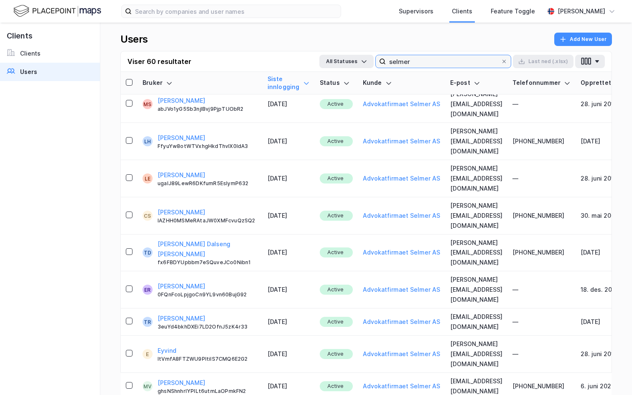
scroll to position [0, 0]
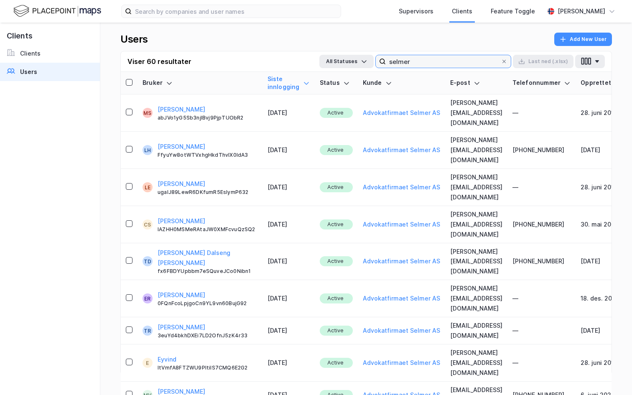
click at [405, 63] on input "selmer" at bounding box center [443, 61] width 115 height 13
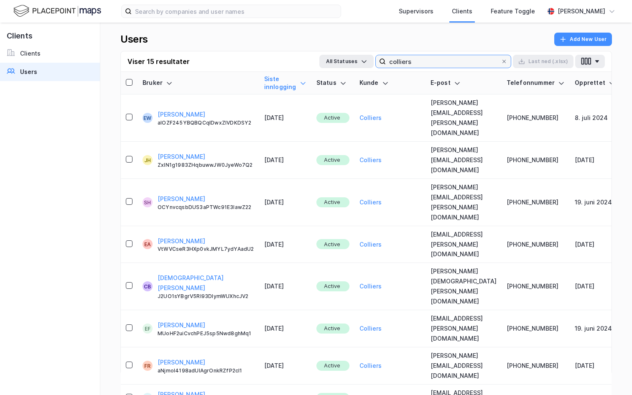
click at [397, 62] on input "colliers" at bounding box center [443, 61] width 115 height 13
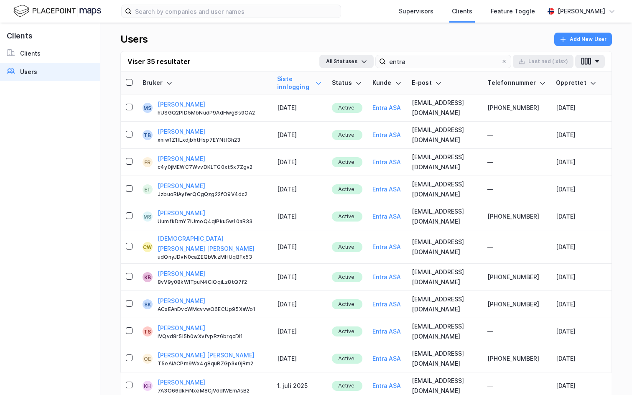
click at [322, 80] on icon at bounding box center [318, 83] width 7 height 7
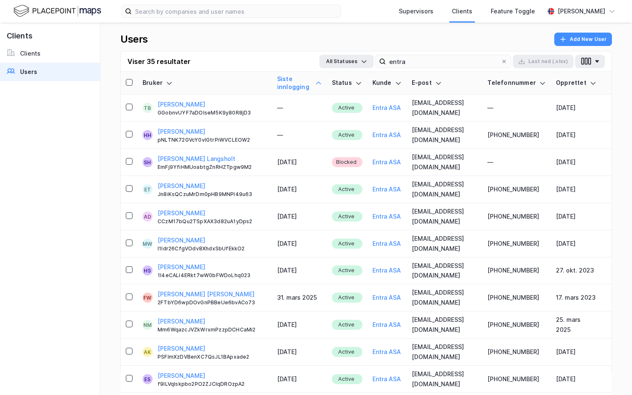
click at [322, 80] on icon at bounding box center [318, 83] width 7 height 7
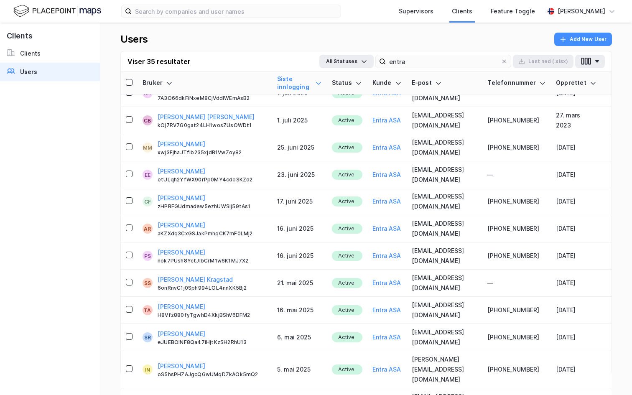
scroll to position [292, 0]
click at [415, 63] on input "entra" at bounding box center [443, 61] width 115 height 13
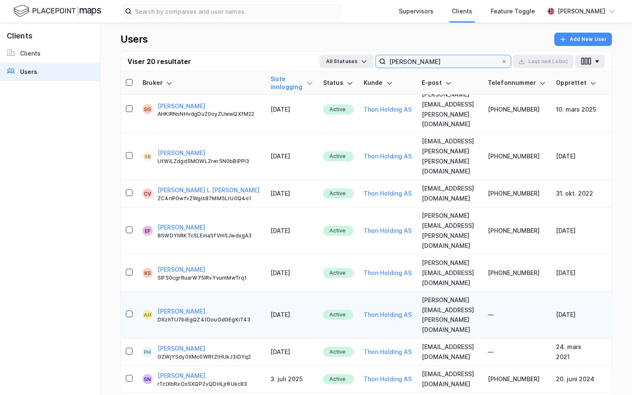
scroll to position [0, 0]
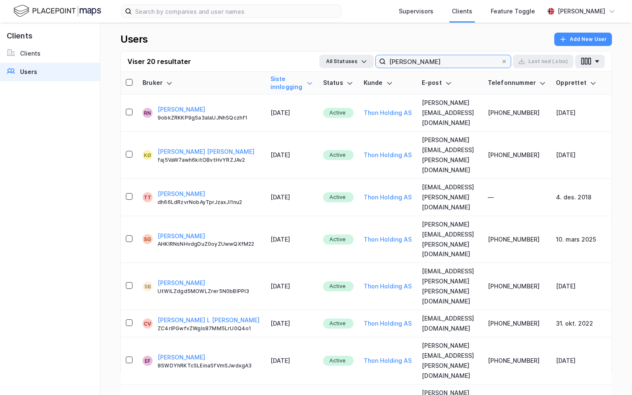
type input "[PERSON_NAME]"
click at [48, 3] on div "Supervisors Clients Feature Toggle [PERSON_NAME]" at bounding box center [316, 11] width 632 height 23
click at [48, 7] on img at bounding box center [57, 11] width 88 height 15
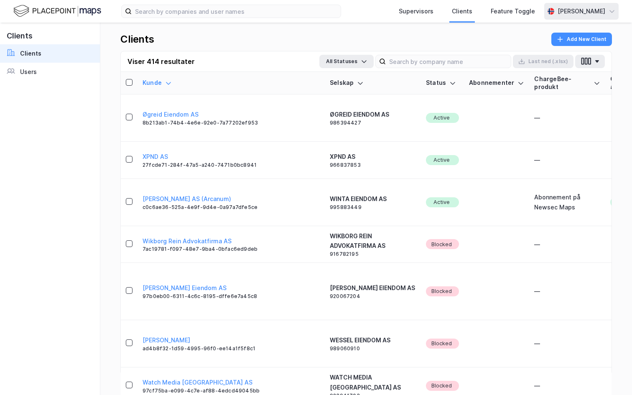
click at [579, 14] on div "[PERSON_NAME]" at bounding box center [581, 11] width 48 height 10
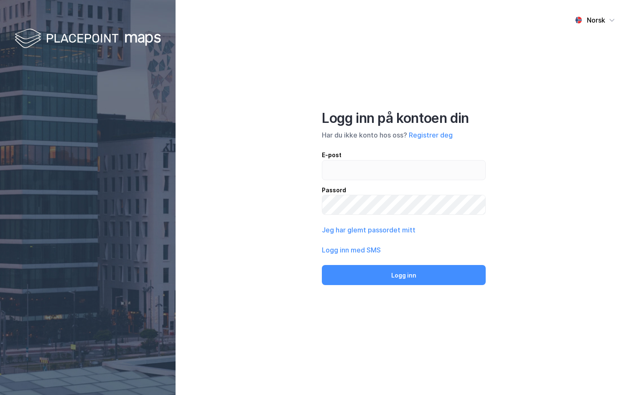
click at [342, 166] on input "email" at bounding box center [403, 169] width 163 height 19
type input "[PERSON_NAME][EMAIL_ADDRESS][DOMAIN_NAME]"
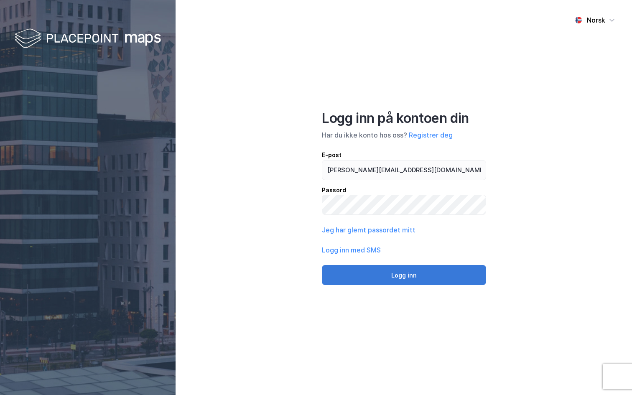
click at [390, 277] on button "Logg inn" at bounding box center [404, 275] width 164 height 20
